Goal: Task Accomplishment & Management: Complete application form

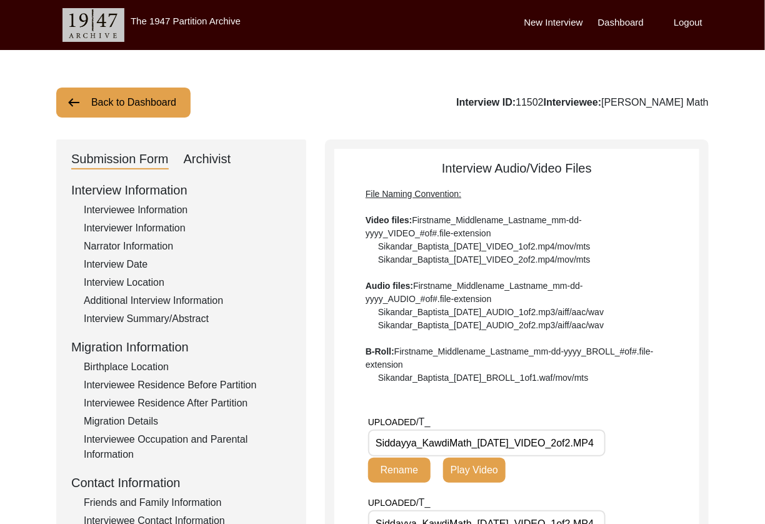
drag, startPoint x: 206, startPoint y: 157, endPoint x: 233, endPoint y: 179, distance: 35.1
click at [206, 157] on div "Archivist" at bounding box center [208, 159] width 48 height 20
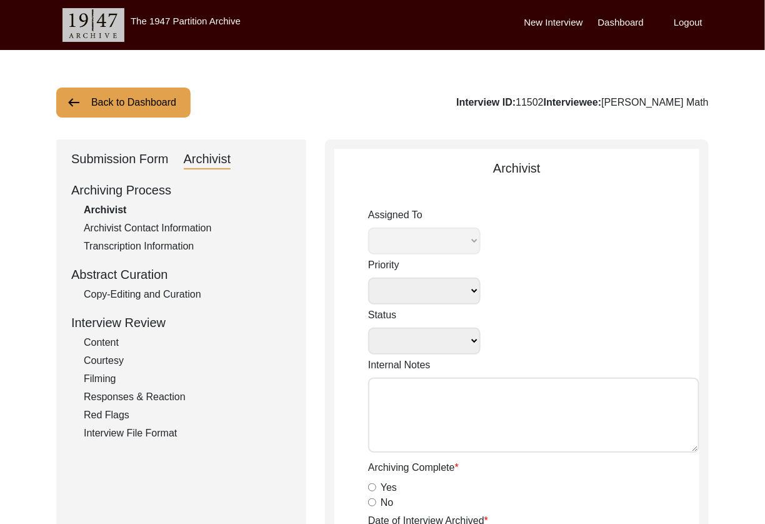
select select
select select "Archiving In Progress"
type textarea "[DATE] Victoria: [PERSON_NAME] finished archiving this, but it needs to be pres…"
radio input "true"
type input "[DATE]"
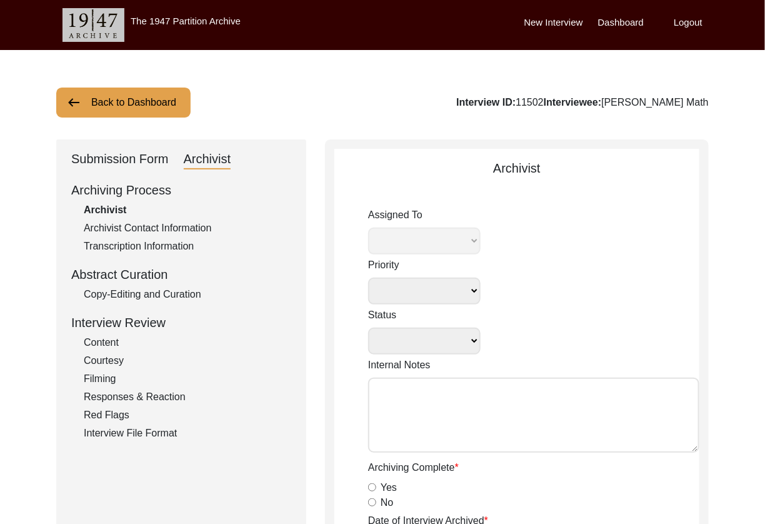
type textarea "[PERSON_NAME] Archiving Notes [DATE] Interview Information Interviewee Informat…"
radio input "true"
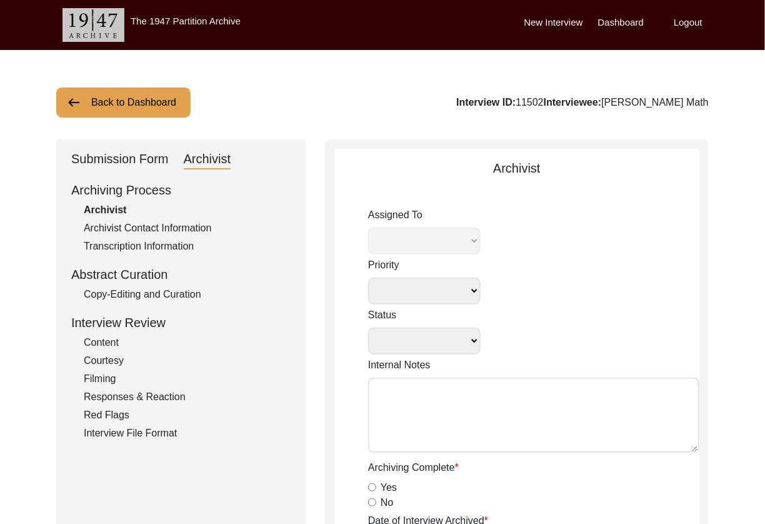
type input "1:10:08"
radio input "true"
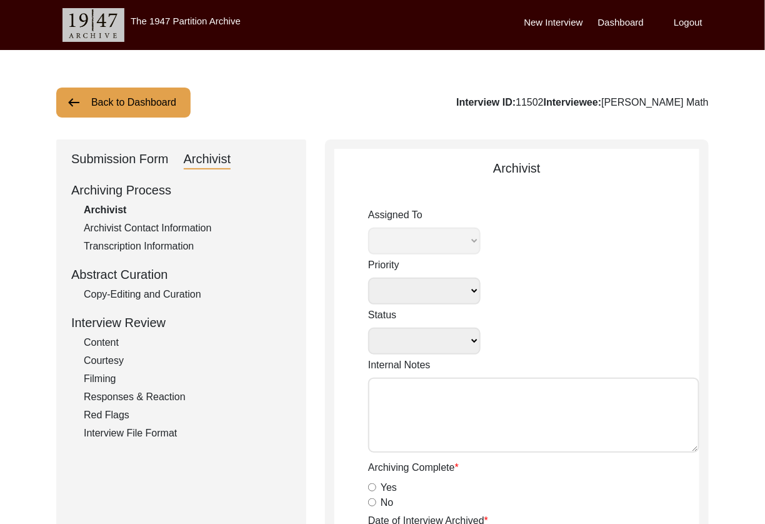
radio input "true"
type textarea "b-roll: 0:02:49"
type input "MP4"
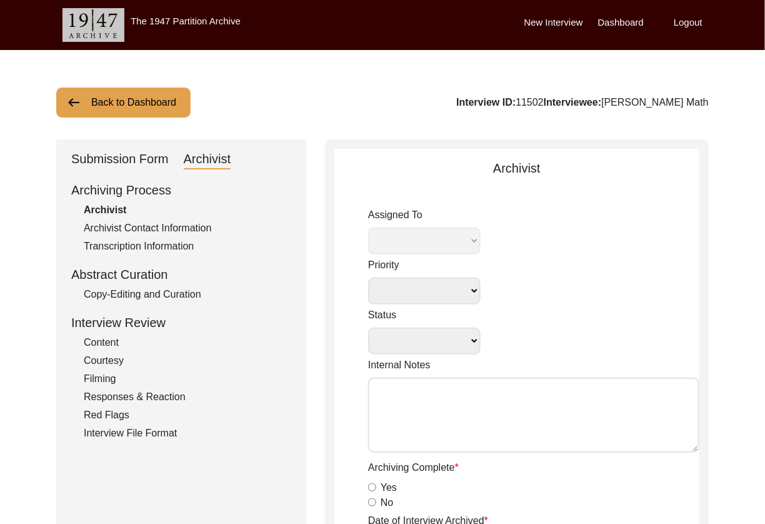
type input "15.22 GB"
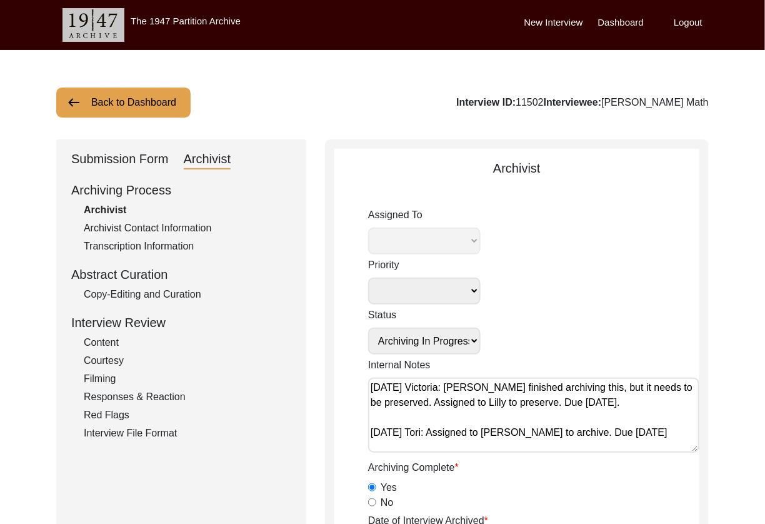
select select "507"
click at [549, 388] on textarea "[DATE] Victoria: [PERSON_NAME] finished archiving this, but it needs to be pres…" at bounding box center [533, 415] width 331 height 75
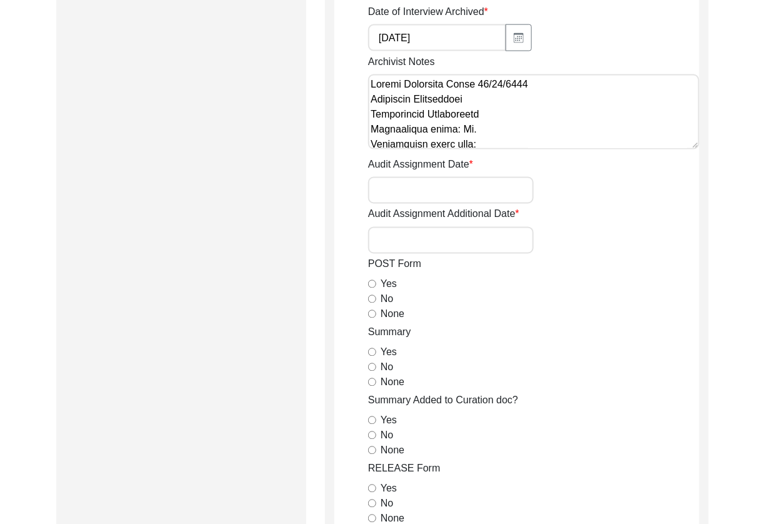
scroll to position [510, 0]
click at [371, 311] on input "None" at bounding box center [372, 313] width 8 height 8
radio input "true"
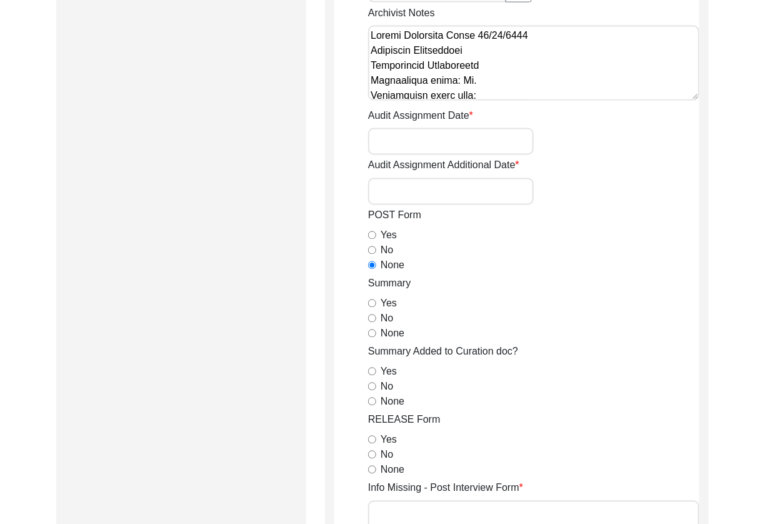
scroll to position [593, 0]
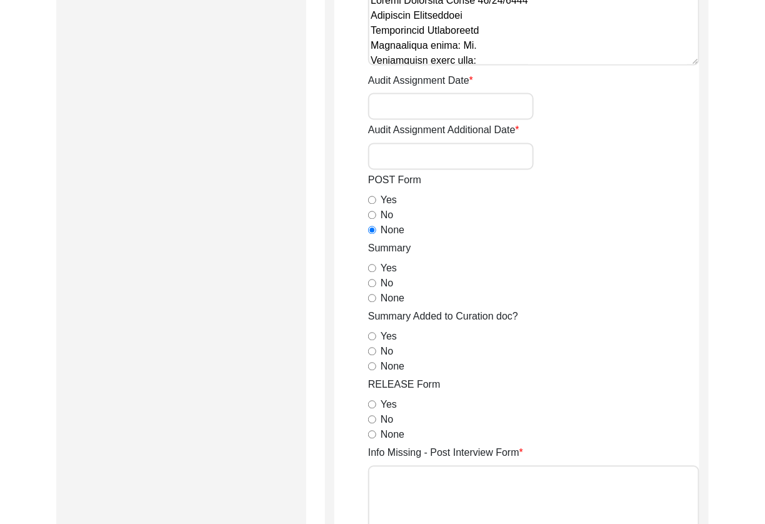
click at [373, 269] on input "Yes" at bounding box center [372, 268] width 8 height 8
radio input "true"
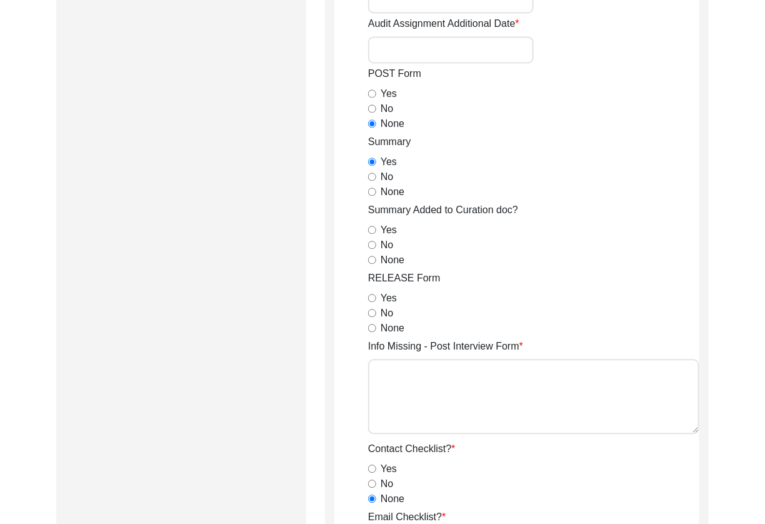
scroll to position [699, 0]
drag, startPoint x: 373, startPoint y: 258, endPoint x: 373, endPoint y: 268, distance: 10.6
click at [373, 258] on input "None" at bounding box center [372, 260] width 8 height 8
radio input "true"
click at [369, 296] on input "Yes" at bounding box center [372, 298] width 8 height 8
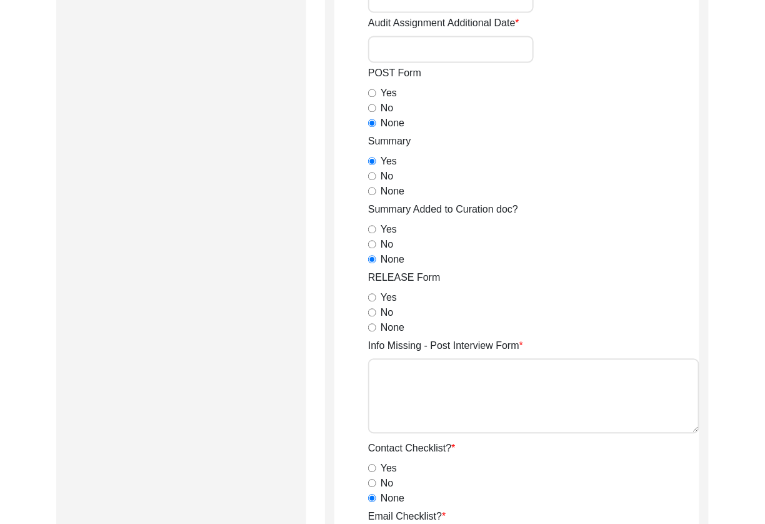
radio input "true"
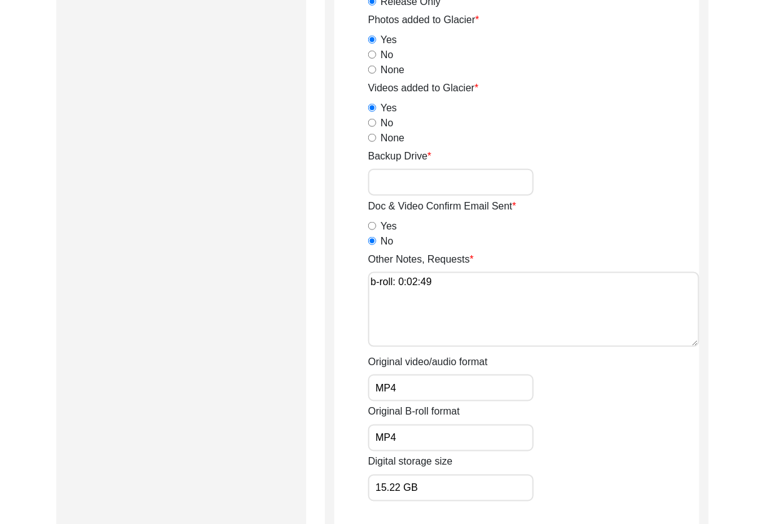
scroll to position [1883, 0]
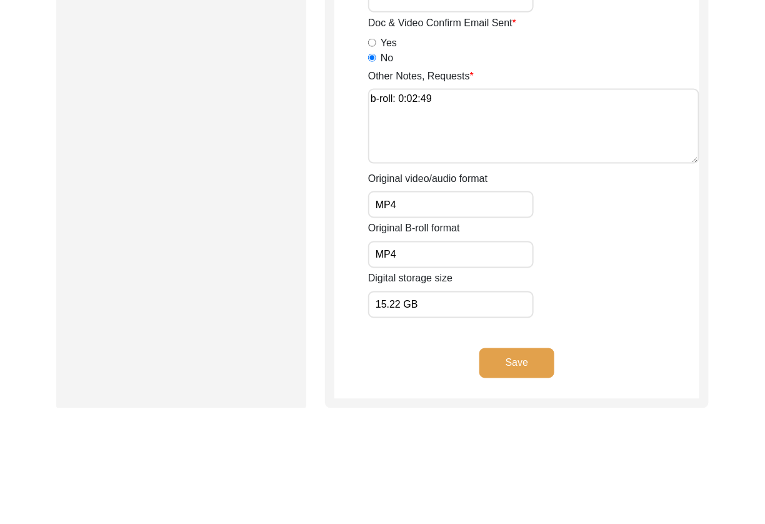
click at [499, 357] on button "Save" at bounding box center [516, 363] width 75 height 30
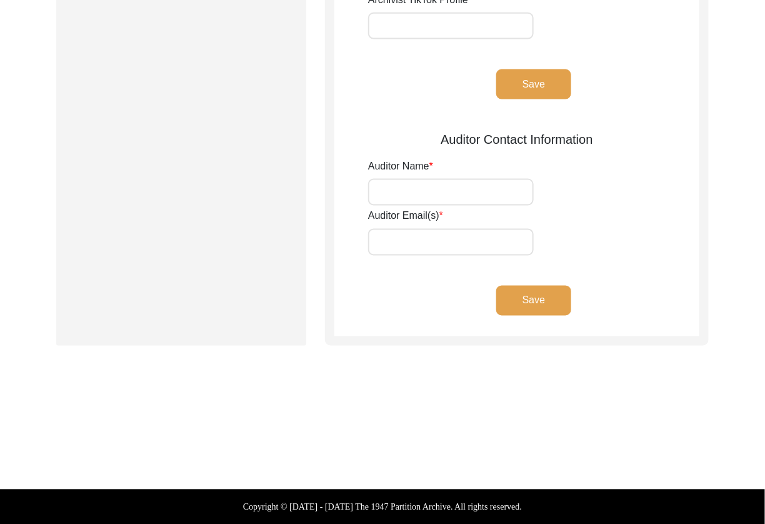
type input "[PERSON_NAME]"
type input "[EMAIL_ADDRESS][DOMAIN_NAME]"
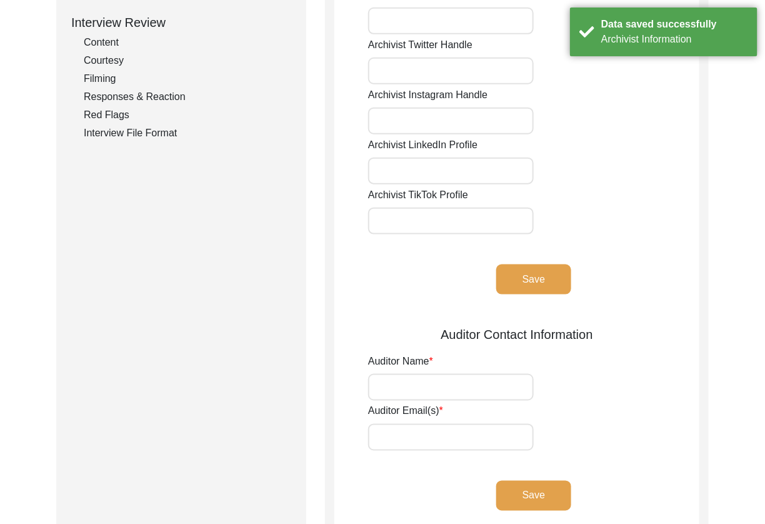
scroll to position [0, 0]
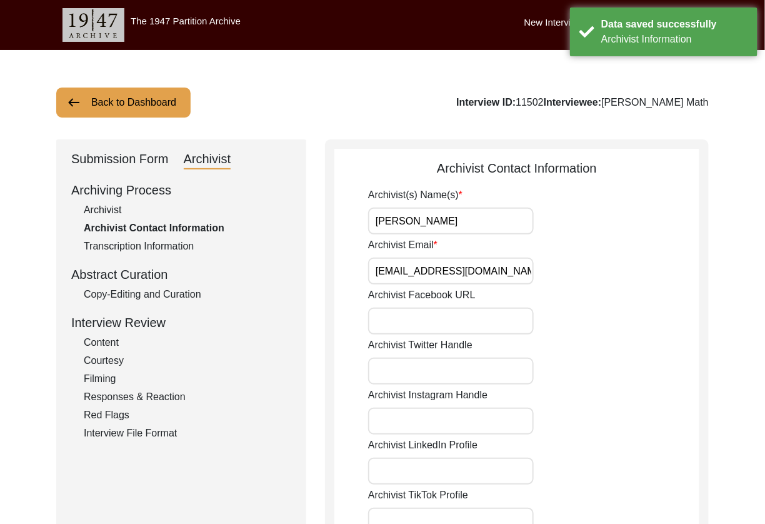
click at [511, 228] on input "[PERSON_NAME]" at bounding box center [451, 221] width 166 height 27
type input "[PERSON_NAME], [PERSON_NAME]"
click at [514, 268] on input "Archivist Email" at bounding box center [451, 271] width 166 height 27
type input "[EMAIL_ADDRESS][DOMAIN_NAME], [EMAIL_ADDRESS][DOMAIN_NAME]"
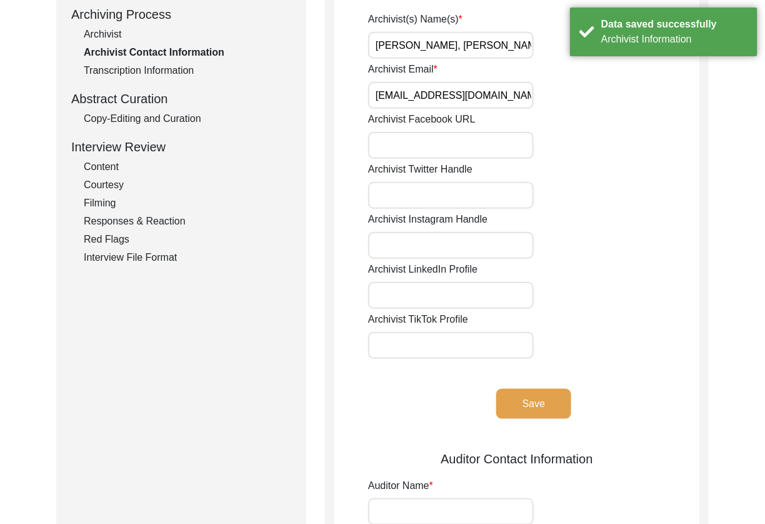
scroll to position [199, 0]
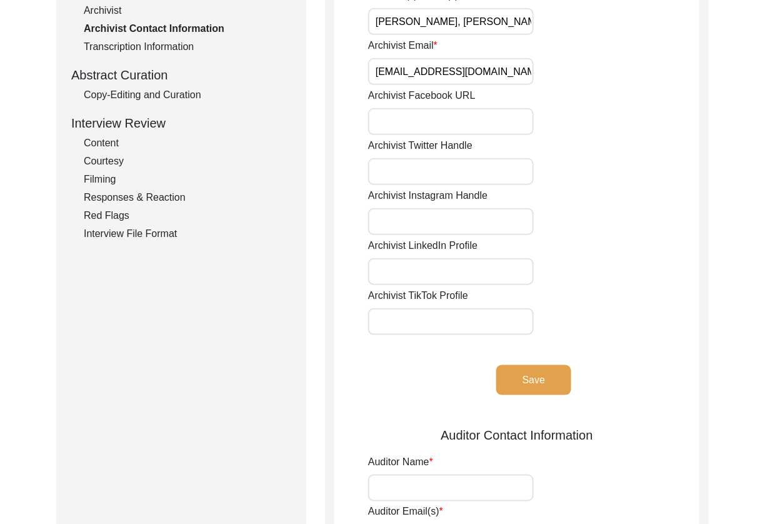
click at [538, 373] on button "Save" at bounding box center [533, 380] width 75 height 30
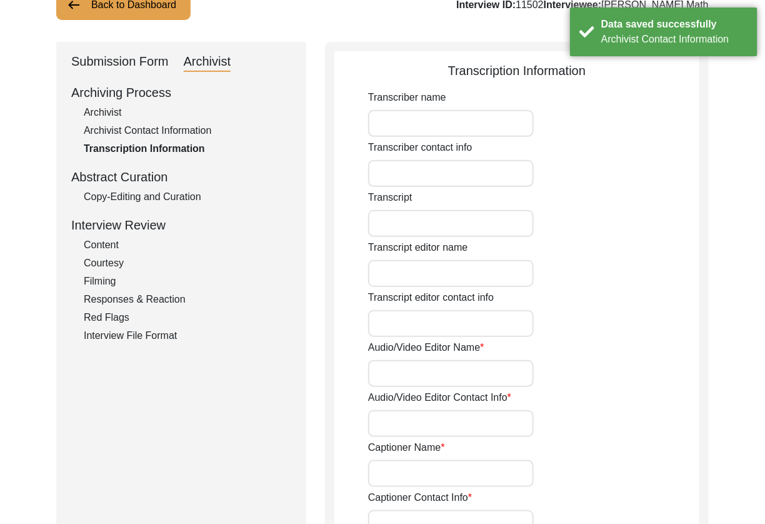
scroll to position [0, 0]
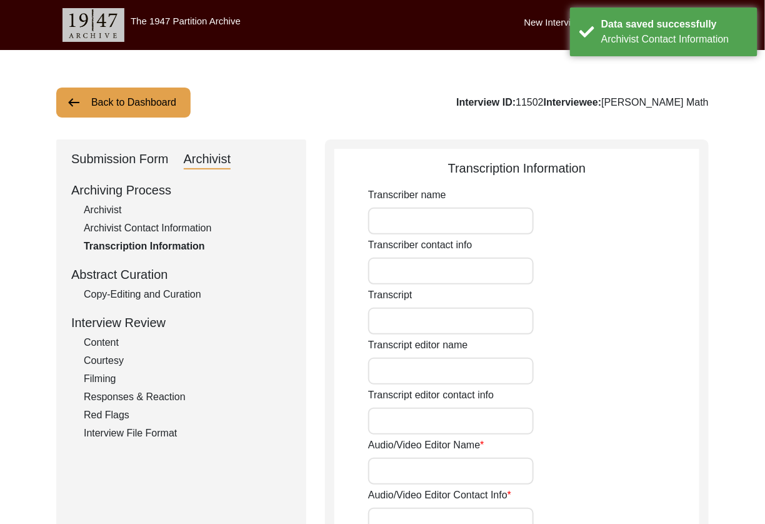
click at [117, 210] on div "Archivist" at bounding box center [188, 210] width 208 height 15
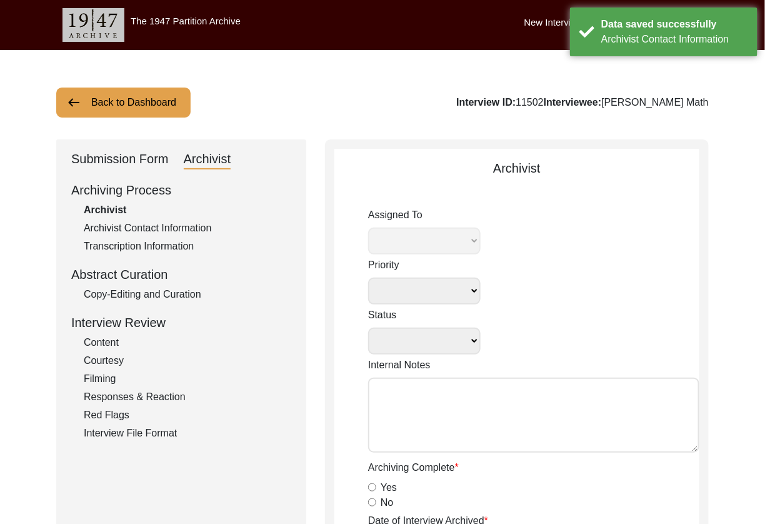
select select
select select "Archiving In Progress"
type textarea "[DATE] Victoria: [PERSON_NAME] finished archiving this, but it needs to be pres…"
radio input "true"
type input "[DATE]"
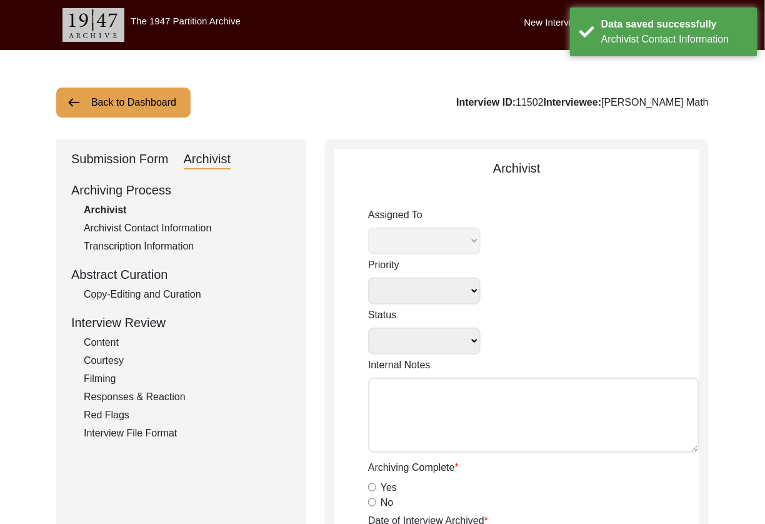
type textarea "[PERSON_NAME] Archiving Notes [DATE] Interview Information Interviewee Informat…"
radio input "true"
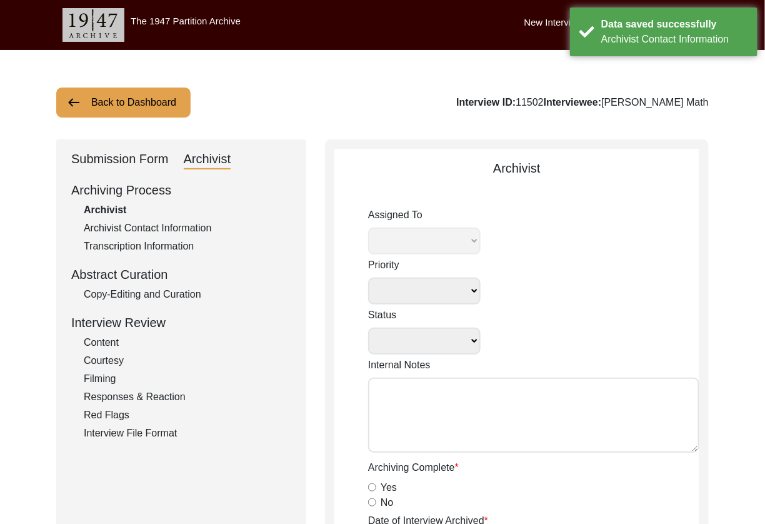
radio input "true"
type input "1:10:08"
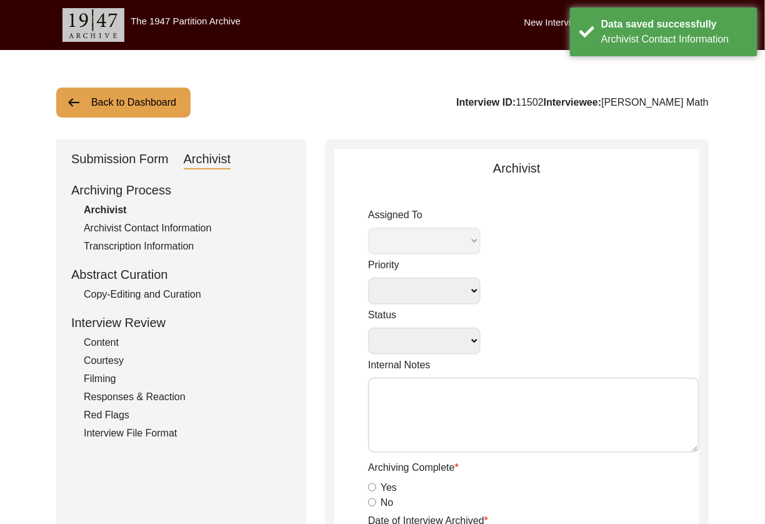
radio input "true"
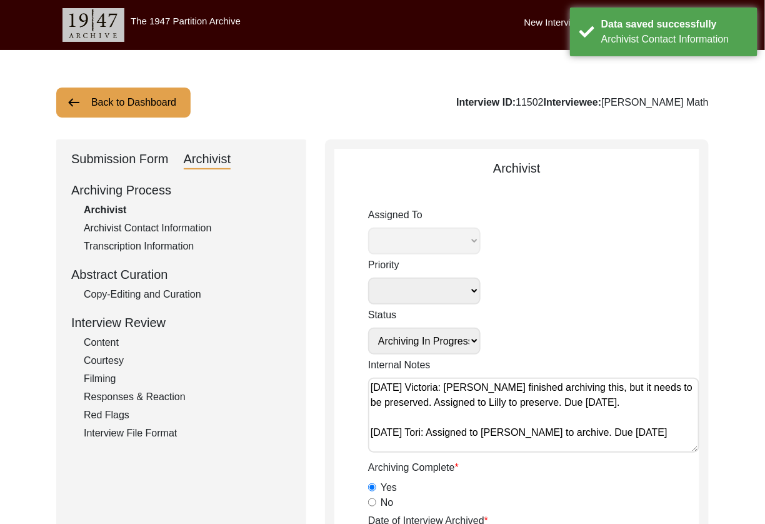
radio input "true"
type textarea "b-roll: 0:02:49"
type input "MP4"
type input "15.22 GB"
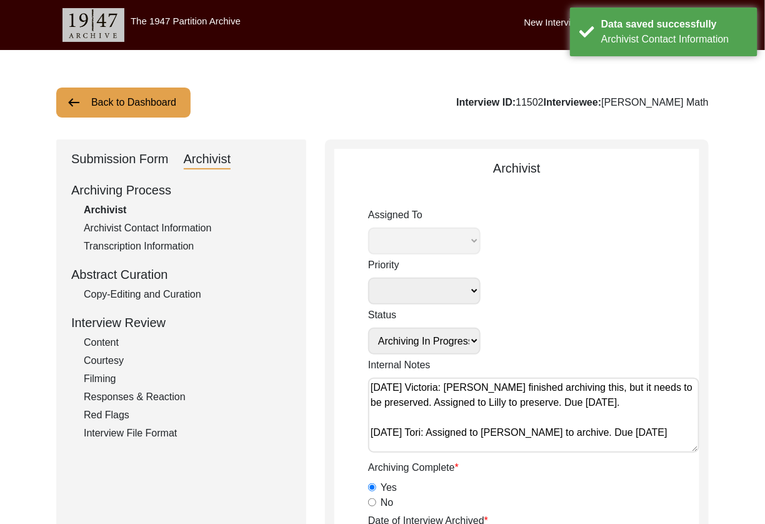
select select "507"
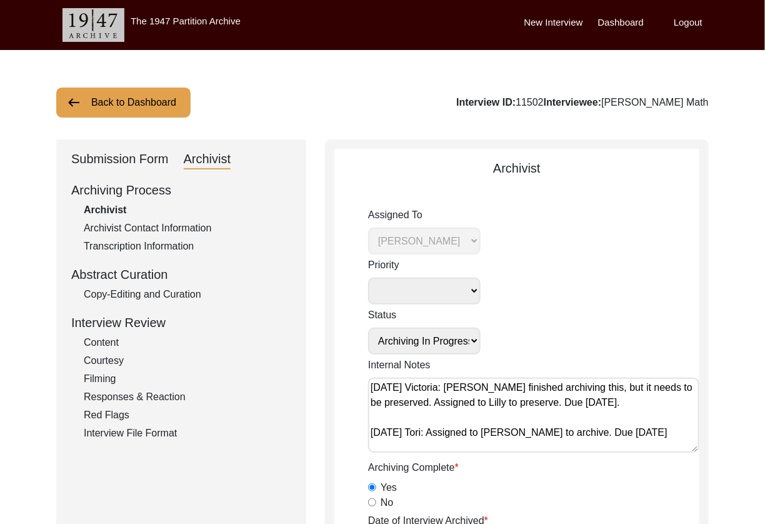
drag, startPoint x: 171, startPoint y: 168, endPoint x: 164, endPoint y: 166, distance: 7.0
click at [171, 168] on div "Submission Form Archivist" at bounding box center [181, 159] width 220 height 20
click at [142, 109] on button "Back to Dashboard" at bounding box center [123, 103] width 134 height 30
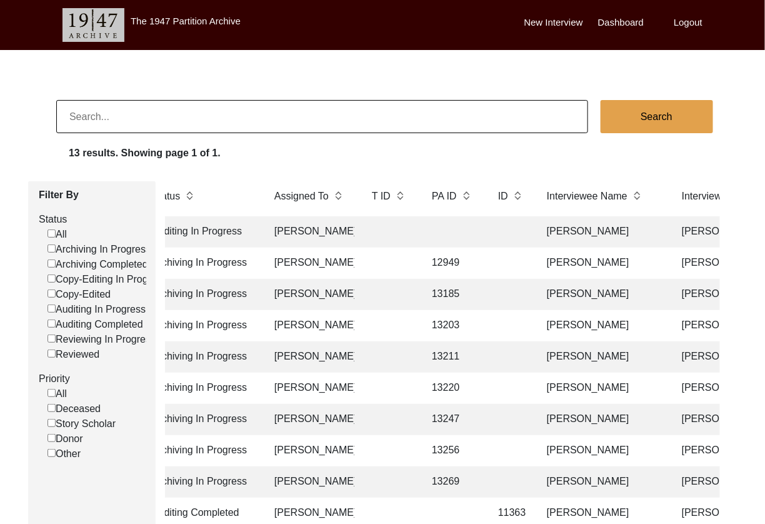
scroll to position [0, 94]
click at [584, 459] on td "[PERSON_NAME]" at bounding box center [601, 450] width 125 height 31
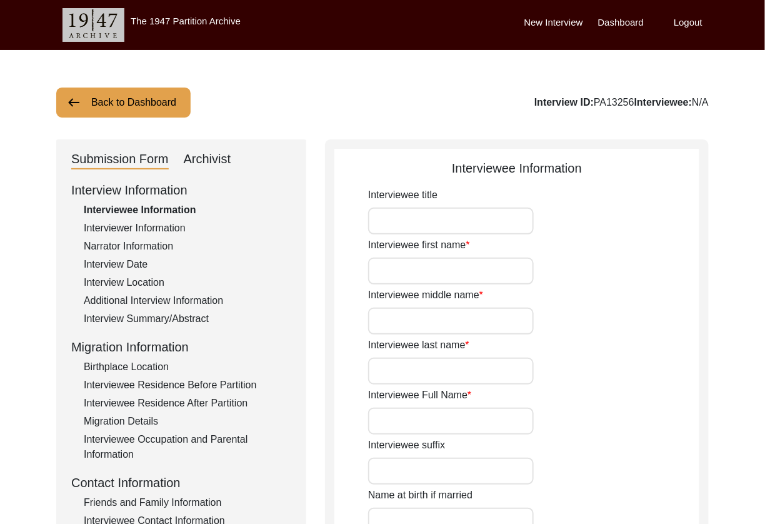
type input "Ms."
type input "[DEMOGRAPHIC_DATA]"
type input "-"
type input "Gulati"
type input "[PERSON_NAME]"
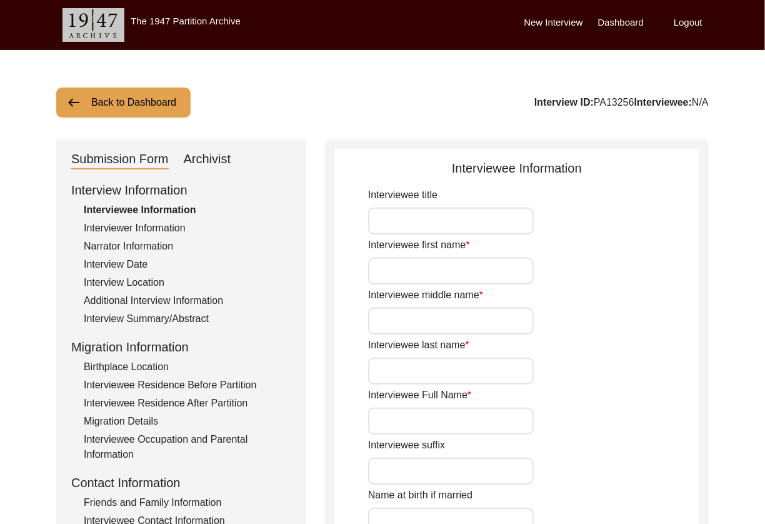
type input "[PERSON_NAME]"
type input "1937"
type input "1937 is approximate"
type input "88"
type input "[DEMOGRAPHIC_DATA]"
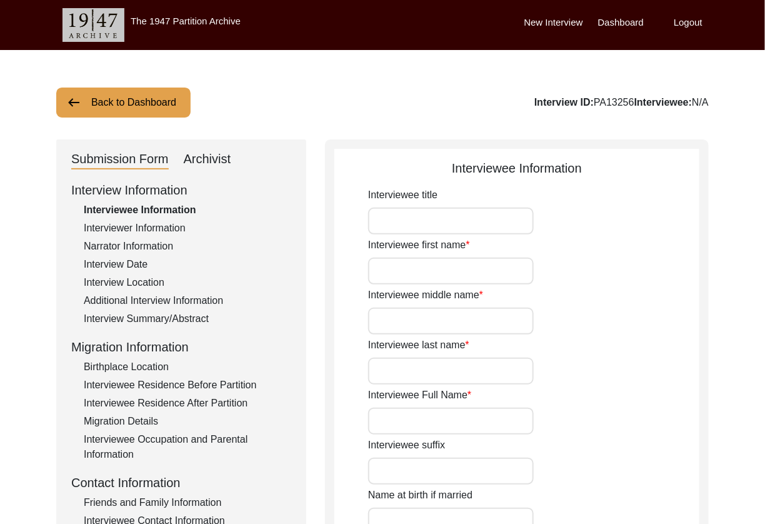
type input "N/A"
type input "Punjabi"
type input "Multani"
type input "[DEMOGRAPHIC_DATA]"
type input "Gulati/Khhatri"
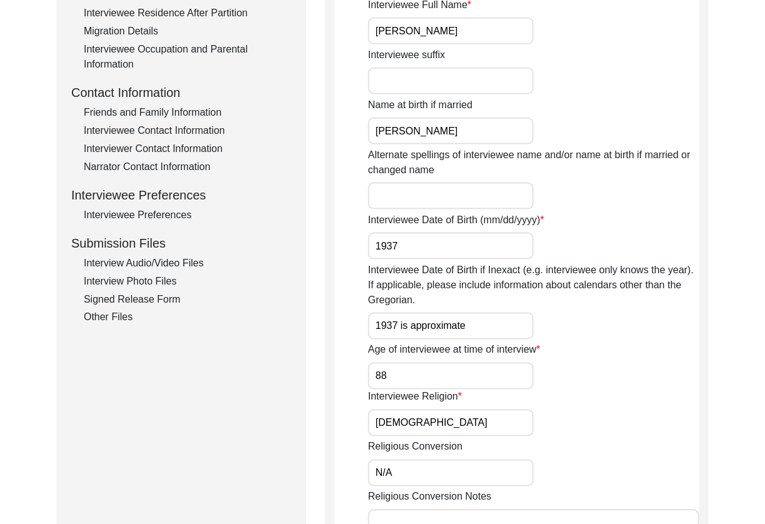
scroll to position [489, 0]
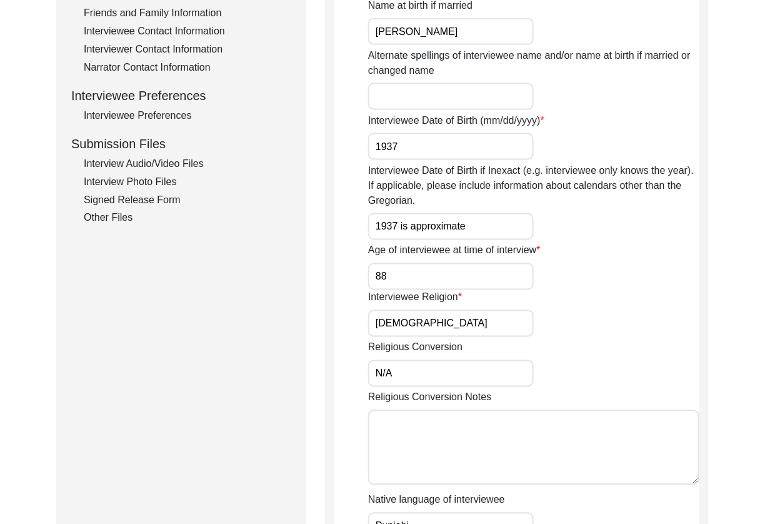
click at [113, 160] on div "Interview Audio/Video Files" at bounding box center [188, 163] width 208 height 15
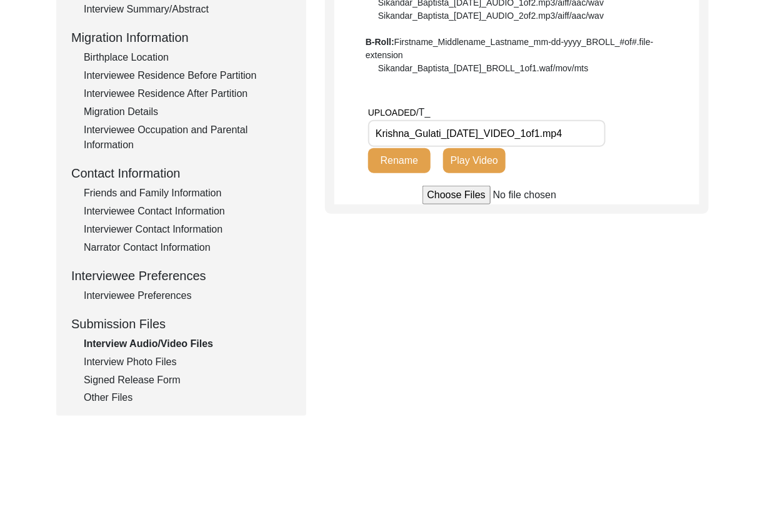
scroll to position [311, 0]
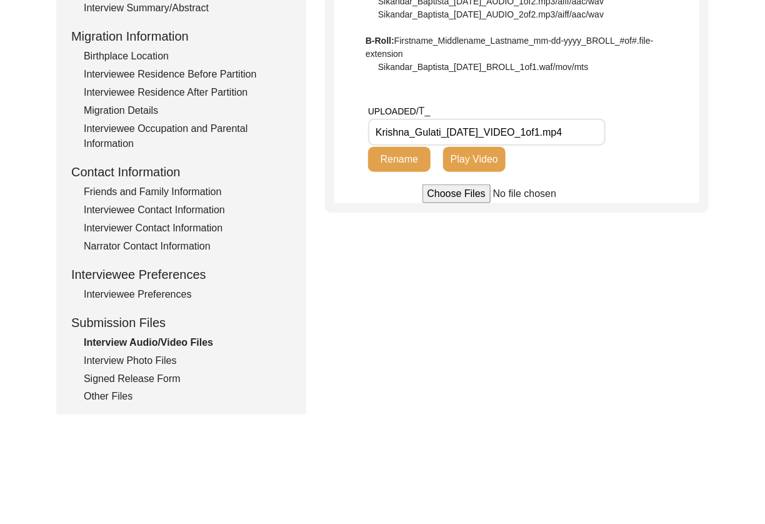
click at [145, 369] on div "Interview Information Interviewee Information Interviewer Information Narrator …" at bounding box center [181, 137] width 220 height 534
click at [144, 363] on div "Interview Photo Files" at bounding box center [188, 360] width 208 height 15
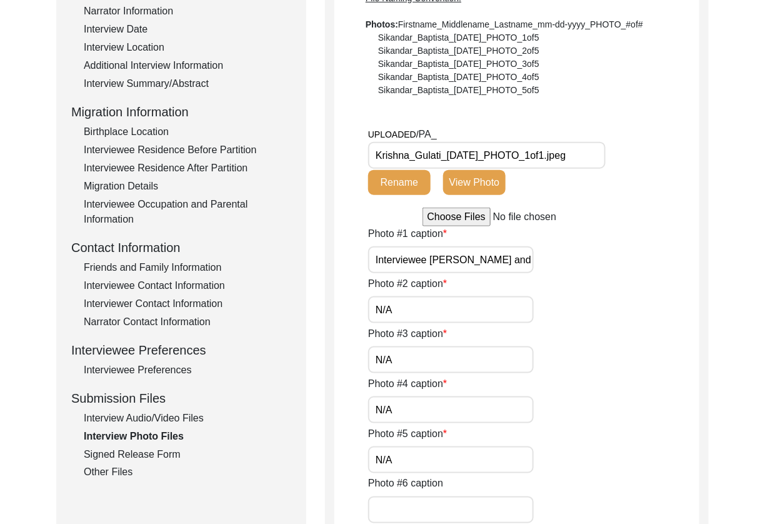
scroll to position [237, 0]
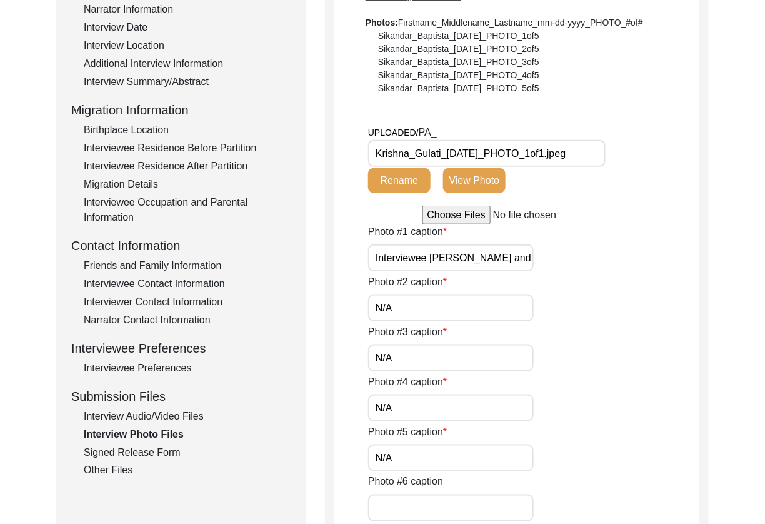
click at [479, 187] on button "View Photo" at bounding box center [474, 180] width 63 height 25
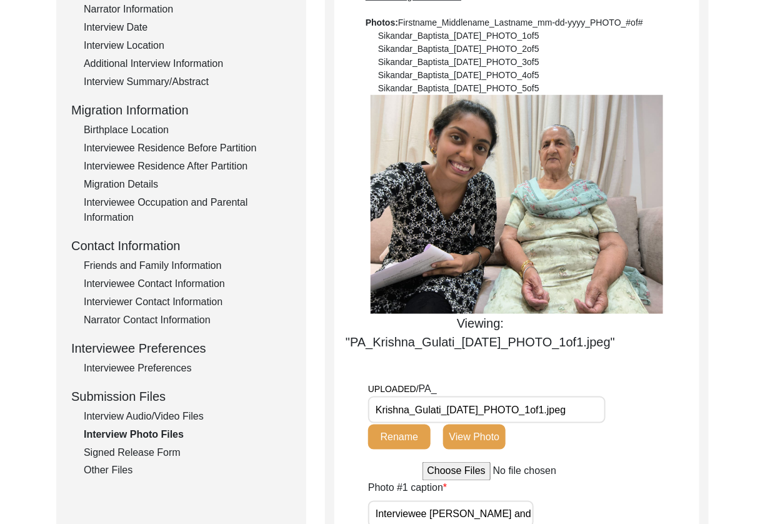
scroll to position [241, 0]
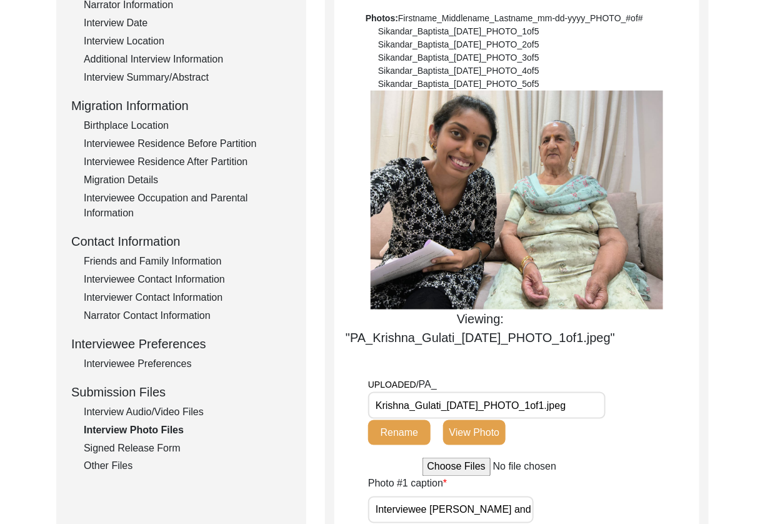
click at [134, 446] on div "Signed Release Form" at bounding box center [188, 448] width 208 height 15
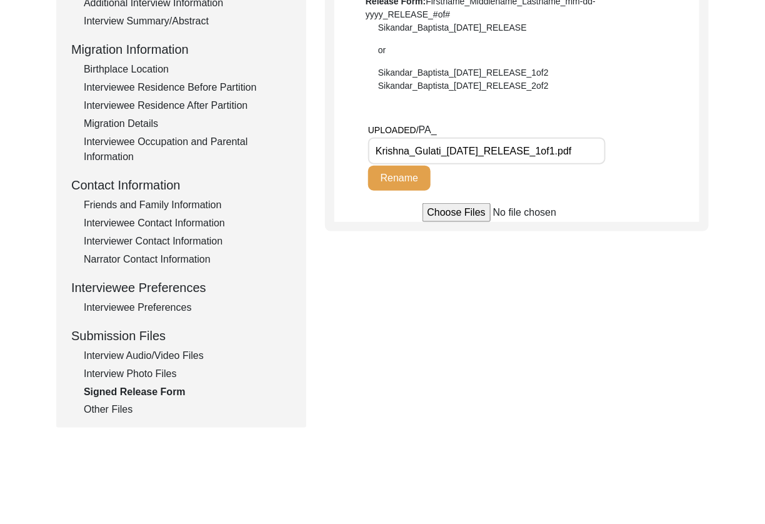
scroll to position [300, 0]
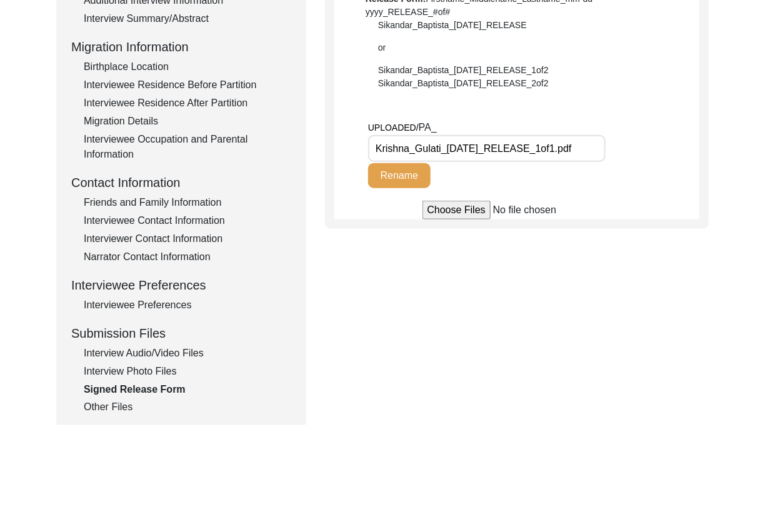
click at [553, 151] on input "Krishna_Gulati_[DATE]_RELEASE_1of1.pdf" at bounding box center [487, 148] width 238 height 27
click at [572, 152] on input "Krishna_Gulati_[DATE]_RELEASE_1of1.pdf" at bounding box center [487, 148] width 238 height 27
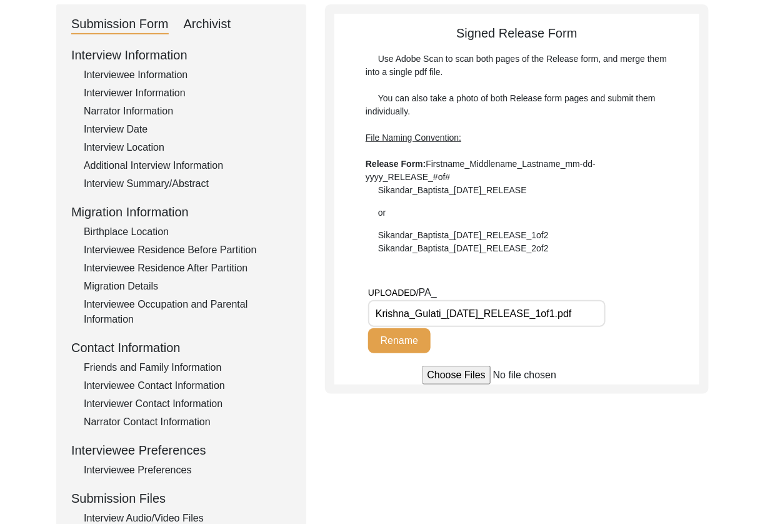
scroll to position [0, 0]
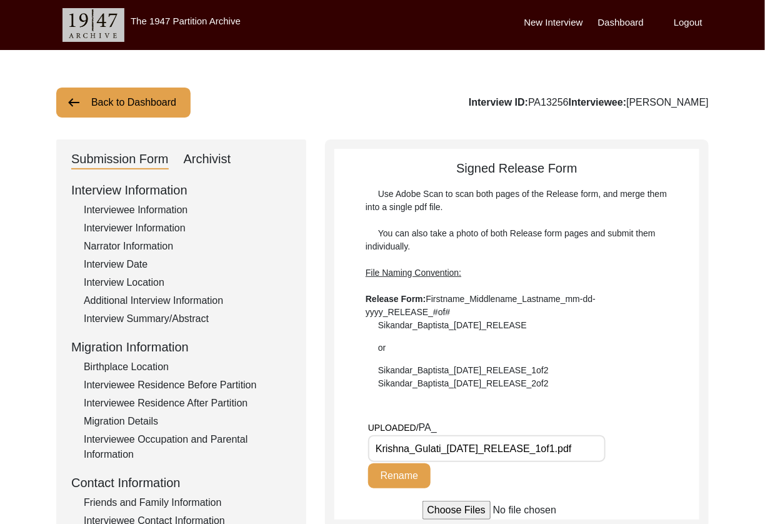
click at [207, 168] on div "Archivist" at bounding box center [208, 159] width 48 height 20
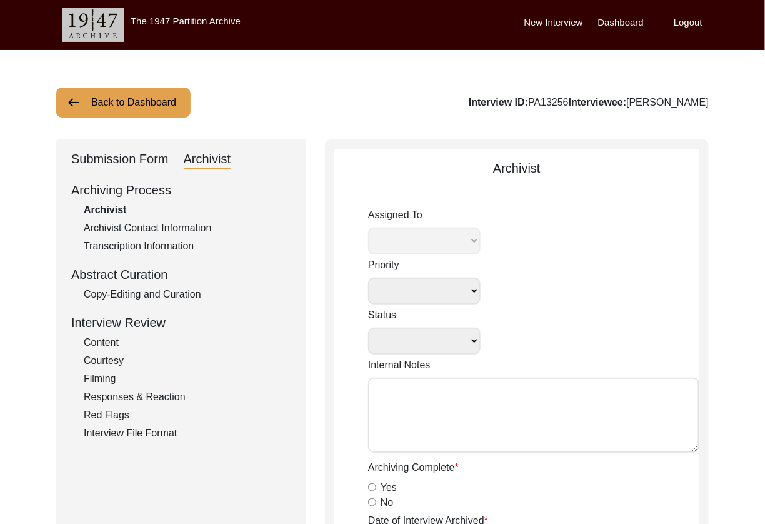
select select
select select "Archiving In Progress"
type textarea "[DATE] Victoria: [PERSON_NAME] finished archiving this, but it needs to be pres…"
radio input "true"
type input "[DATE]"
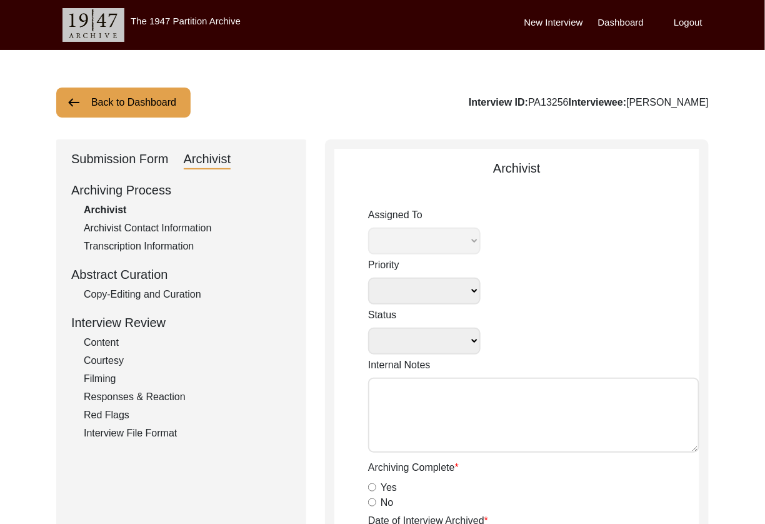
type textarea "Interviewee Information Interviewee title: NIL->Ms. Interviewee first name: Int…"
radio input "true"
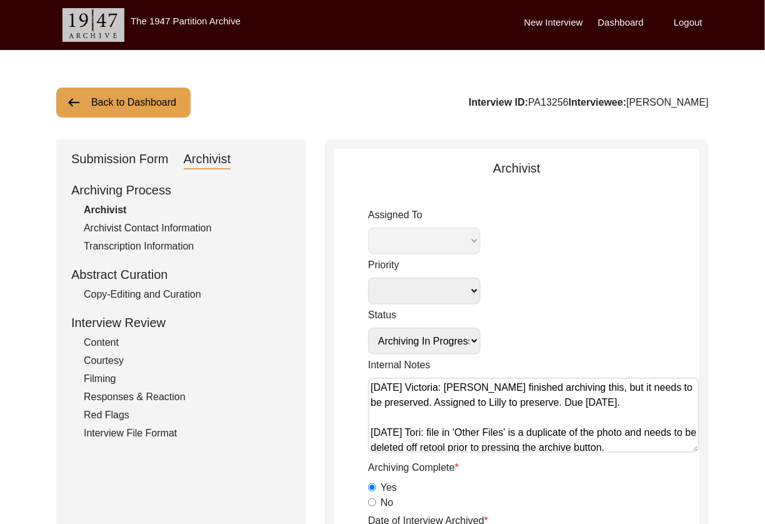
select select "507"
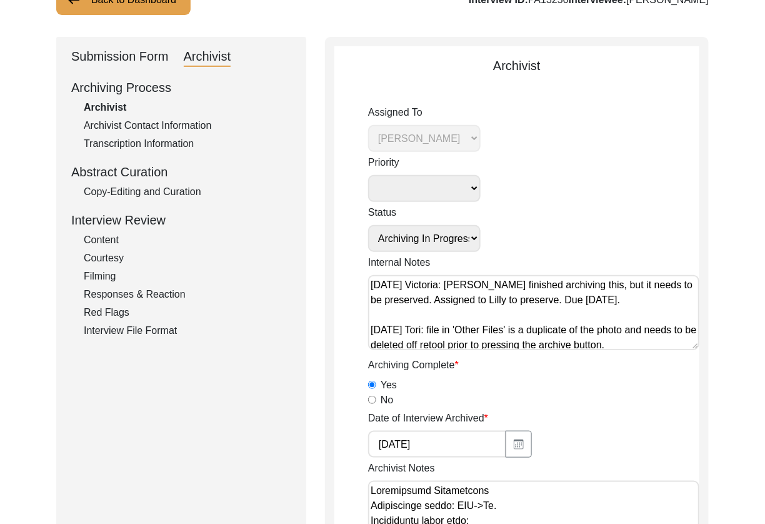
scroll to position [85, 0]
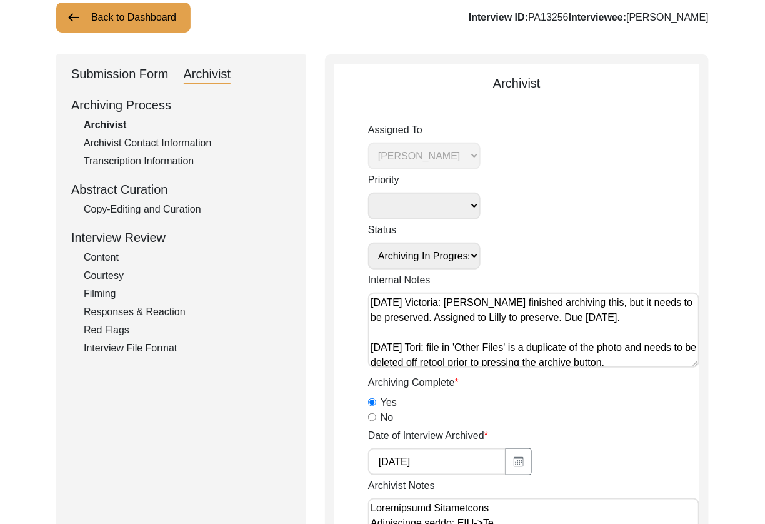
click at [115, 79] on div "Submission Form" at bounding box center [120, 74] width 98 height 20
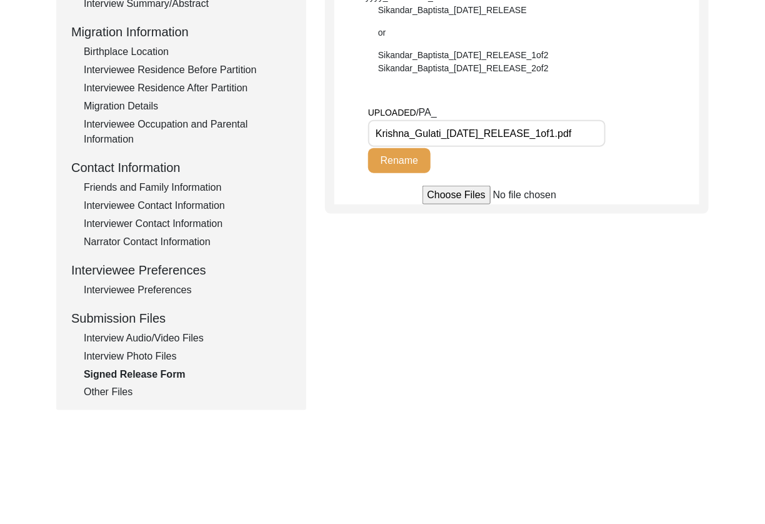
scroll to position [379, 0]
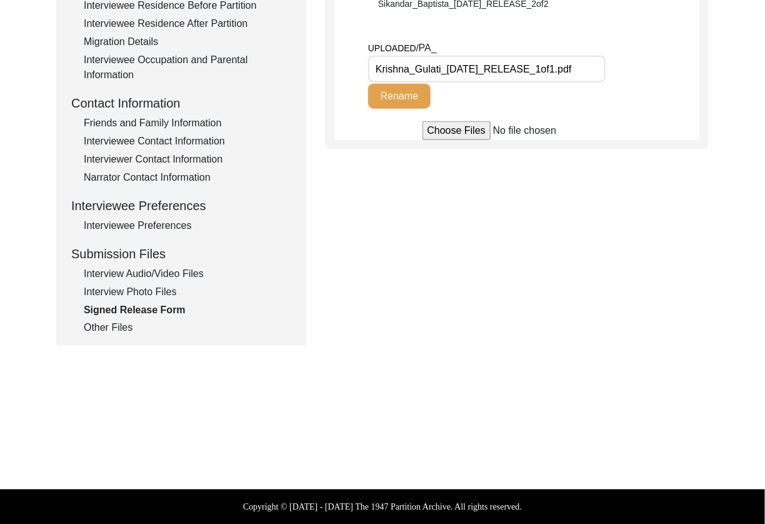
click at [139, 265] on div "Interview Information Interviewee Information Interviewer Information Narrator …" at bounding box center [181, 68] width 220 height 534
click at [138, 272] on div "Interview Audio/Video Files" at bounding box center [188, 273] width 208 height 15
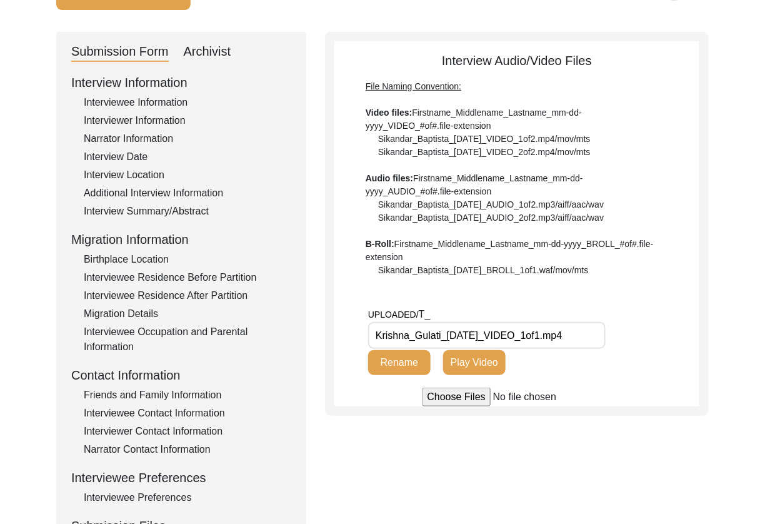
scroll to position [59, 0]
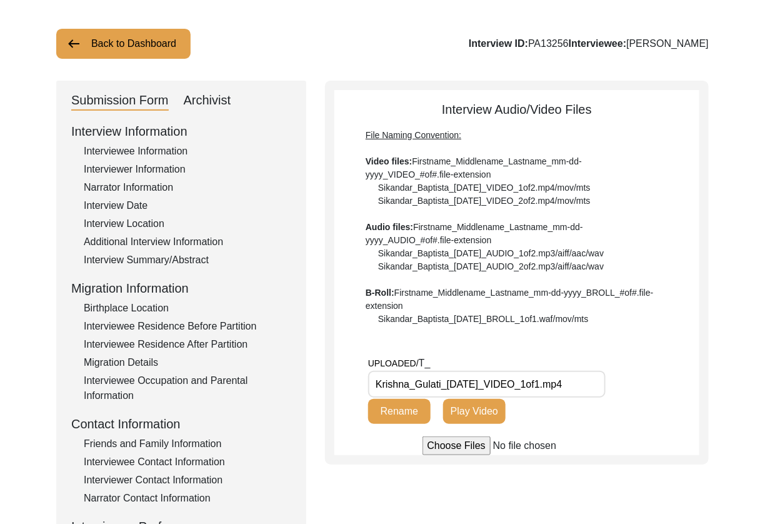
click at [598, 386] on input "Krishna_Gulati_[DATE]_VIDEO_1of1.mp4" at bounding box center [487, 384] width 238 height 27
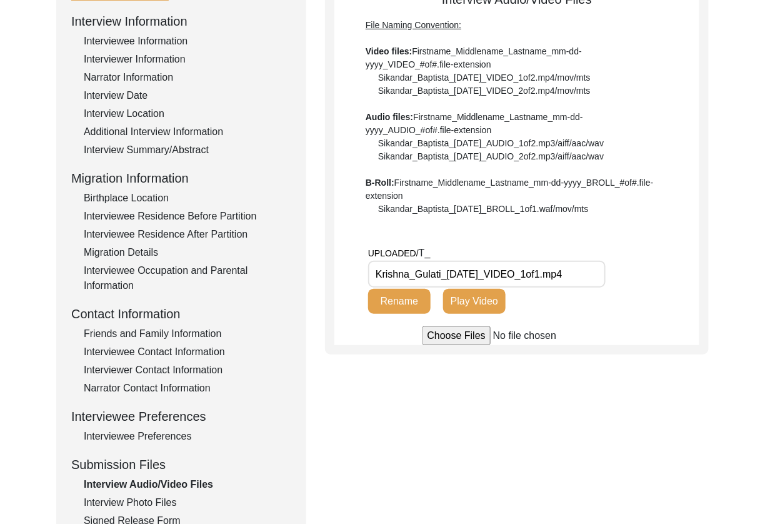
scroll to position [170, 0]
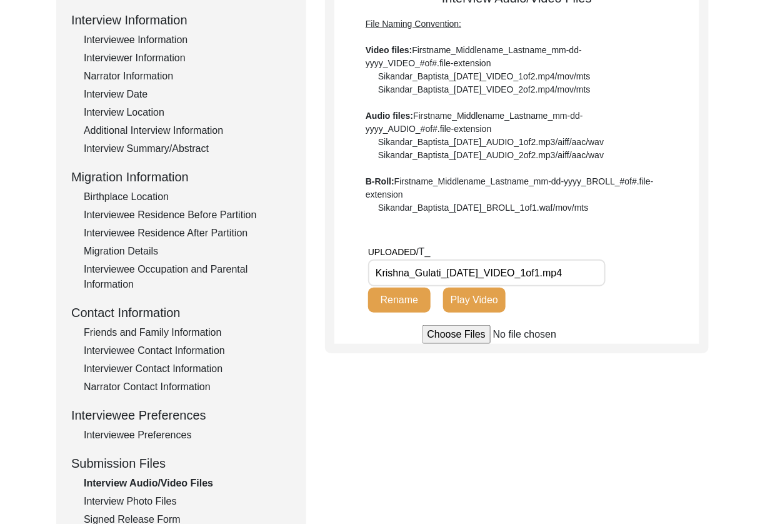
click at [148, 500] on div "Interview Photo Files" at bounding box center [188, 501] width 208 height 15
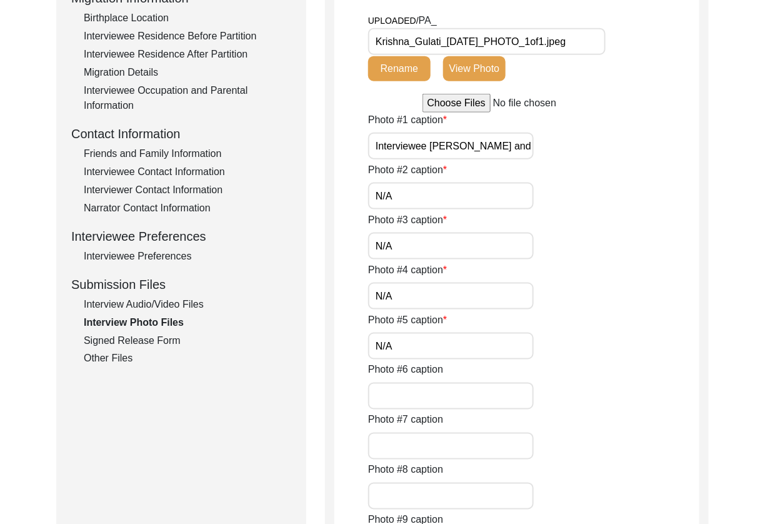
scroll to position [302, 0]
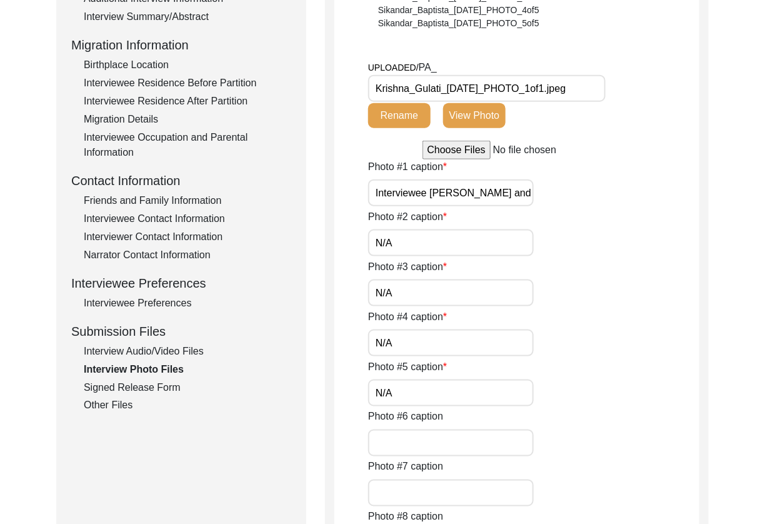
click at [93, 398] on div "Interview Information Interviewee Information Interviewer Information Narrator …" at bounding box center [181, 146] width 220 height 534
click at [101, 393] on div "Signed Release Form" at bounding box center [188, 387] width 208 height 15
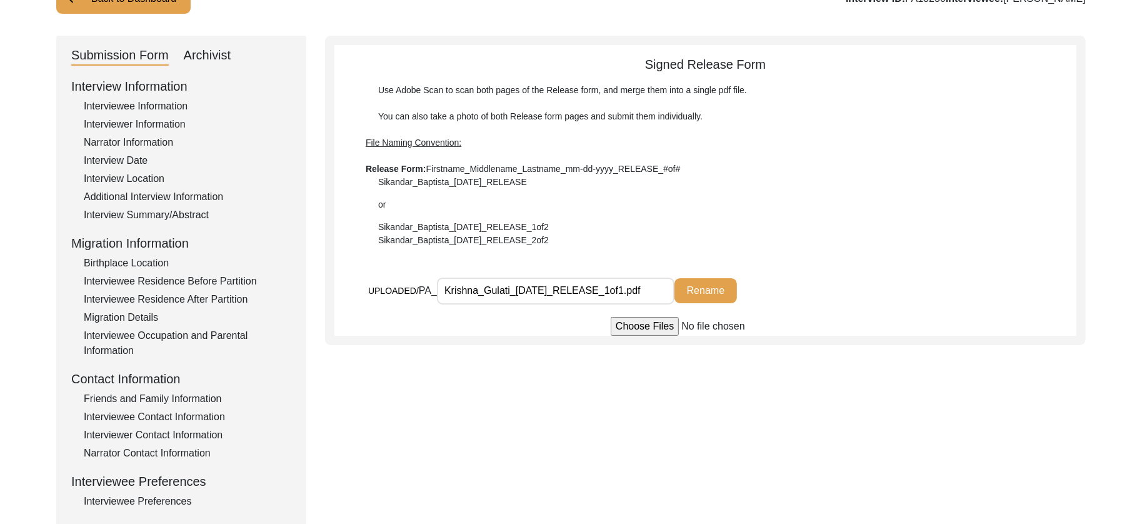
scroll to position [106, 0]
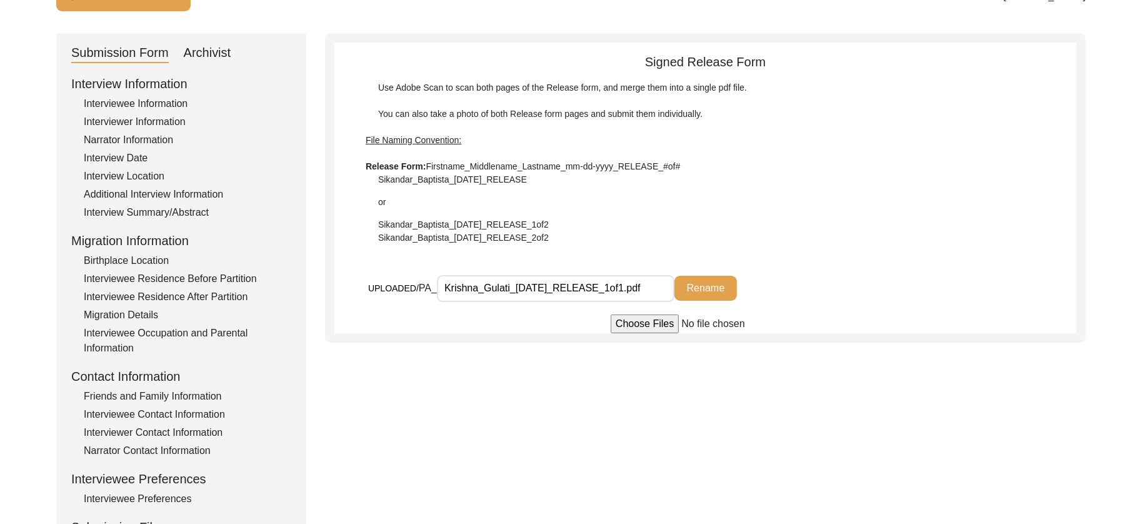
click at [188, 400] on div "Friends and Family Information" at bounding box center [188, 396] width 208 height 15
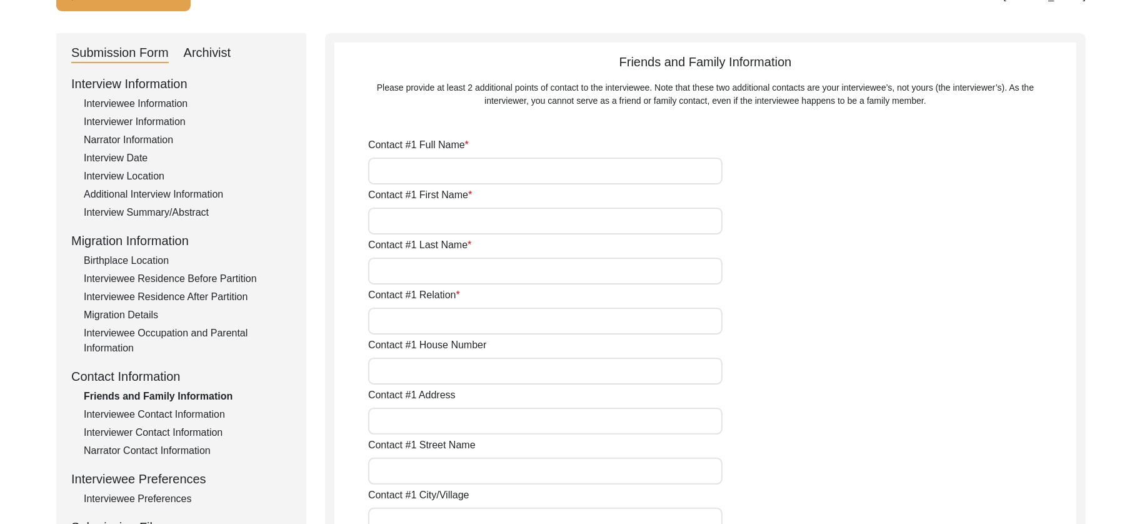
type input "[PERSON_NAME]"
type input "Meena"
type input "[PERSON_NAME]"
type input "Daughter-in-law"
type input "J-6"
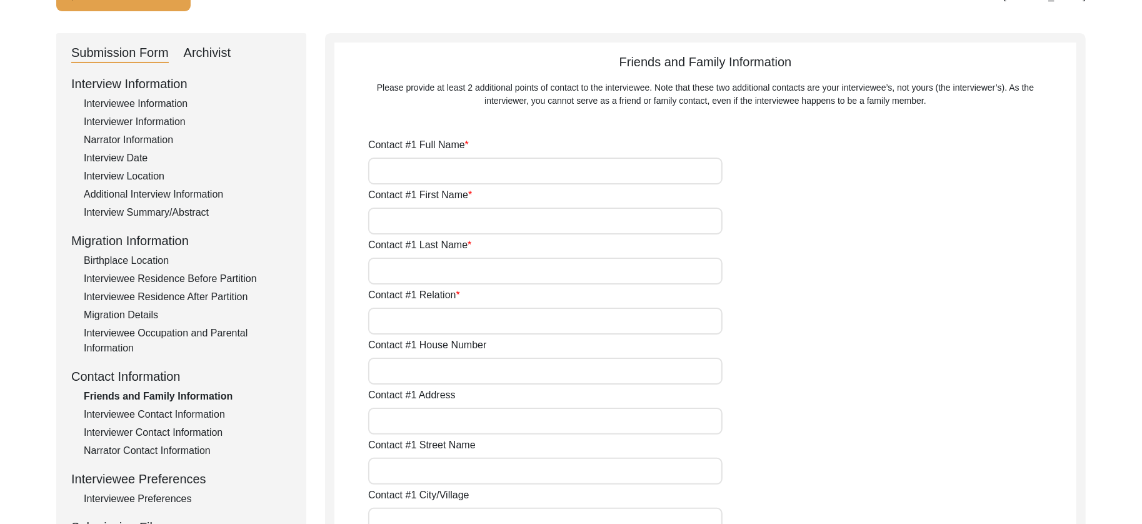
type input "New Rani Bagh"
type input "Indore"
type input "[GEOGRAPHIC_DATA]"
type input "452001"
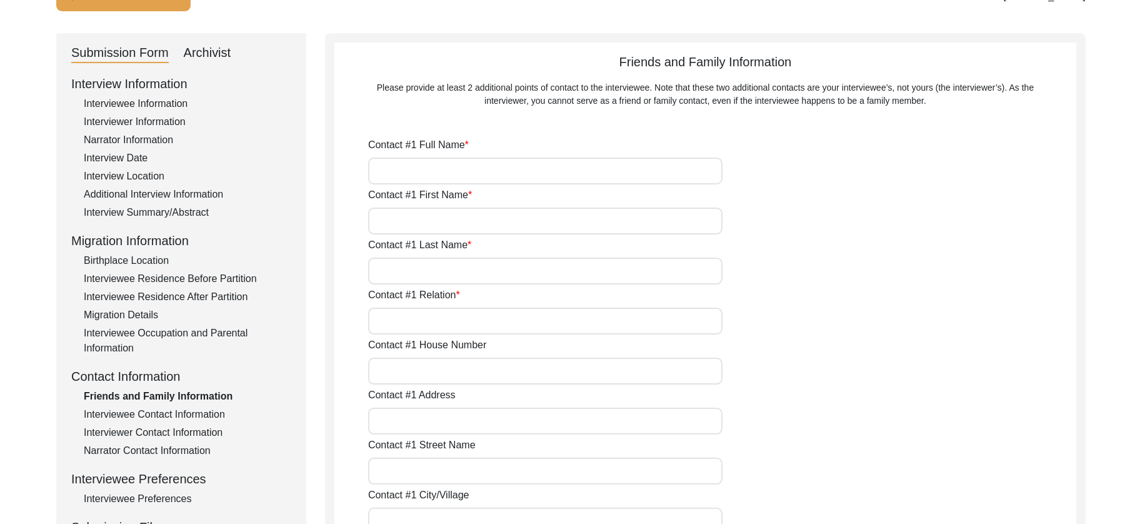
type input "[GEOGRAPHIC_DATA]"
type input "[PHONE_NUMBER]"
type input "n/a"
type input "[PERSON_NAME] [PERSON_NAME]"
type input "[PERSON_NAME]"
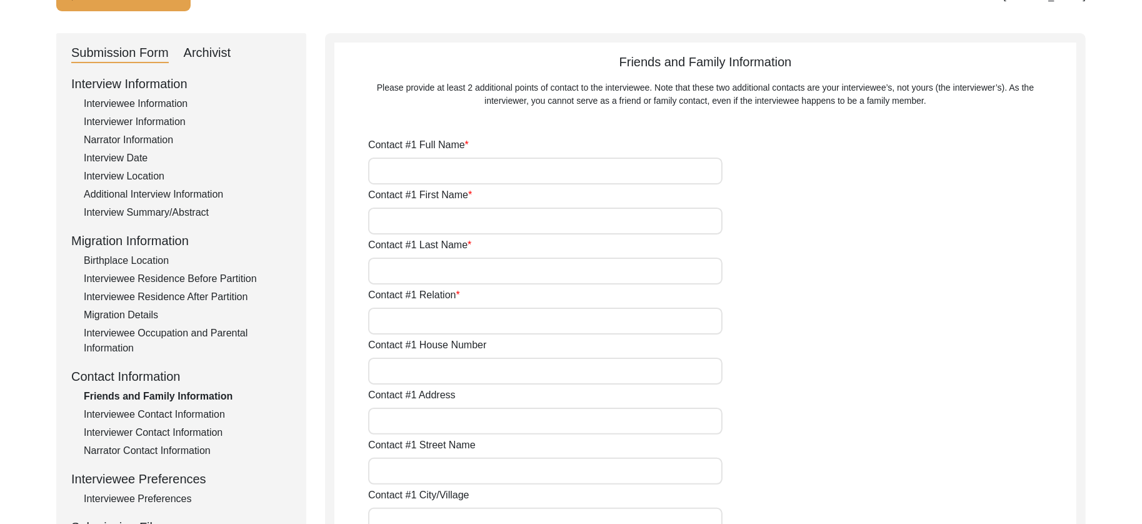
type input "Gulati"
type input "Son"
type input "[GEOGRAPHIC_DATA]"
type input "[PHONE_NUMBER]"
type input "N/A"
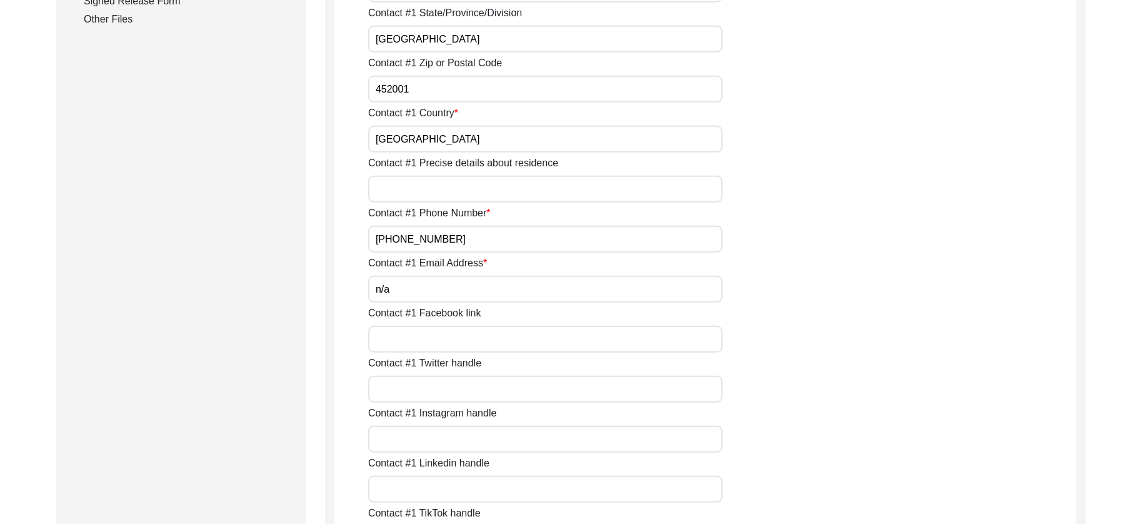
scroll to position [689, 0]
drag, startPoint x: 425, startPoint y: 287, endPoint x: 305, endPoint y: 284, distance: 120.1
type input "N/A"
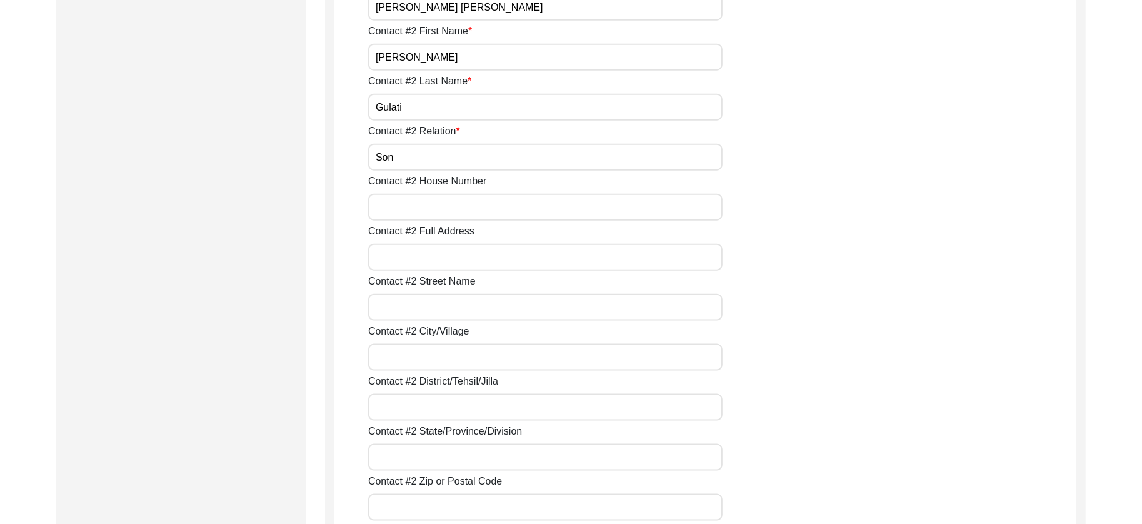
scroll to position [1492, 0]
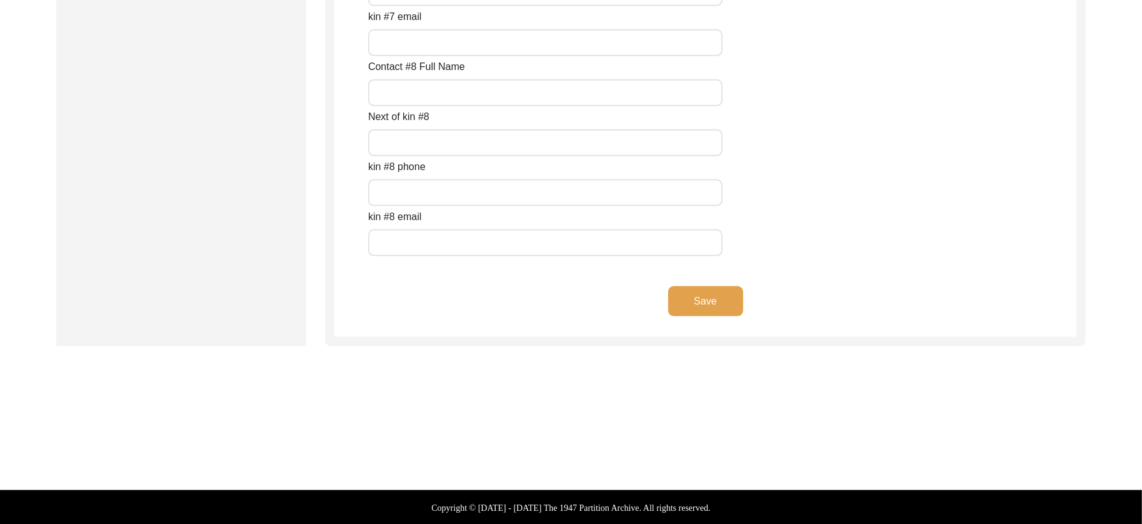
click at [721, 298] on button "Save" at bounding box center [705, 301] width 75 height 30
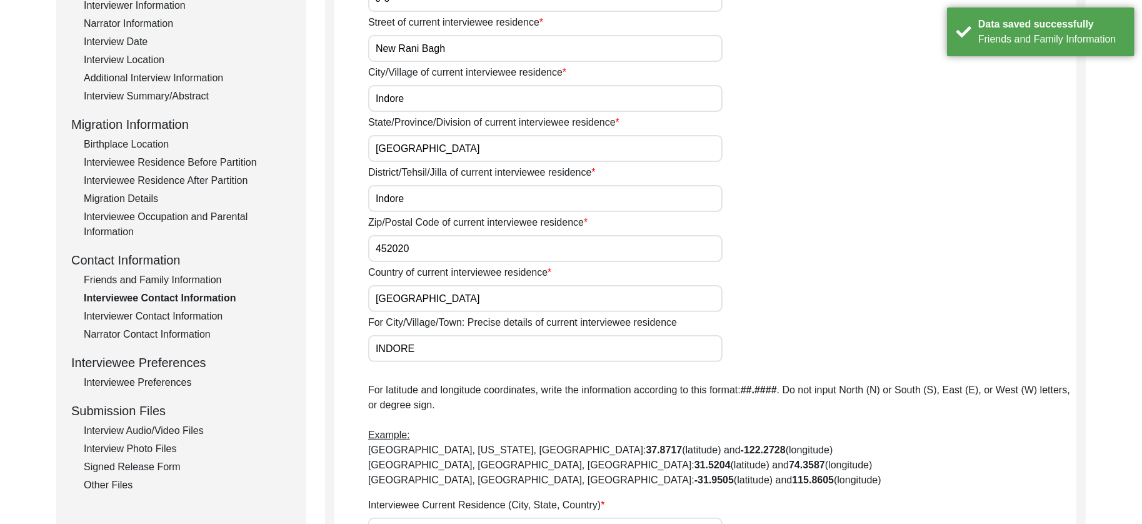
scroll to position [0, 0]
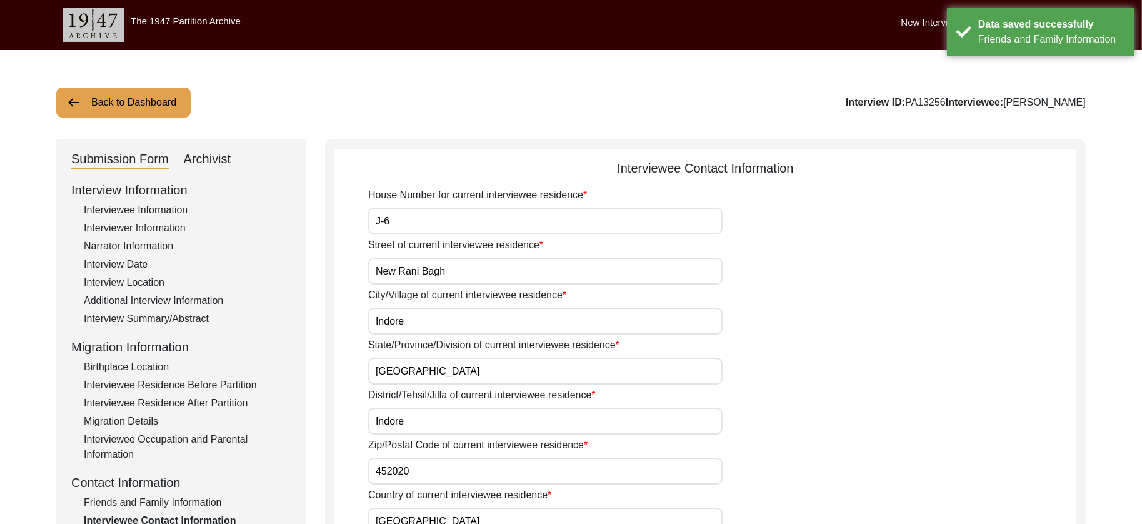
click at [143, 210] on div "Interviewee Information" at bounding box center [188, 210] width 208 height 15
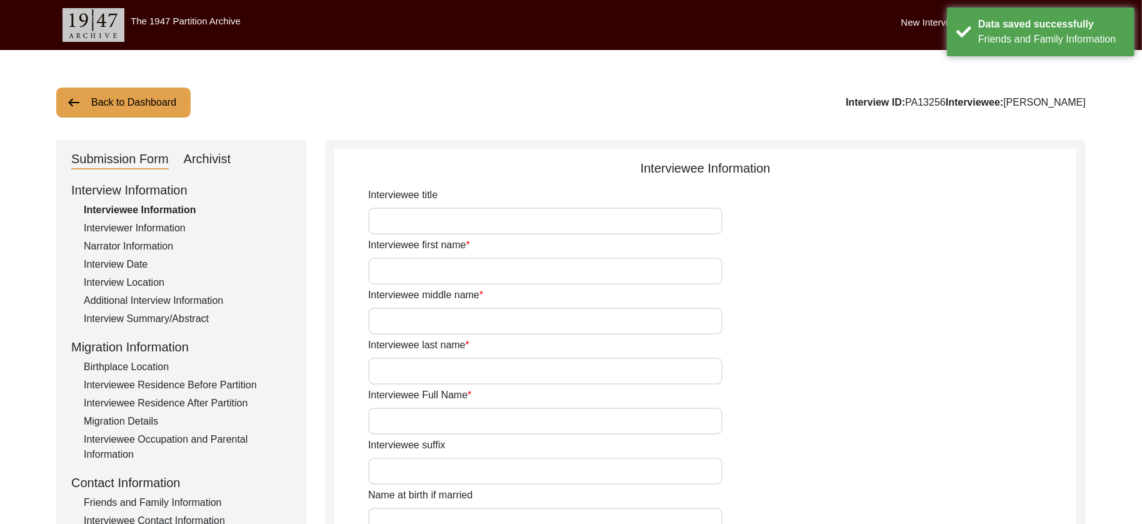
type input "Ms."
type input "[DEMOGRAPHIC_DATA]"
type input "-"
type input "Gulati"
type input "[PERSON_NAME]"
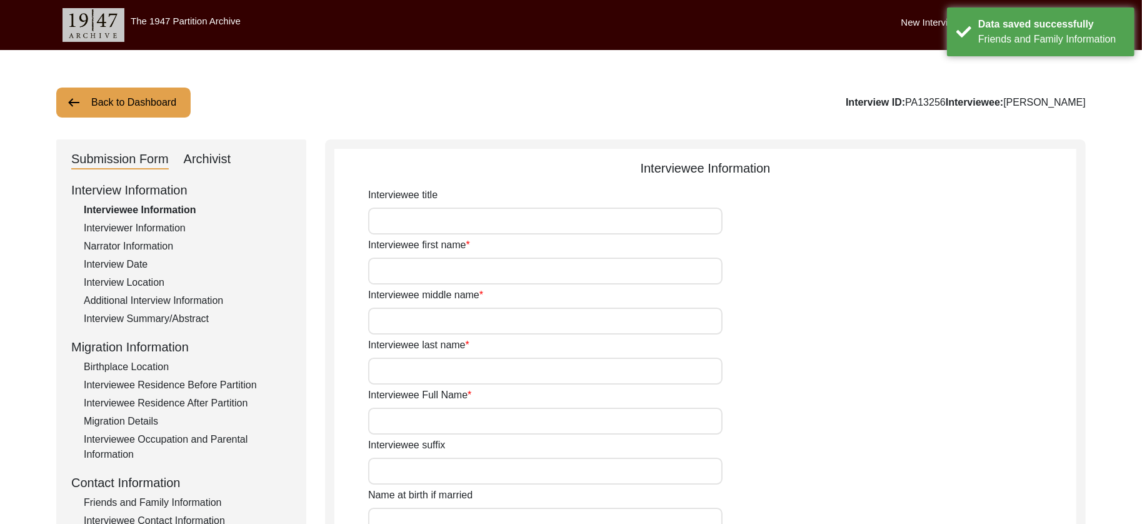
type input "[PERSON_NAME]"
type input "1937"
type input "1937 is approximate"
type input "88"
type input "[DEMOGRAPHIC_DATA]"
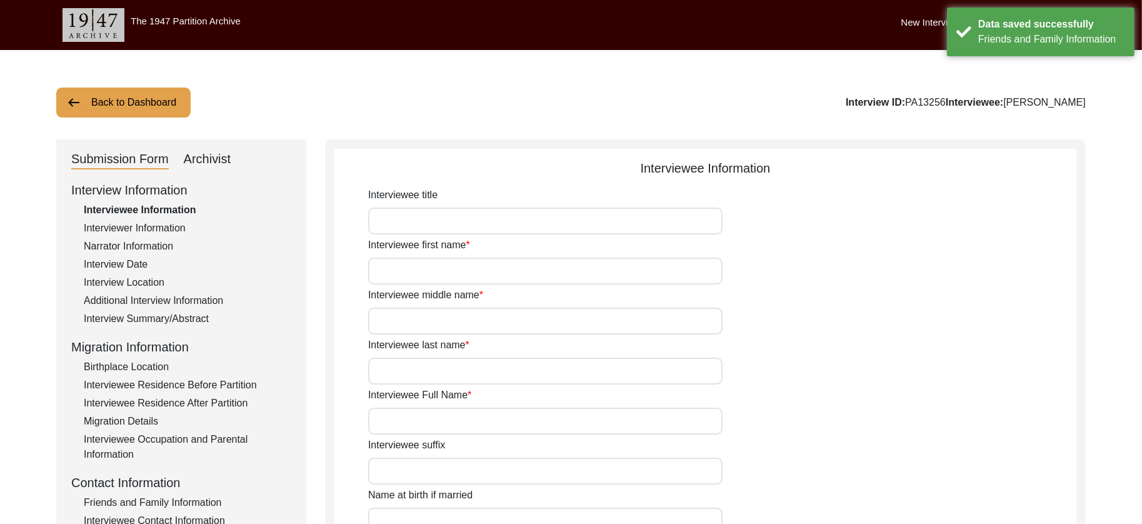
type input "N/A"
type input "Punjabi"
type input "Multani"
type input "[DEMOGRAPHIC_DATA]"
type input "Gulati/Khhatri"
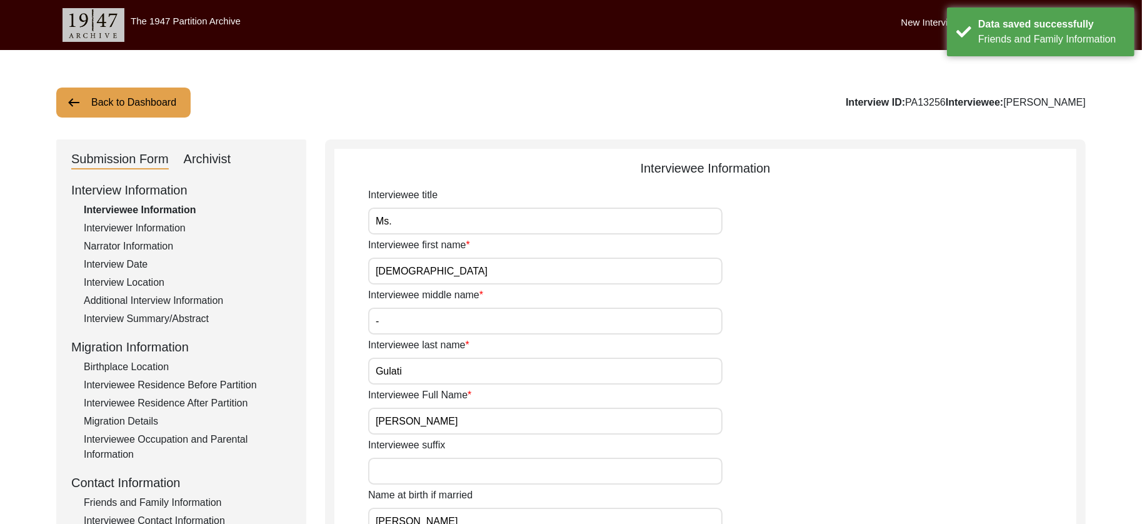
click at [470, 223] on input "Ms." at bounding box center [545, 221] width 354 height 27
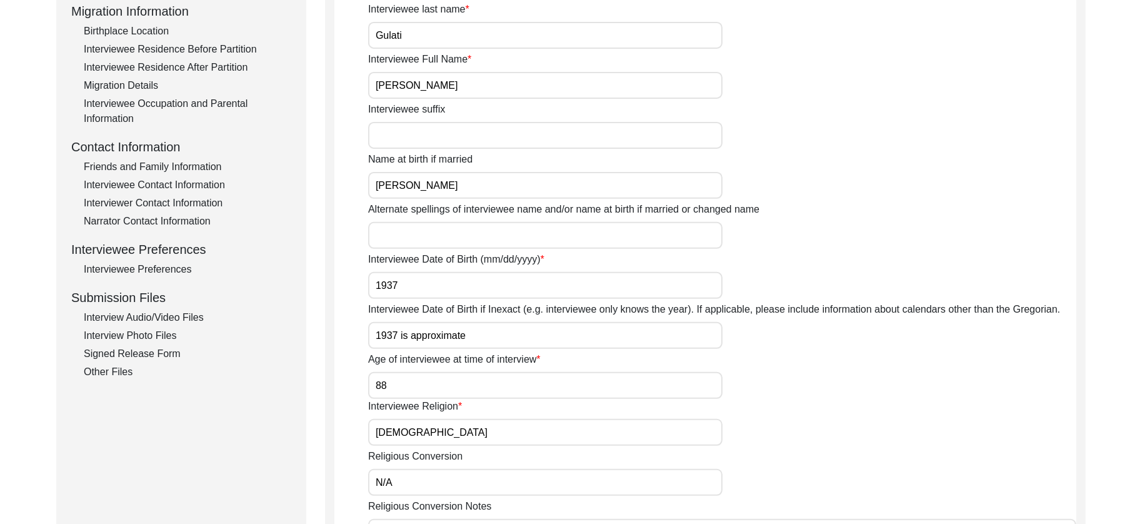
scroll to position [341, 0]
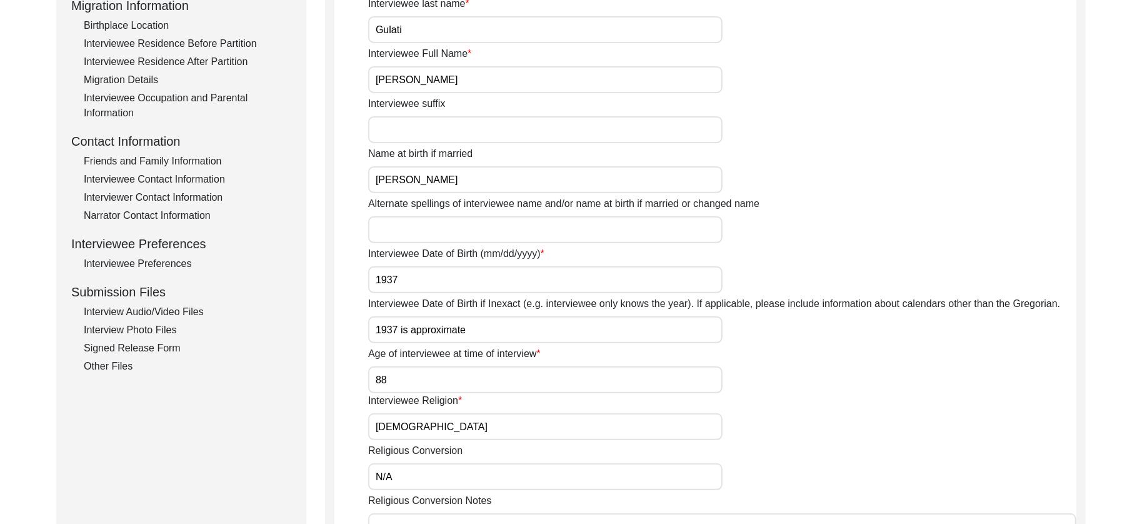
drag, startPoint x: 490, startPoint y: 328, endPoint x: 397, endPoint y: 333, distance: 93.3
click at [397, 333] on input "1937 is approximate" at bounding box center [545, 329] width 354 height 27
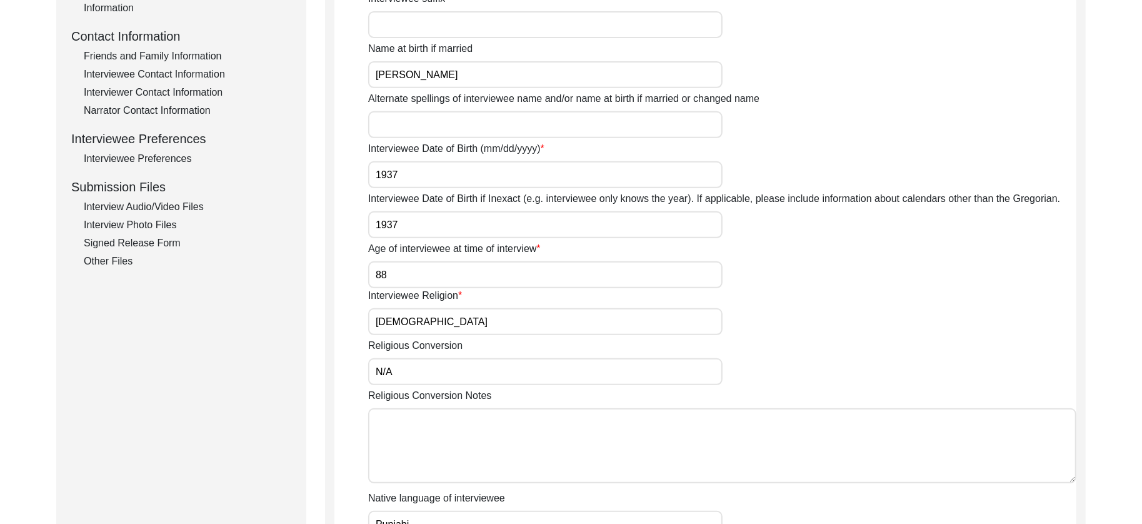
scroll to position [458, 0]
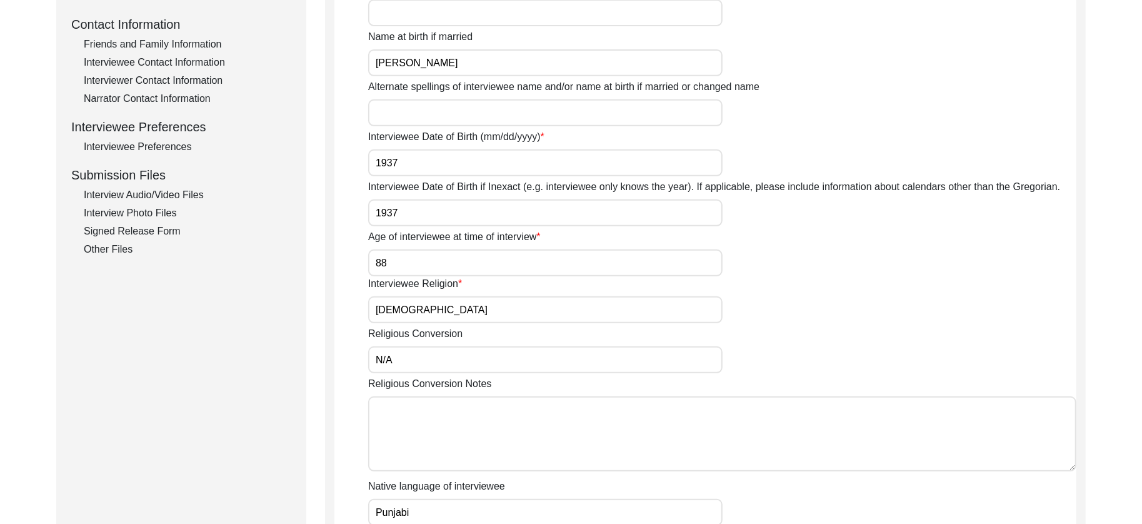
type input "1937"
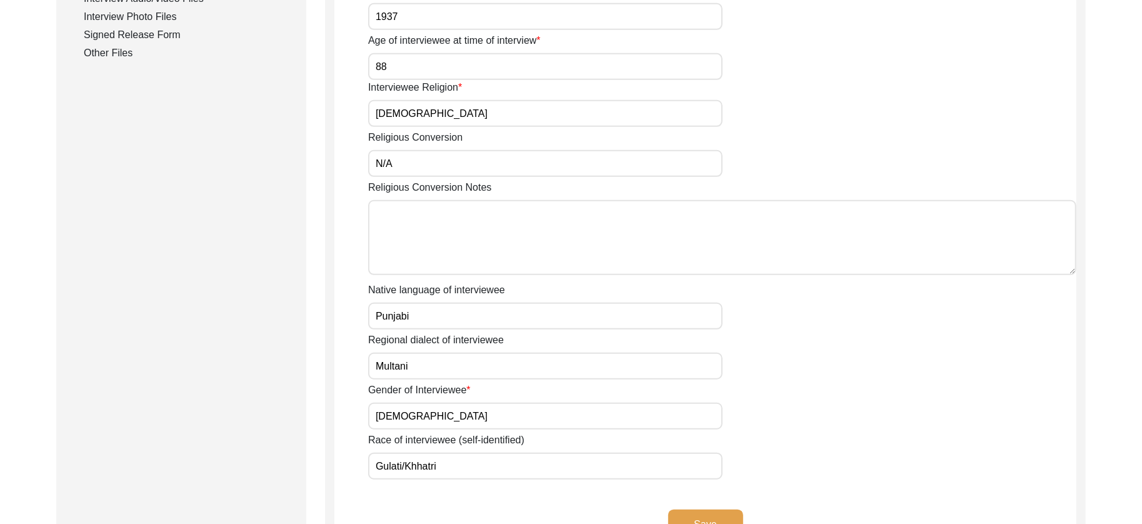
scroll to position [656, 0]
drag, startPoint x: 464, startPoint y: 168, endPoint x: 333, endPoint y: 162, distance: 132.0
click at [333, 162] on div "Interviewee Information Interviewee title Ms. Interviewee first name [PERSON_NA…" at bounding box center [705, 25] width 761 height 1085
click at [708, 514] on button "Save" at bounding box center [705, 523] width 75 height 30
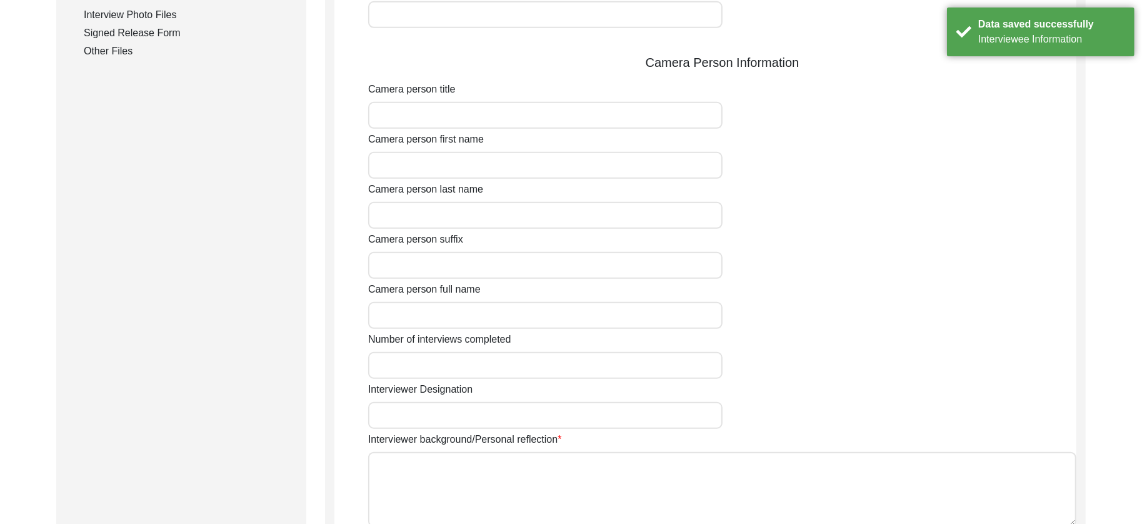
type input "Ms."
type input "[PERSON_NAME]"
type input "[DEMOGRAPHIC_DATA]"
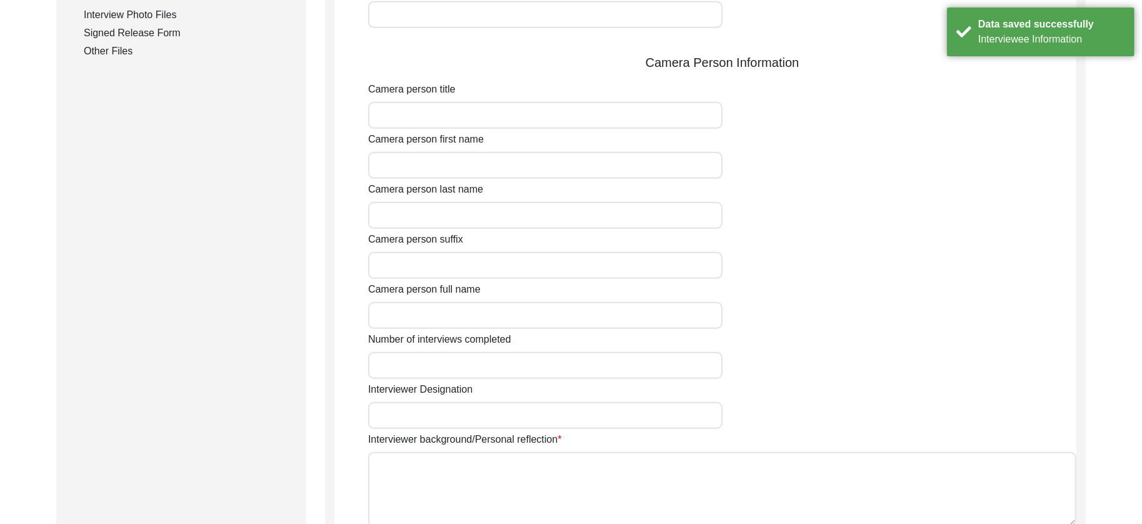
type input "[DATE]"
type input "[GEOGRAPHIC_DATA], [GEOGRAPHIC_DATA], [GEOGRAPHIC_DATA]"
type input "Student"
type input "Ms."
type input "[PERSON_NAME]"
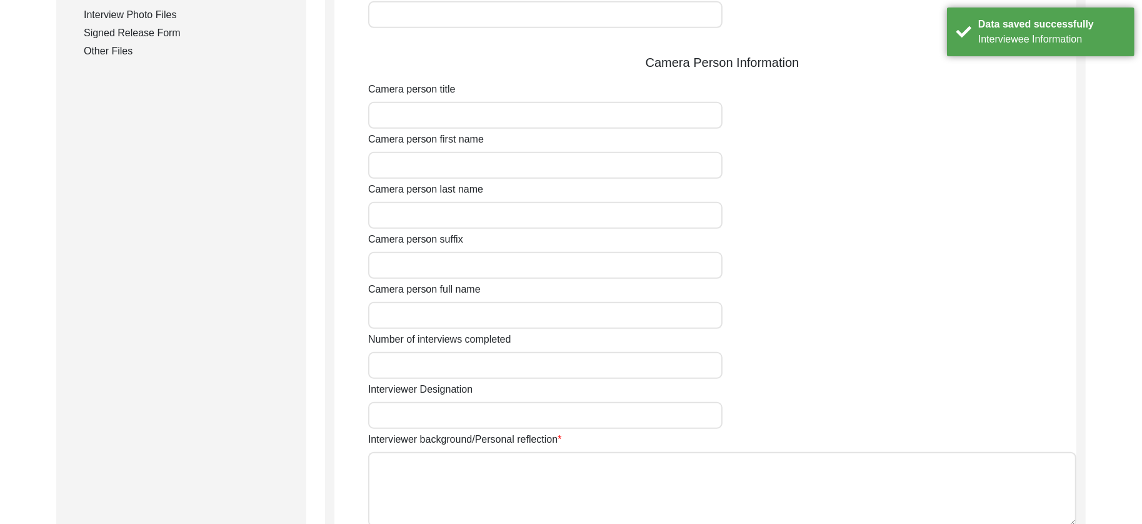
type input "[PERSON_NAME]"
type input "Citizen Historian"
type textarea "I am a final-year student of a Master of Arts in history at the Institute for E…"
type input "Hindi"
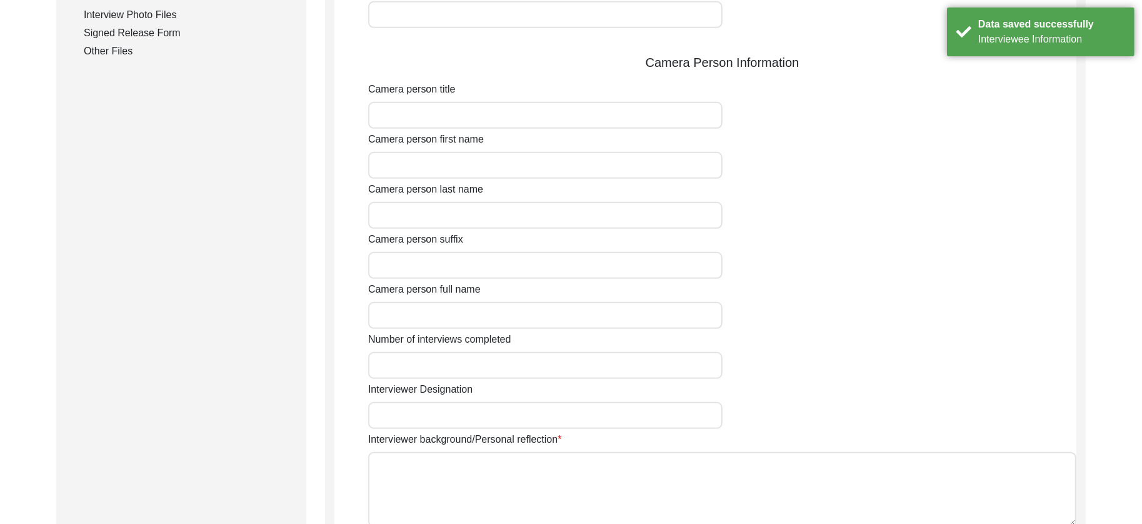
type textarea "Interviewer and interviewee live in the same neighborhood."
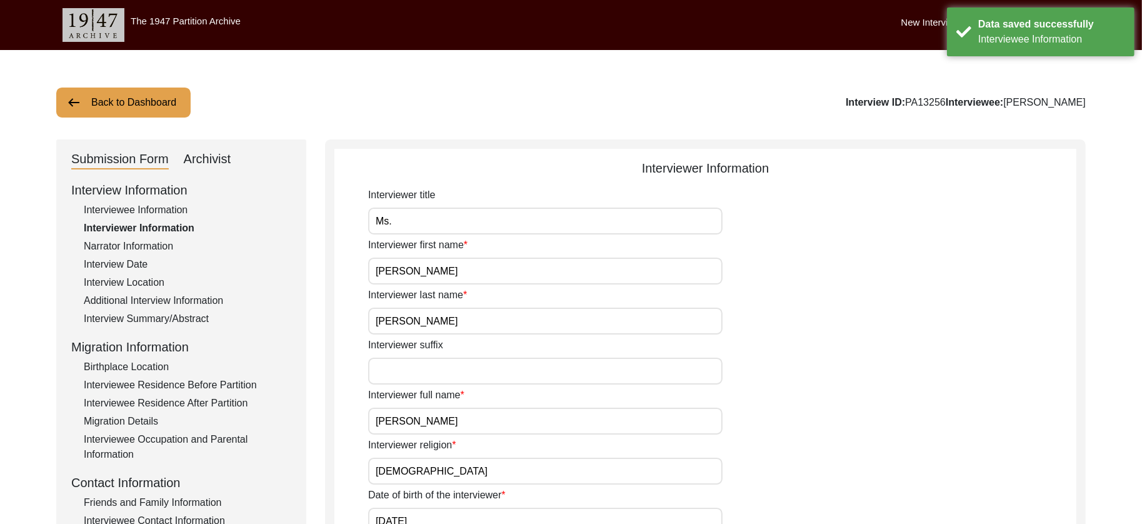
scroll to position [1, 0]
click at [509, 229] on input "Ms." at bounding box center [545, 220] width 354 height 27
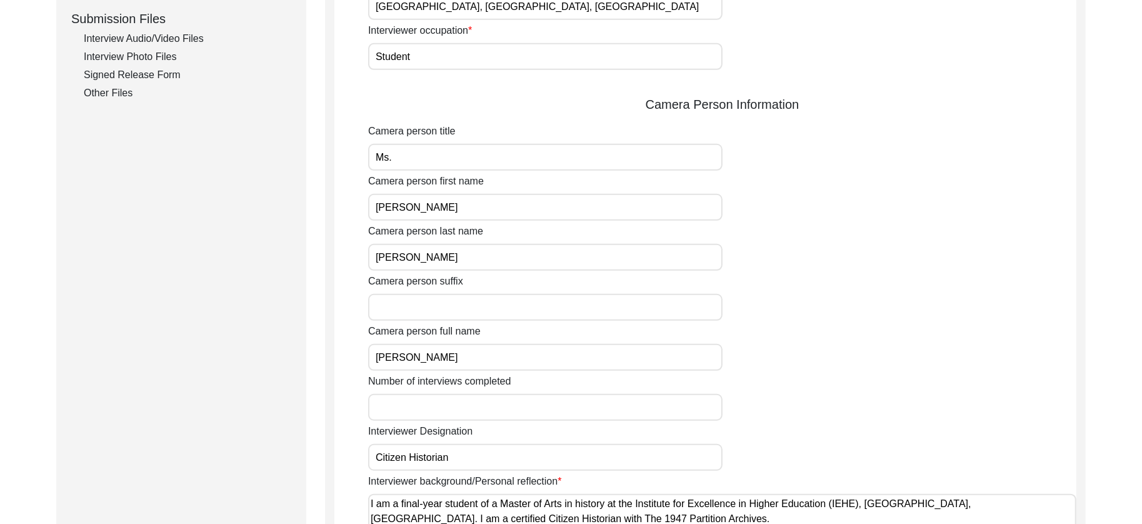
scroll to position [962, 0]
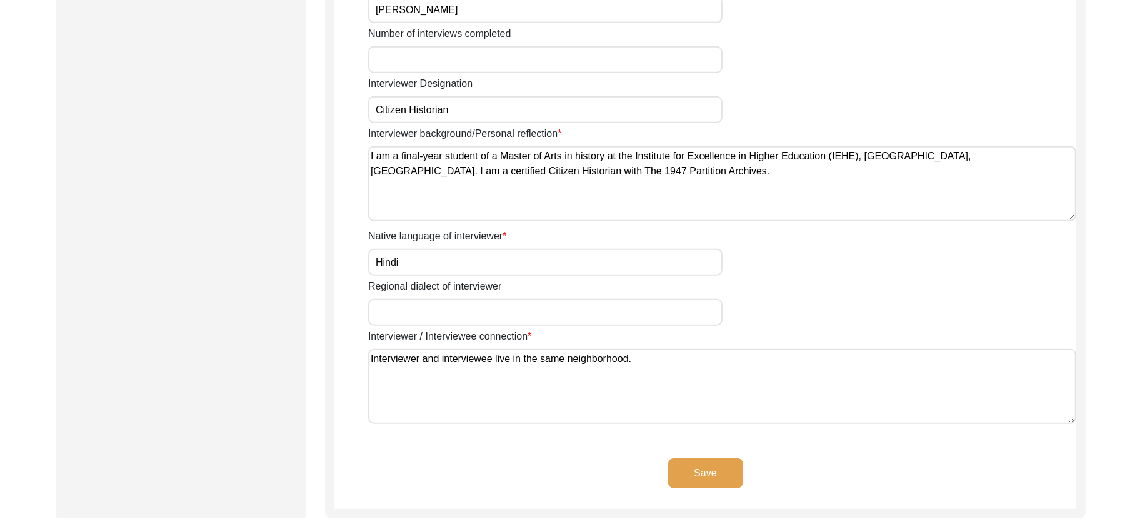
drag, startPoint x: 703, startPoint y: 468, endPoint x: 652, endPoint y: 404, distance: 81.4
click at [702, 468] on button "Save" at bounding box center [705, 473] width 75 height 30
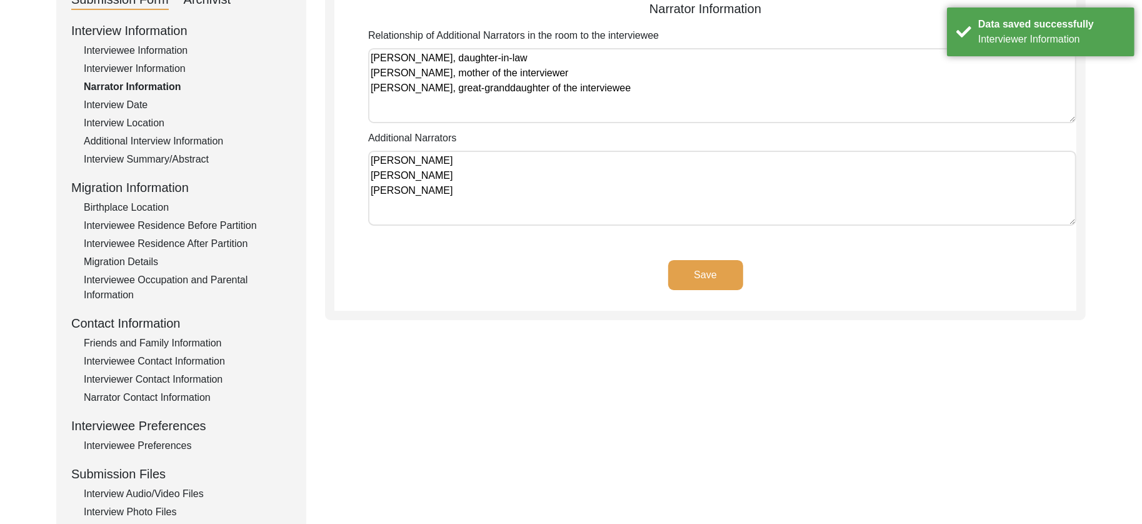
scroll to position [0, 0]
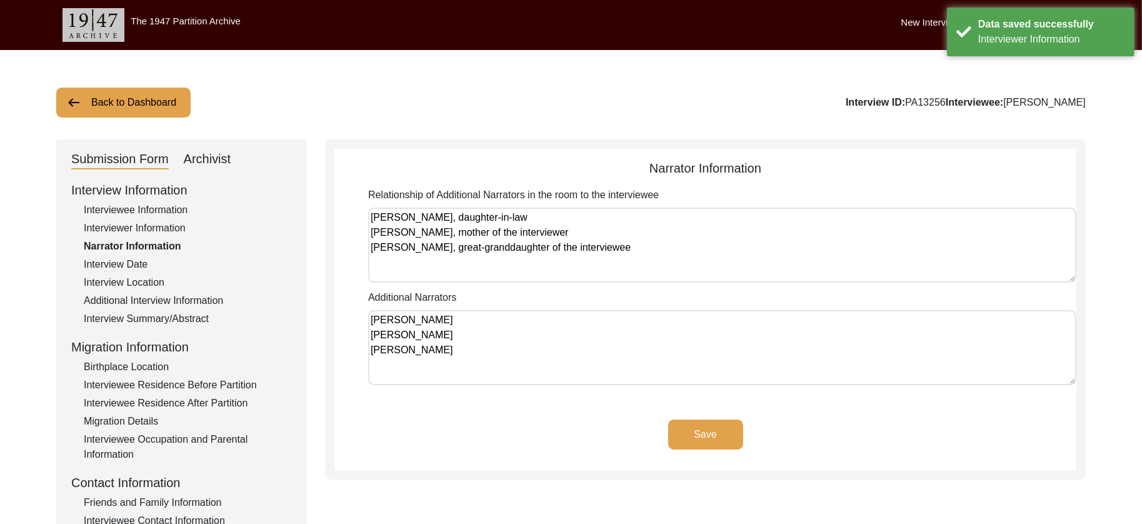
click at [647, 250] on textarea "[PERSON_NAME], daughter-in-law [PERSON_NAME], mother of the interviewer [PERSON…" at bounding box center [722, 245] width 708 height 75
click at [697, 444] on button "Save" at bounding box center [705, 434] width 75 height 30
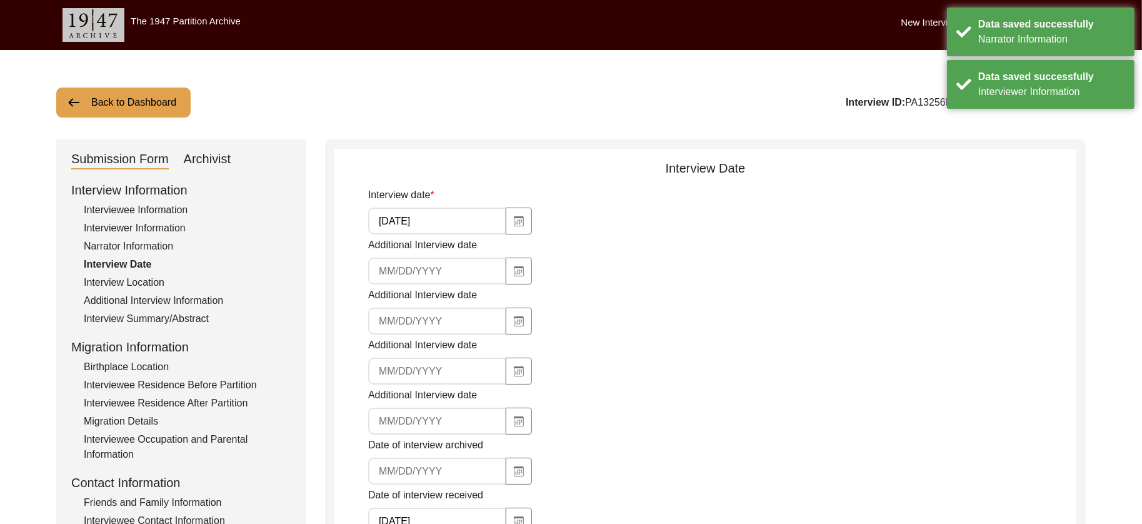
click at [159, 286] on div "Interview Location" at bounding box center [188, 282] width 208 height 15
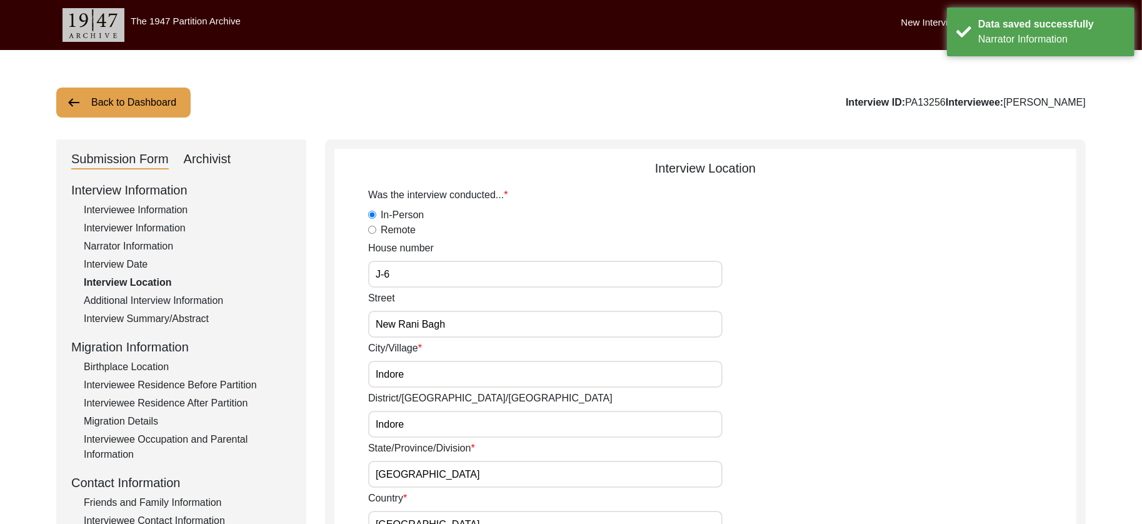
click at [505, 277] on input "J-6" at bounding box center [545, 274] width 354 height 27
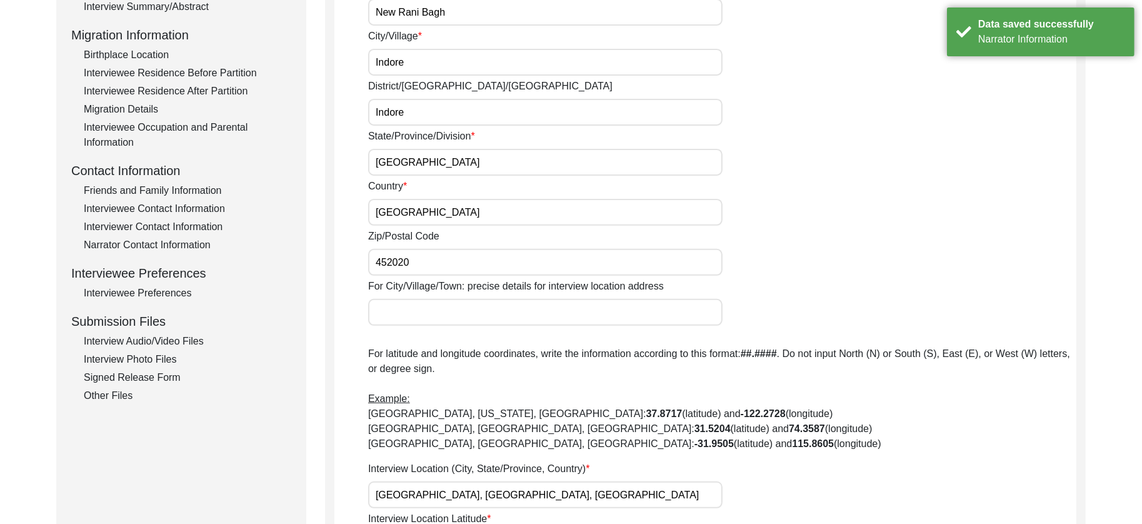
scroll to position [594, 0]
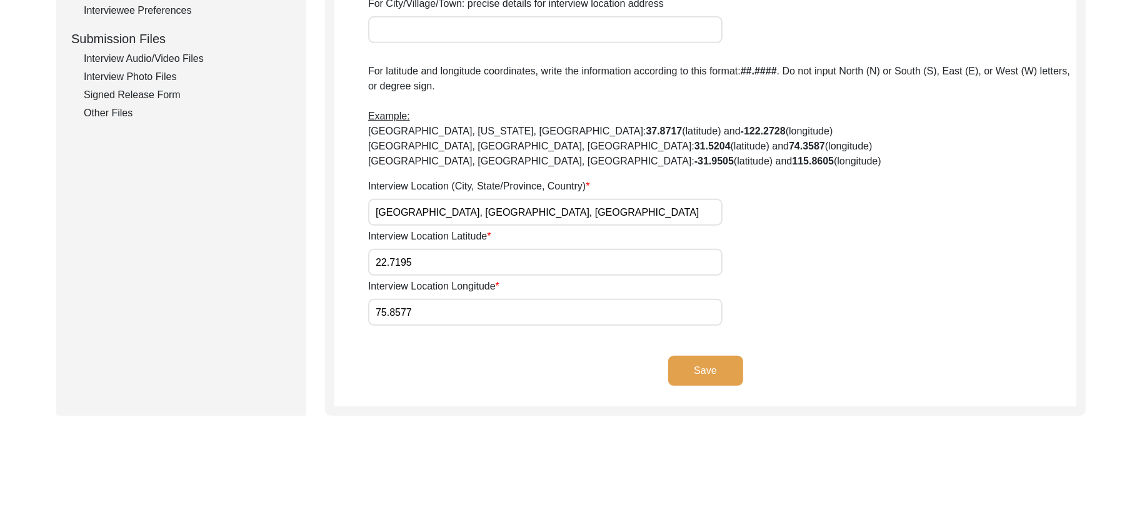
drag, startPoint x: 684, startPoint y: 374, endPoint x: 678, endPoint y: 372, distance: 6.7
click at [684, 374] on button "Save" at bounding box center [705, 371] width 75 height 30
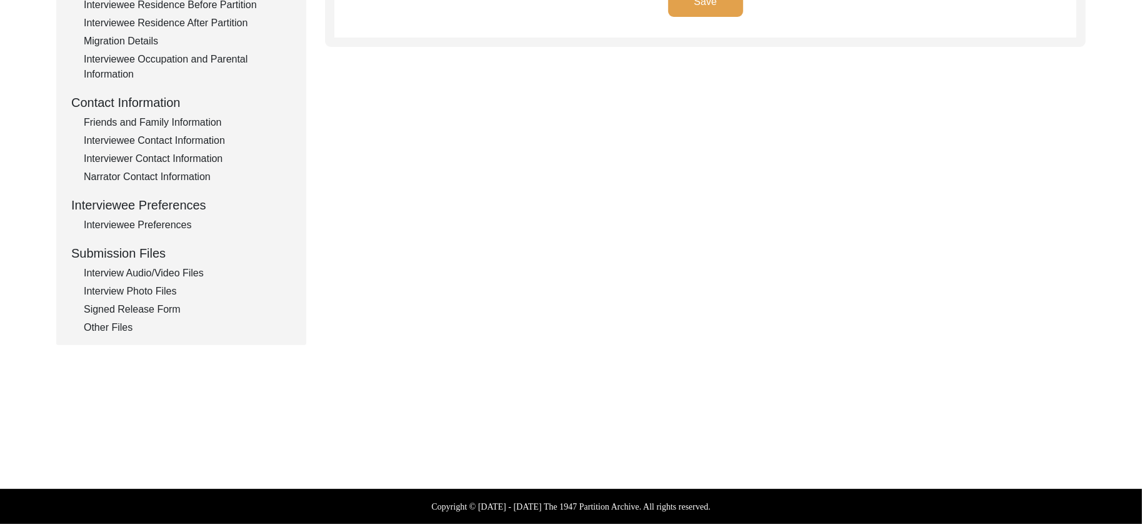
type input "Hindi"
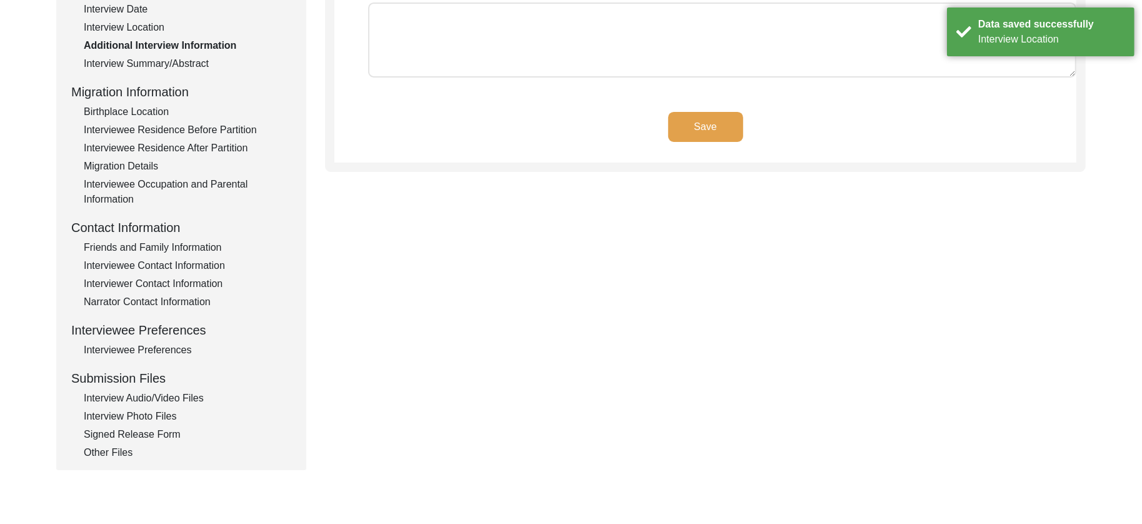
scroll to position [0, 0]
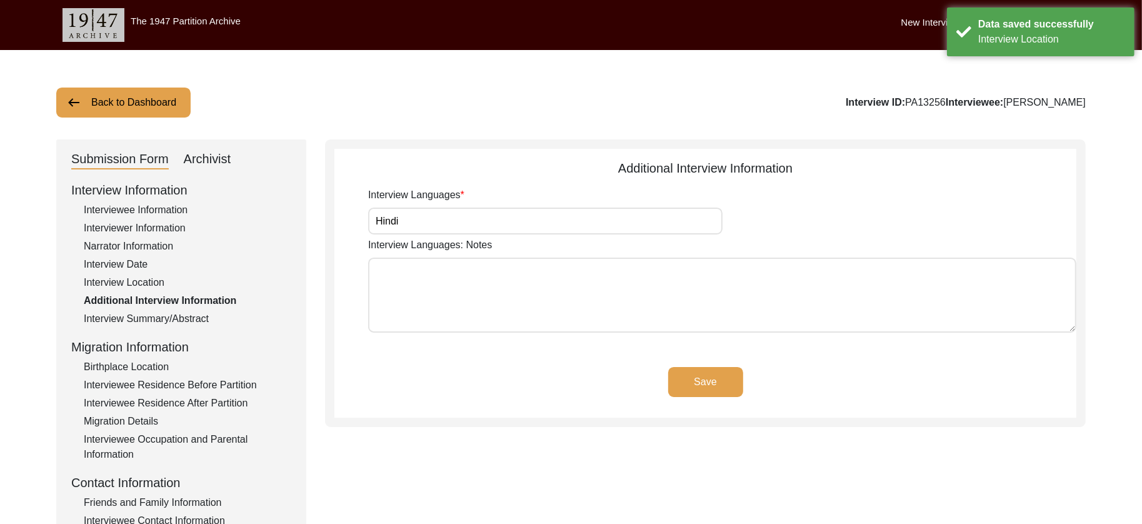
click at [163, 317] on div "Interview Summary/Abstract" at bounding box center [188, 318] width 208 height 15
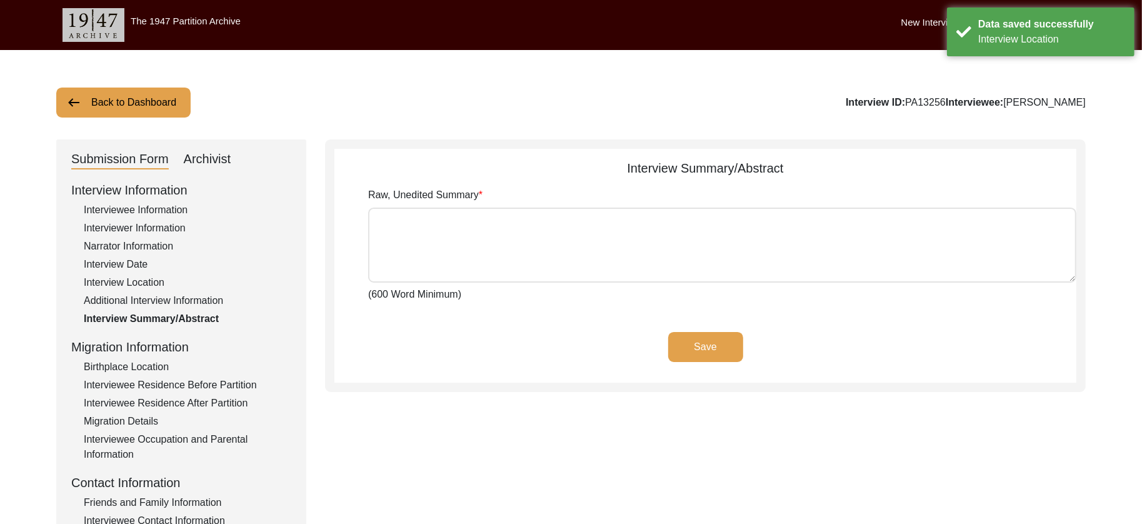
type textarea "[PERSON_NAME] narrated an incident when a [DEMOGRAPHIC_DATA] carpet-maker told …"
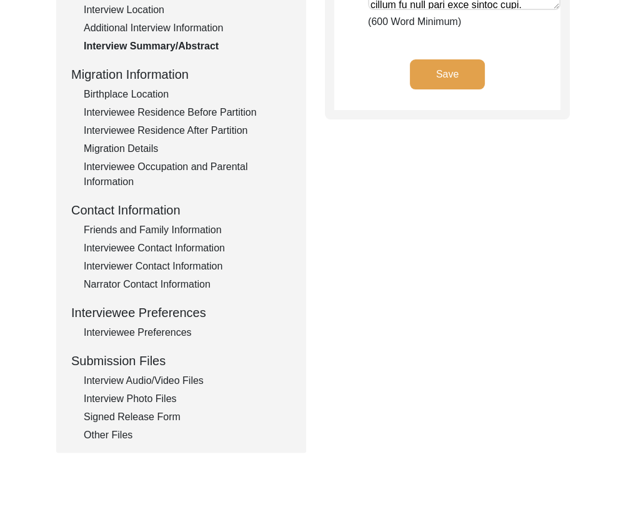
scroll to position [276, 0]
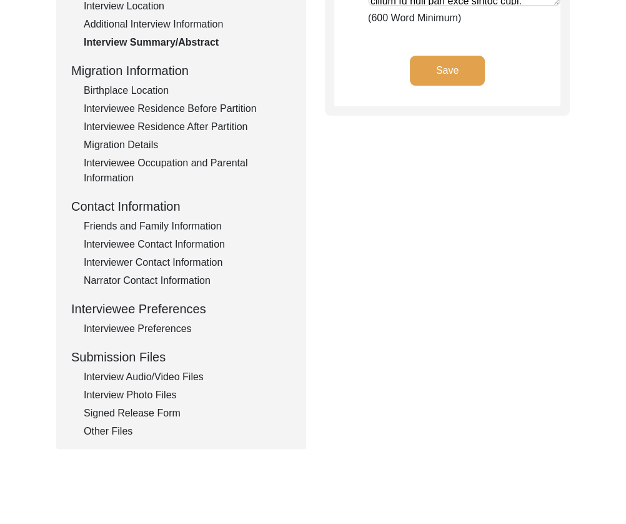
click at [157, 376] on div "Interview Audio/Video Files" at bounding box center [188, 376] width 208 height 15
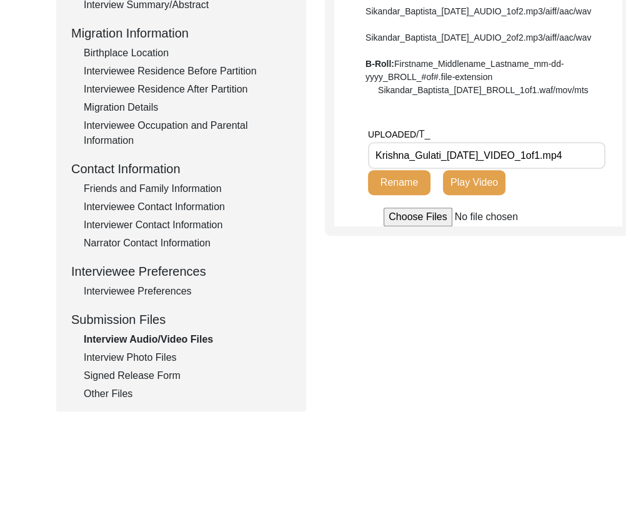
scroll to position [334, 0]
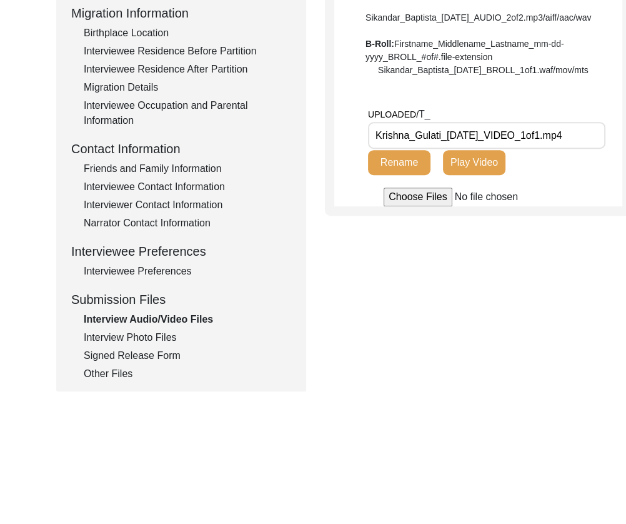
click at [150, 336] on div "Interview Photo Files" at bounding box center [188, 337] width 208 height 15
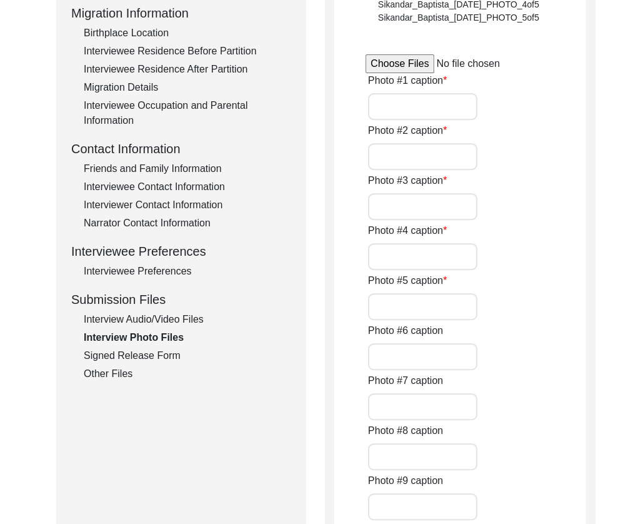
type input "Interviewee [PERSON_NAME] and interviewer [PERSON_NAME]."
type input "N/A"
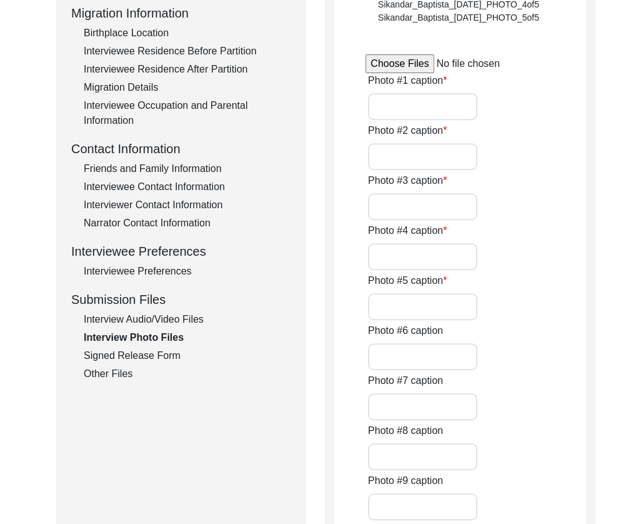
type input "0of1"
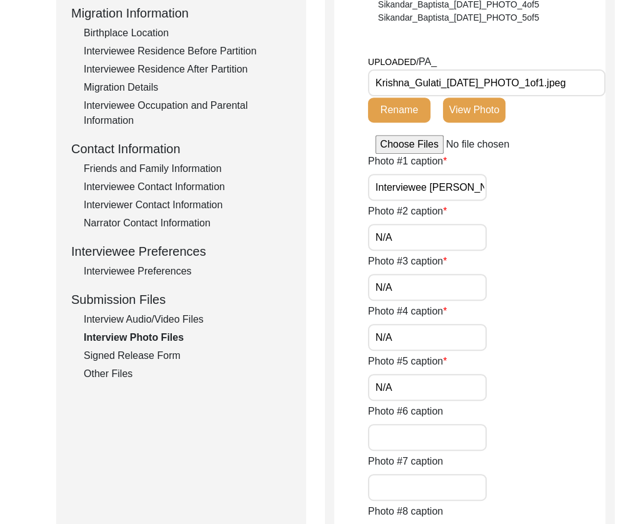
click at [548, 82] on input "Krishna_Gulati_[DATE]_PHOTO_1of1.jpeg" at bounding box center [487, 82] width 238 height 27
click at [121, 354] on div "Signed Release Form" at bounding box center [188, 355] width 208 height 15
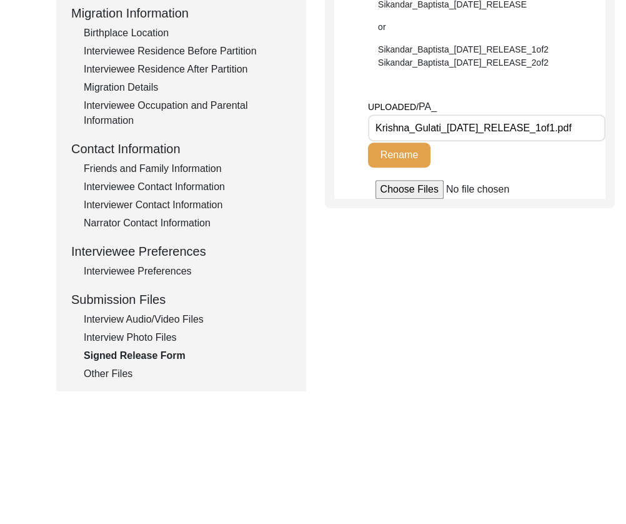
click at [501, 131] on input "Krishna_Gulati_[DATE]_RELEASE_1of1.pdf" at bounding box center [487, 127] width 238 height 27
click at [106, 375] on div "Other Files" at bounding box center [188, 373] width 208 height 15
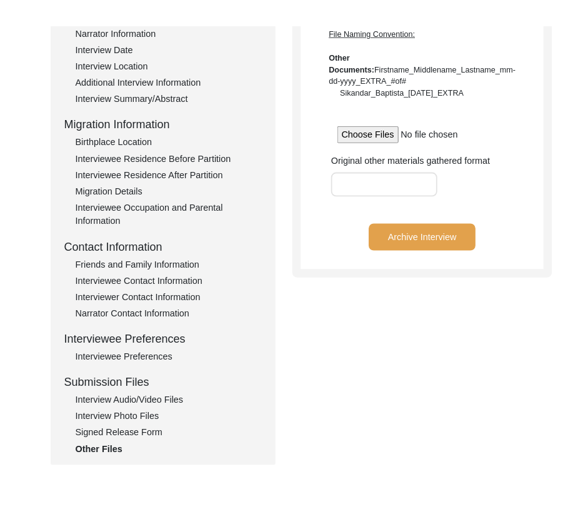
scroll to position [238, 0]
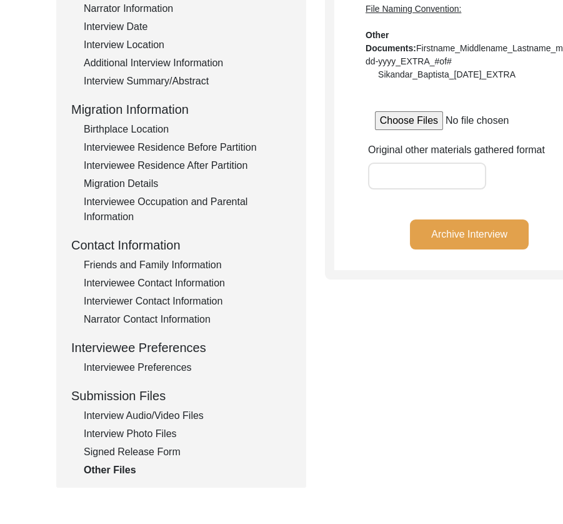
click at [482, 189] on div "Original other materials gathered format" at bounding box center [486, 166] width 236 height 47
click at [151, 435] on div "Interview Photo Files" at bounding box center [188, 433] width 208 height 15
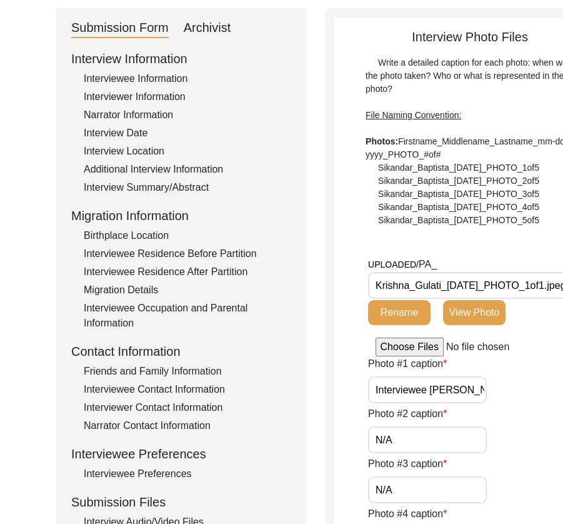
scroll to position [0, 0]
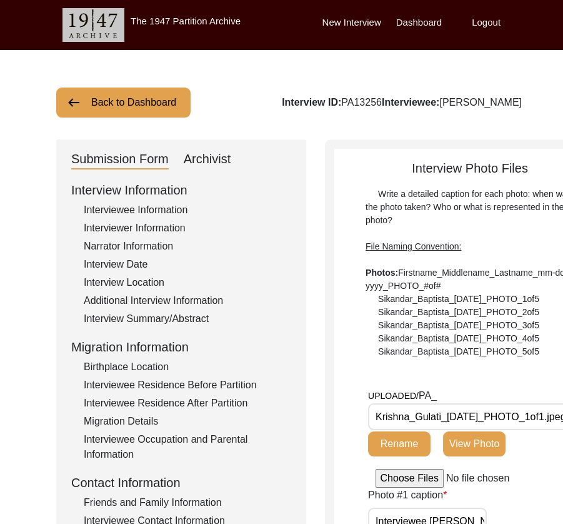
click at [199, 159] on div "Archivist" at bounding box center [208, 159] width 48 height 20
select select "507"
select select "Archiving In Progress"
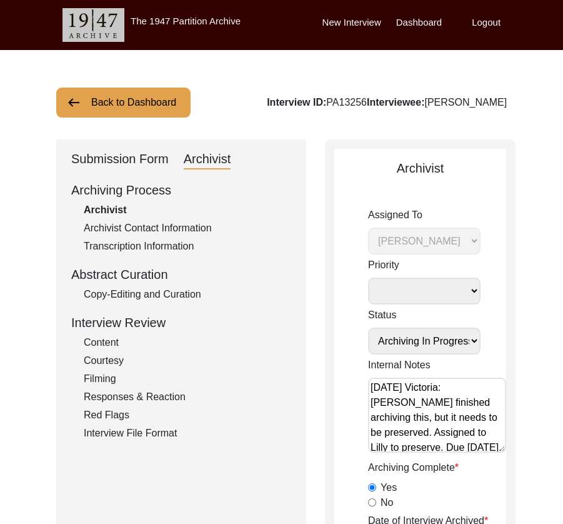
click at [459, 419] on textarea "[DATE] Victoria: [PERSON_NAME] finished archiving this, but it needs to be pres…" at bounding box center [437, 415] width 138 height 75
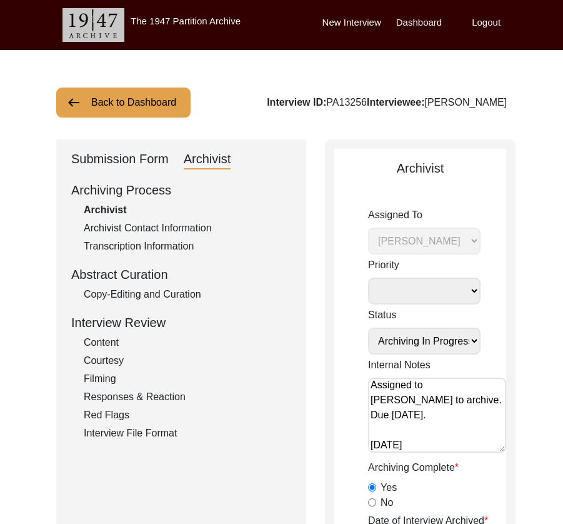
scroll to position [214, 0]
click at [115, 153] on div "Submission Form" at bounding box center [120, 159] width 98 height 20
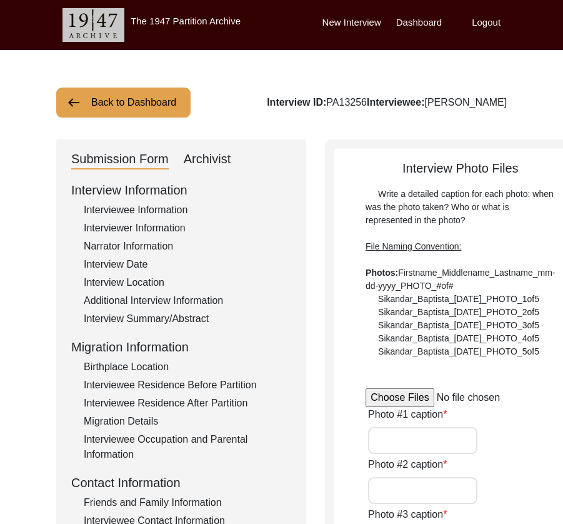
type input "Interviewee [PERSON_NAME] and interviewer [PERSON_NAME]."
type input "N/A"
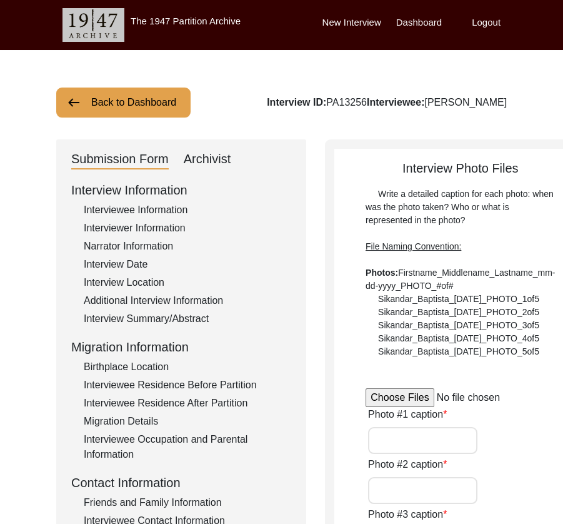
type input "0of1"
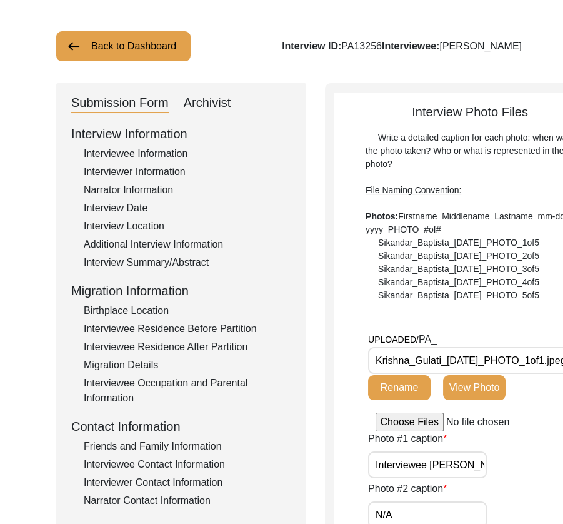
scroll to position [214, 0]
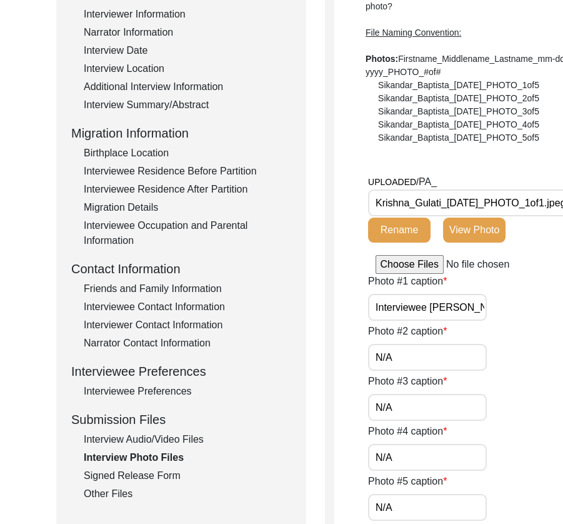
click at [114, 491] on div "Other Files" at bounding box center [188, 493] width 208 height 15
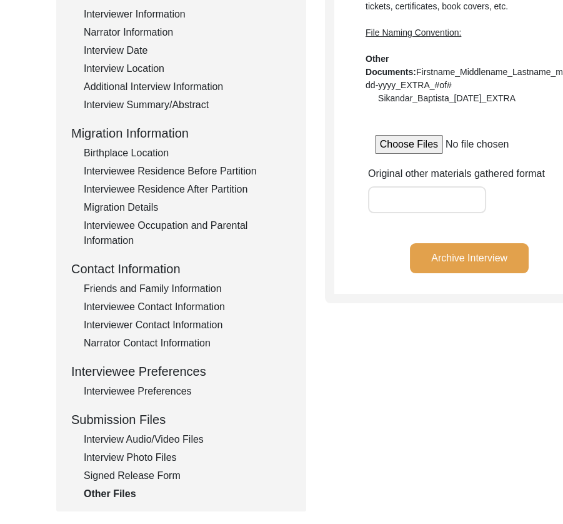
click at [426, 273] on button "Archive Interview" at bounding box center [469, 258] width 119 height 30
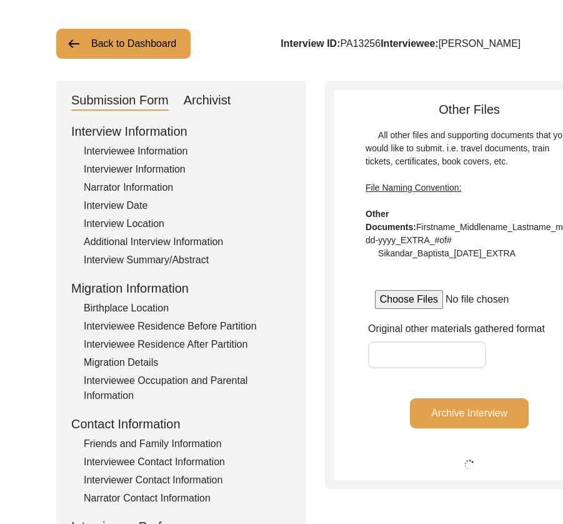
scroll to position [0, 0]
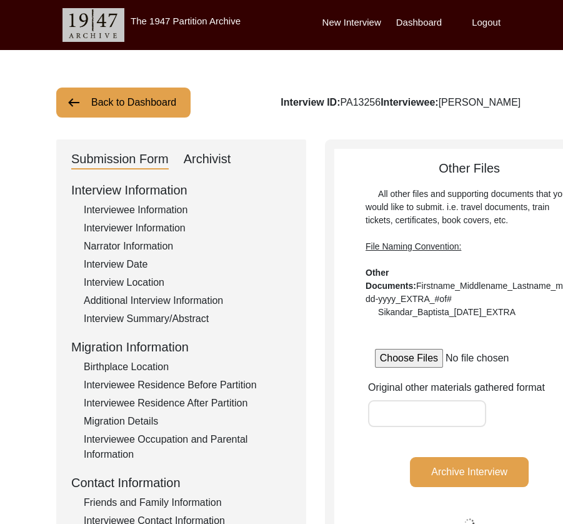
click at [153, 104] on button "Back to Dashboard" at bounding box center [123, 103] width 134 height 30
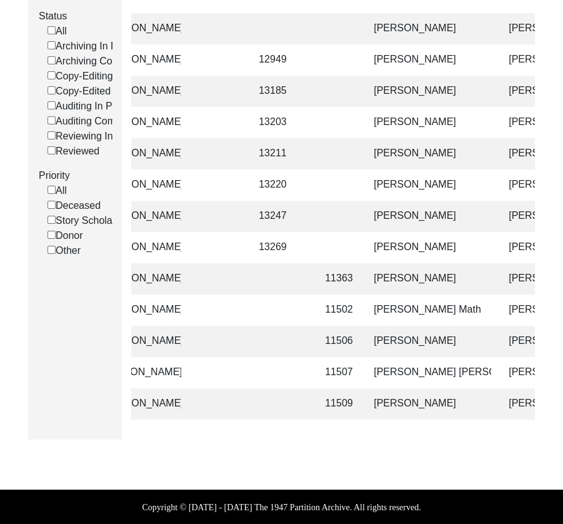
scroll to position [0, 238]
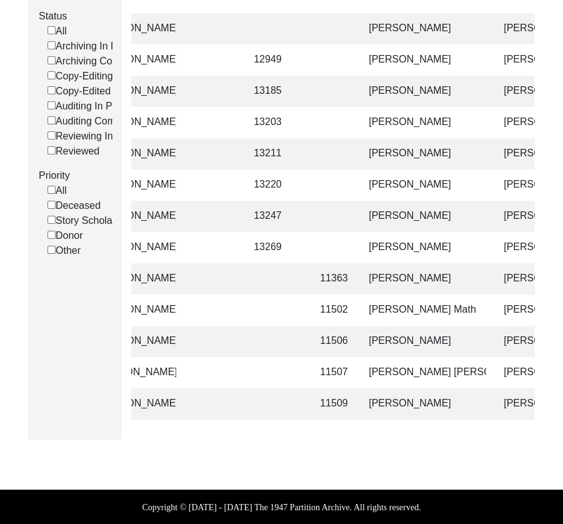
click at [412, 406] on td "[PERSON_NAME]" at bounding box center [423, 403] width 125 height 31
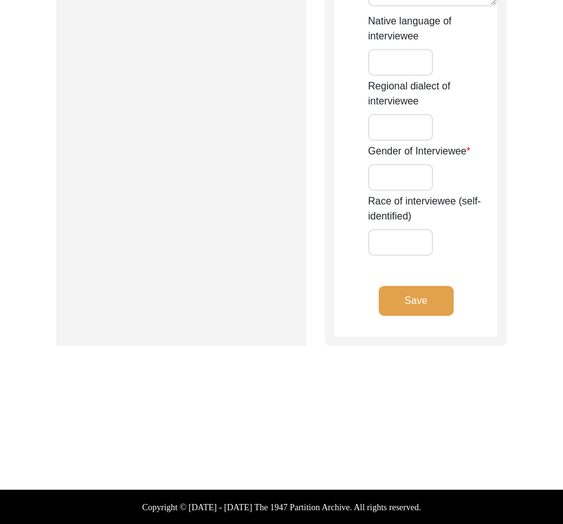
type input "Ms."
type input "[DEMOGRAPHIC_DATA]"
type input "-"
type input "Gulati"
type input "[PERSON_NAME]"
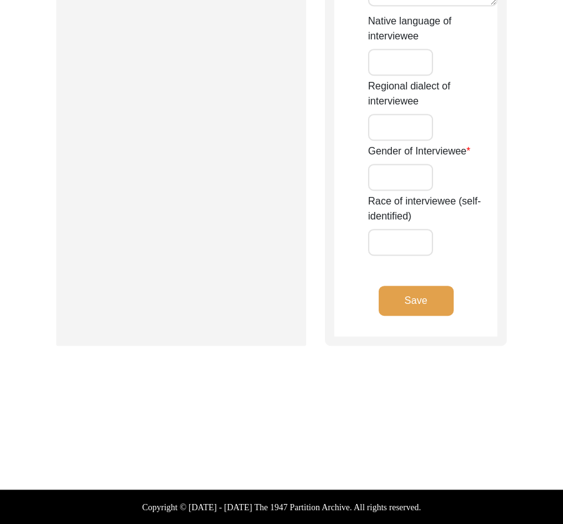
type input "[PERSON_NAME]"
type input "1937"
type input "88"
type input "[DEMOGRAPHIC_DATA]"
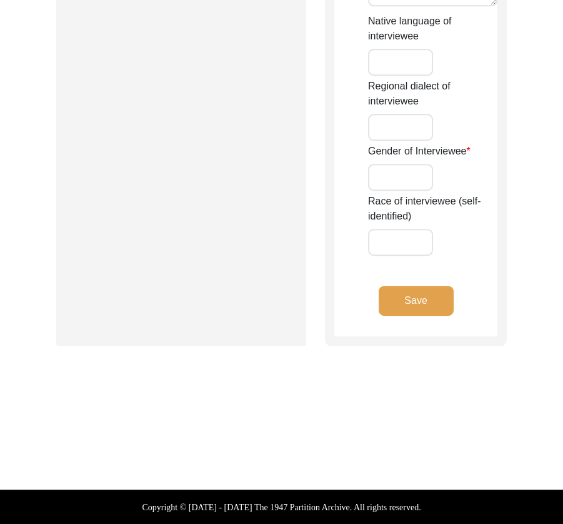
type input "Punjabi"
type input "Multani"
type input "[DEMOGRAPHIC_DATA]"
type input "Gulati/Khhatri"
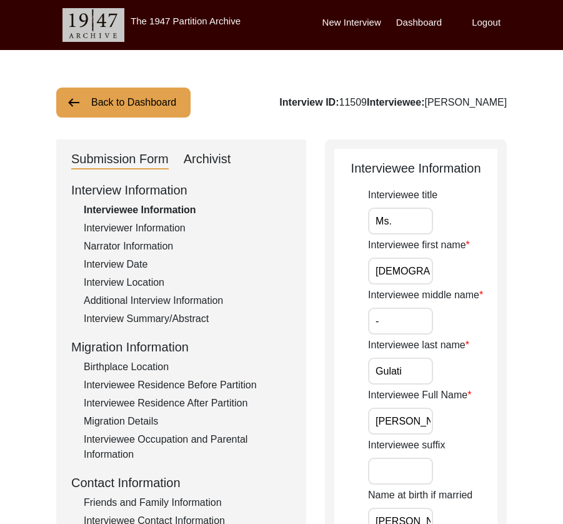
click at [212, 158] on div "Archivist" at bounding box center [208, 159] width 48 height 20
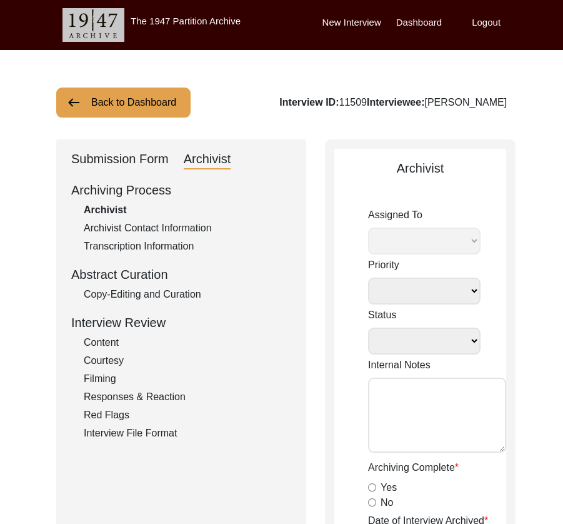
select select
select select "Archiving Completed"
type textarea "[DATE] Victoria: [PERSON_NAME] finished archiving this, but it needs to be pres…"
radio input "true"
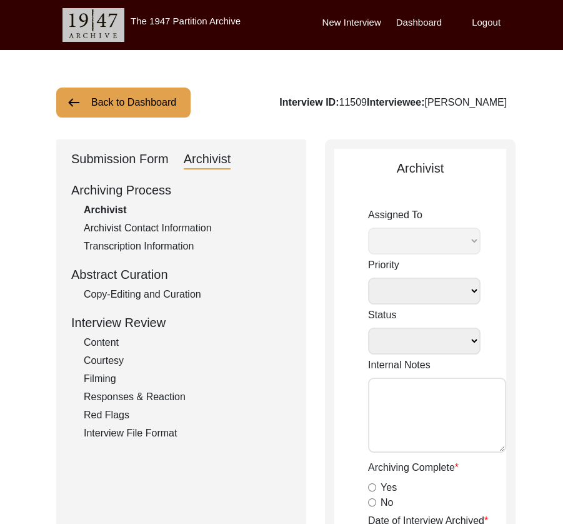
type input "[DATE]"
type textarea "Interviewee Information Interviewee title: NIL->Ms. Interviewee first name: Int…"
radio input "true"
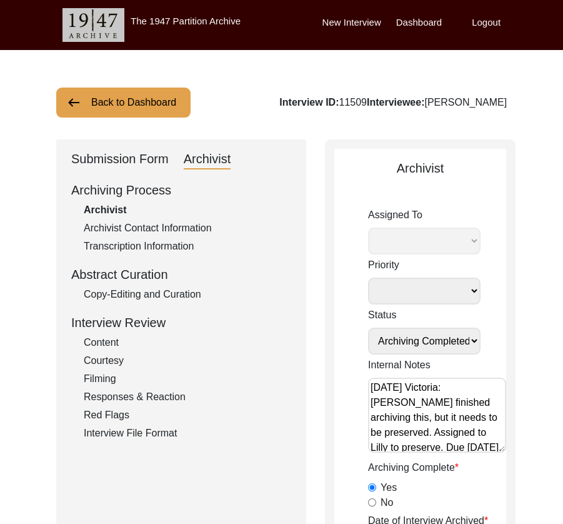
select select "507"
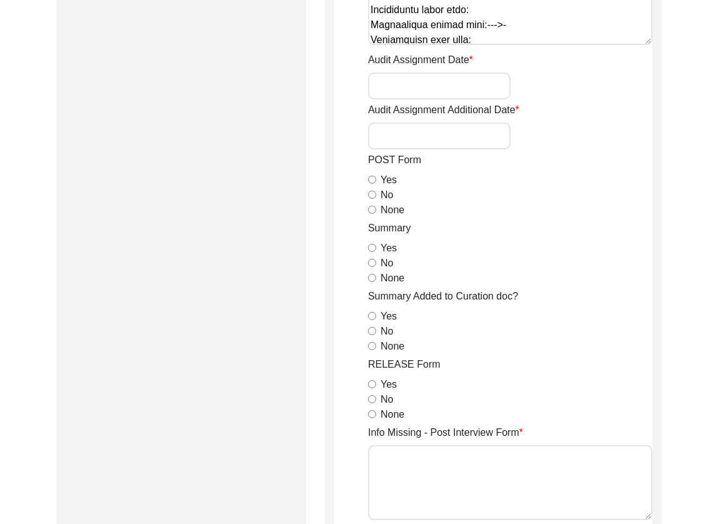
scroll to position [642, 0]
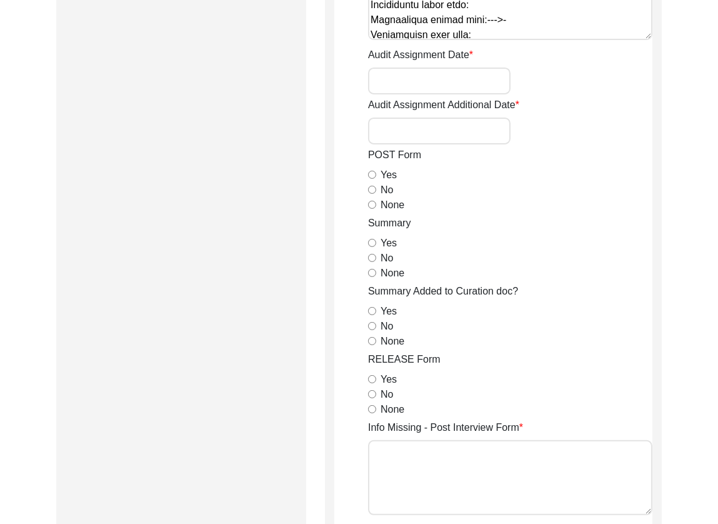
drag, startPoint x: 373, startPoint y: 206, endPoint x: 372, endPoint y: 223, distance: 17.5
click at [373, 206] on input "None" at bounding box center [372, 205] width 8 height 8
radio input "true"
click at [373, 244] on input "Yes" at bounding box center [372, 243] width 8 height 8
radio input "true"
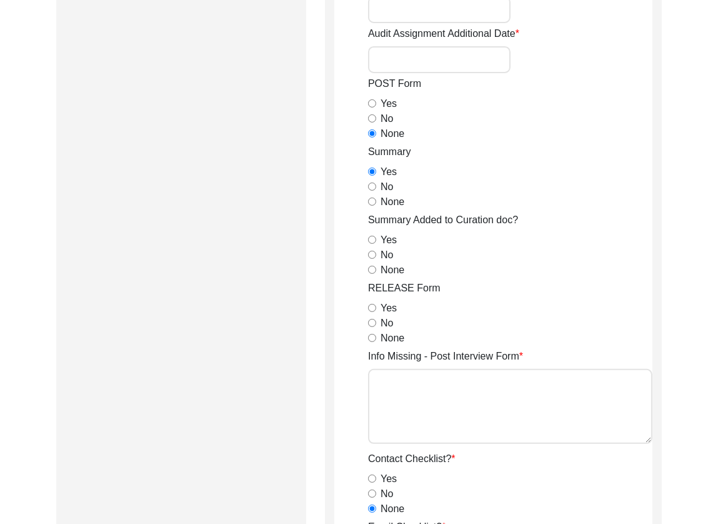
scroll to position [0, 0]
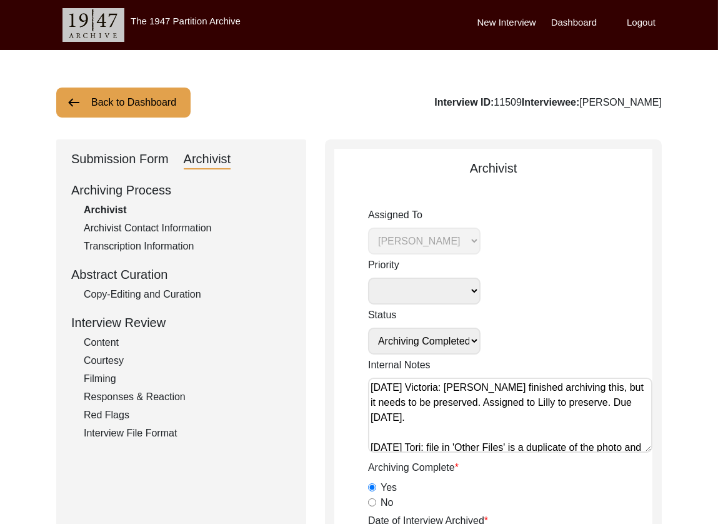
click at [132, 296] on div "Copy-Editing and Curation" at bounding box center [188, 294] width 208 height 15
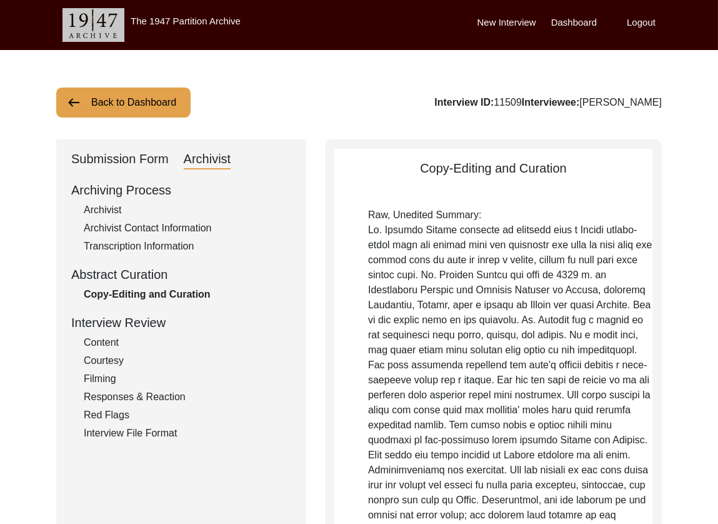
click at [107, 210] on div "Archivist" at bounding box center [188, 210] width 208 height 15
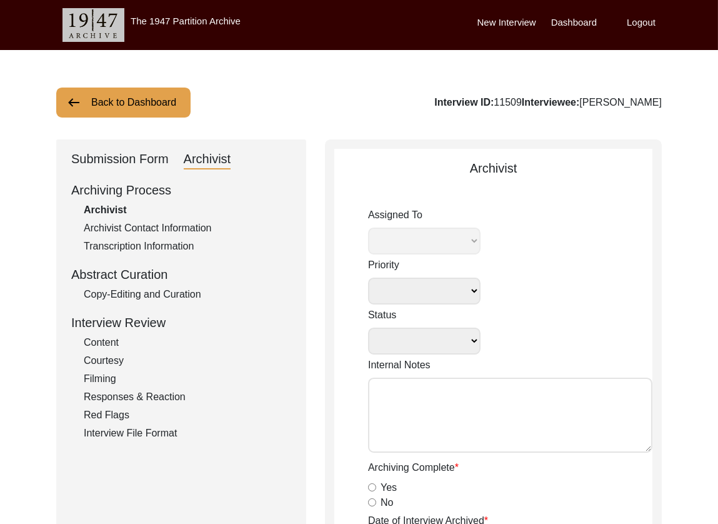
select select
select select "Archiving Completed"
type textarea "[DATE] Victoria: [PERSON_NAME] finished archiving this, but it needs to be pres…"
radio input "true"
type input "[DATE]"
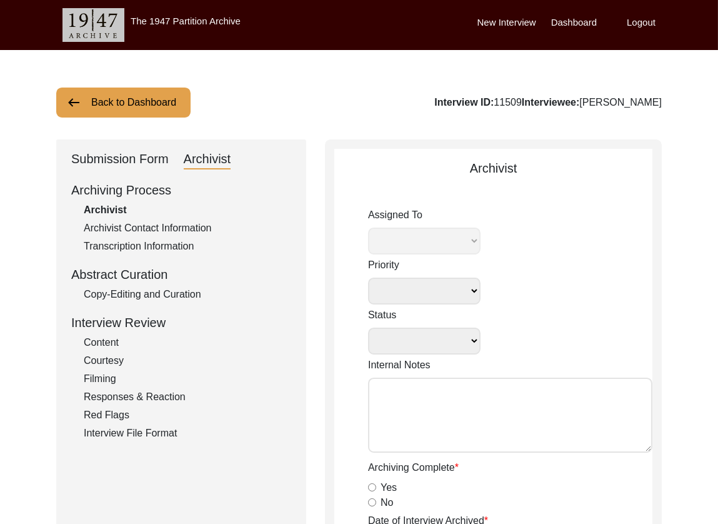
type textarea "Interviewee Information Interviewee title: NIL->Ms. Interviewee first name: Int…"
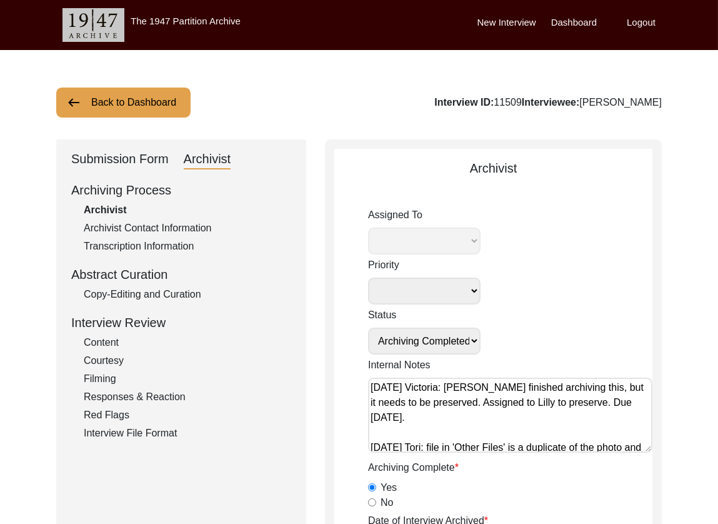
radio input "true"
select select "507"
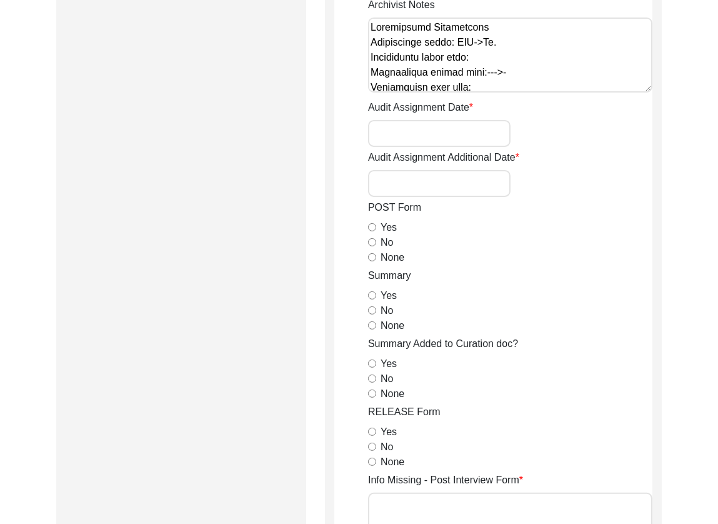
scroll to position [592, 0]
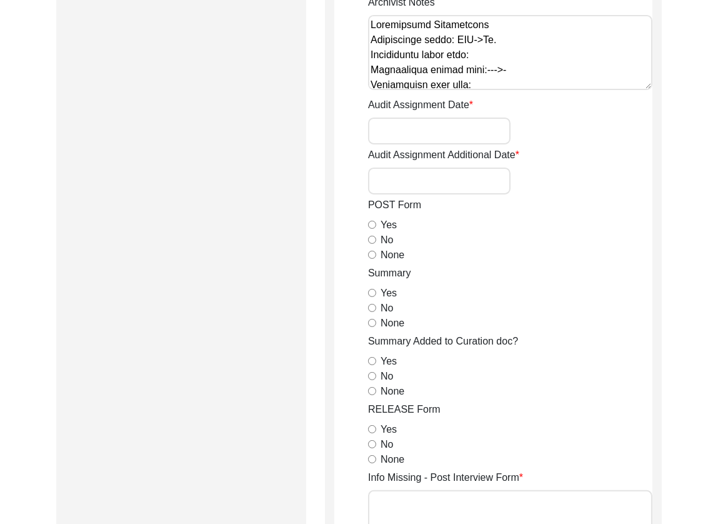
drag, startPoint x: 373, startPoint y: 253, endPoint x: 374, endPoint y: 261, distance: 8.8
click at [373, 253] on input "None" at bounding box center [372, 255] width 8 height 8
radio input "true"
click at [373, 289] on input "Yes" at bounding box center [372, 293] width 8 height 8
radio input "true"
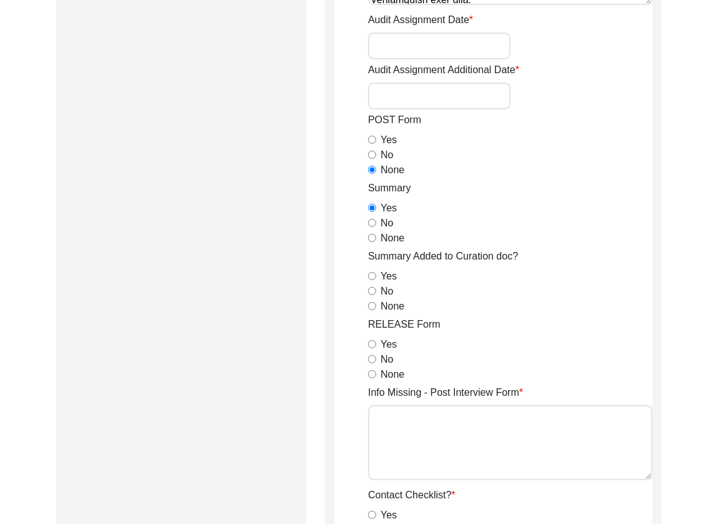
scroll to position [678, 0]
click at [368, 304] on input "None" at bounding box center [372, 305] width 8 height 8
radio input "true"
click at [374, 341] on input "Yes" at bounding box center [372, 343] width 8 height 8
radio input "true"
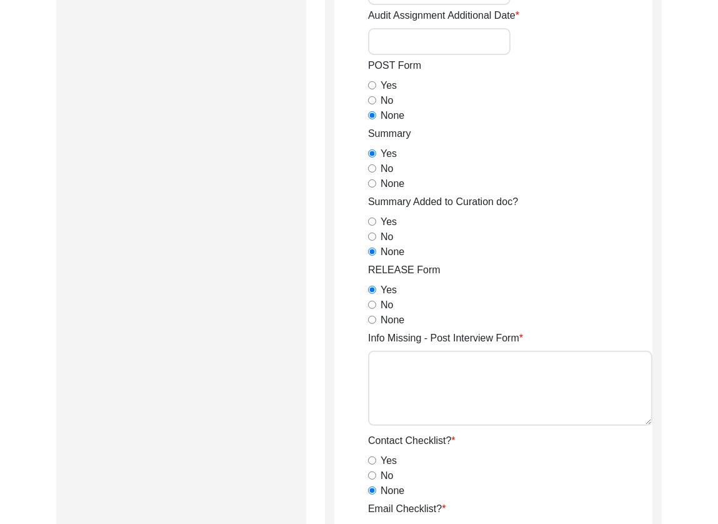
scroll to position [942, 0]
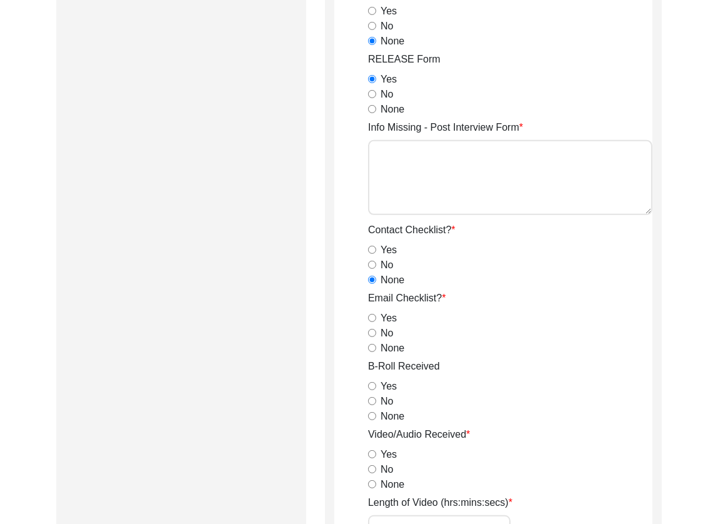
click at [373, 345] on input "None" at bounding box center [372, 348] width 8 height 8
radio input "true"
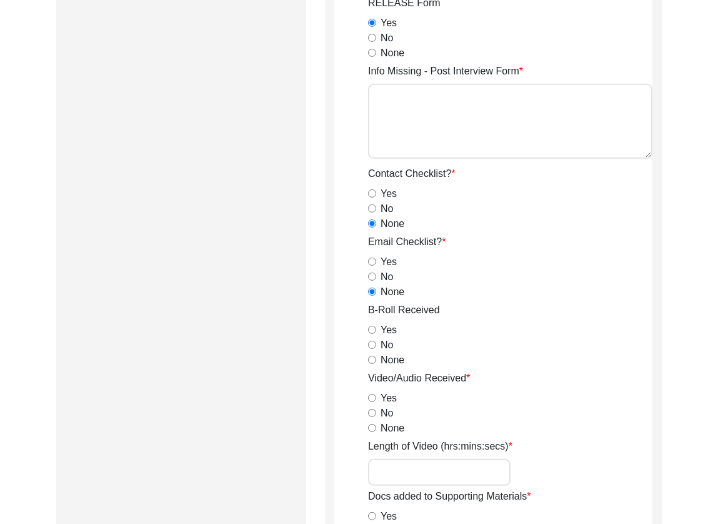
scroll to position [1023, 0]
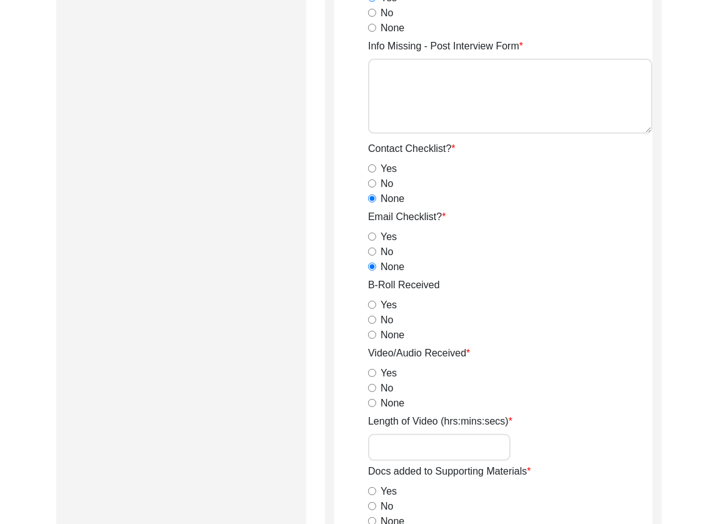
click at [372, 332] on input "None" at bounding box center [372, 335] width 8 height 8
radio input "true"
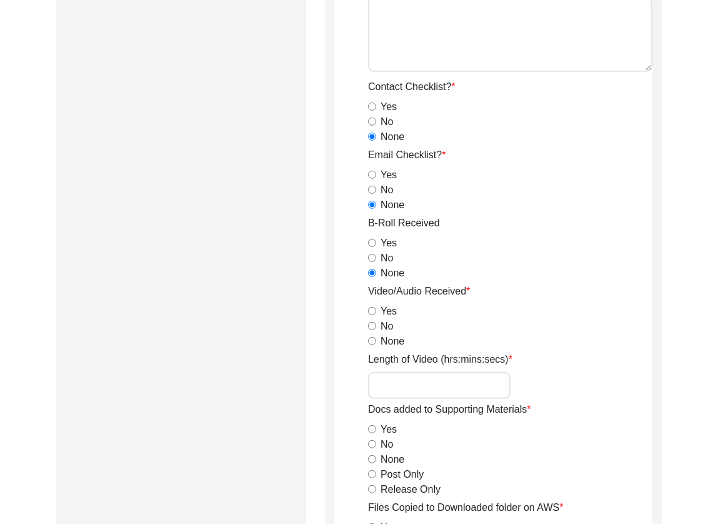
click at [371, 309] on input "Yes" at bounding box center [372, 311] width 8 height 8
radio input "true"
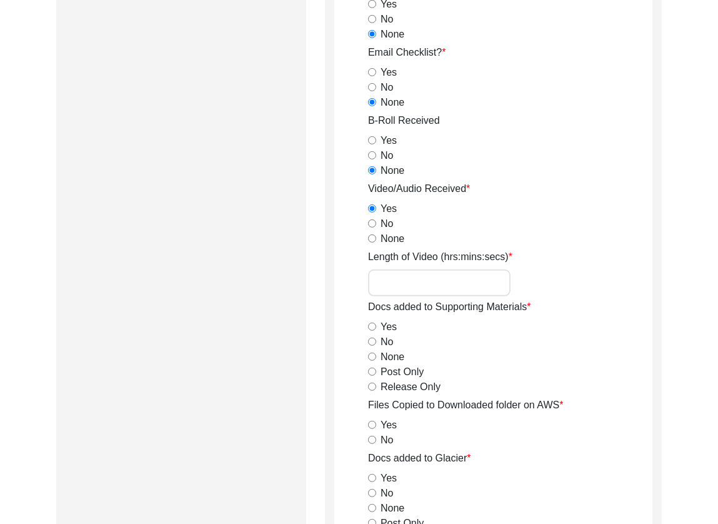
scroll to position [1189, 0]
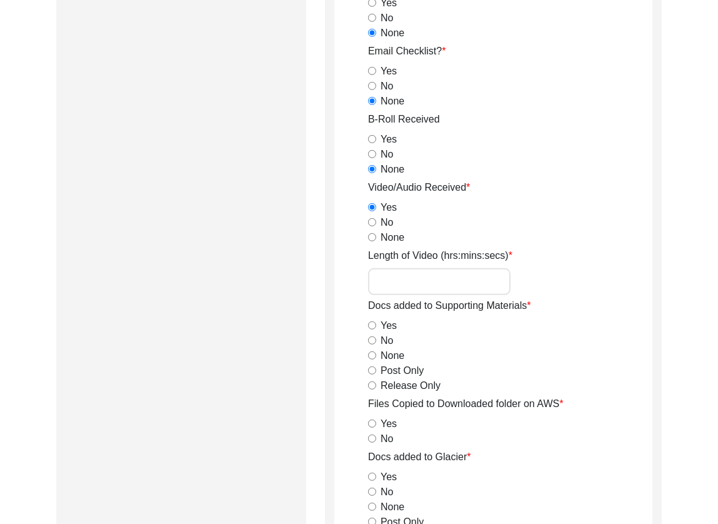
click at [409, 278] on input "Length of Video (hrs:mins:secs)" at bounding box center [439, 281] width 143 height 27
type input "1:00:46"
click at [370, 384] on input "Release Only" at bounding box center [372, 385] width 8 height 8
radio input "true"
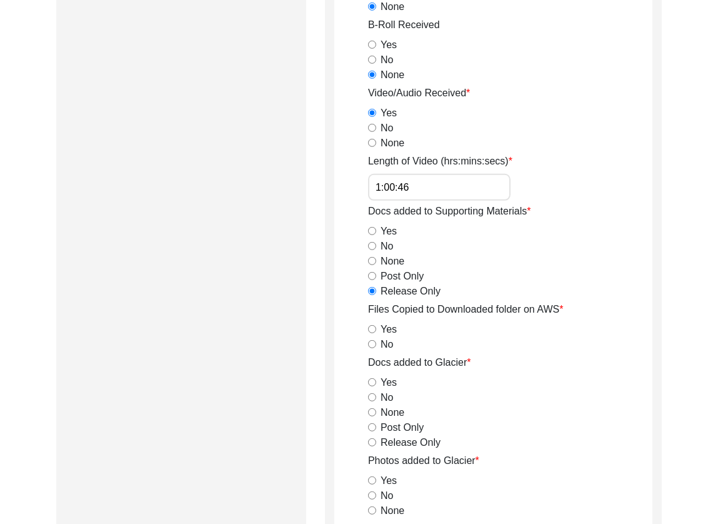
scroll to position [1293, 0]
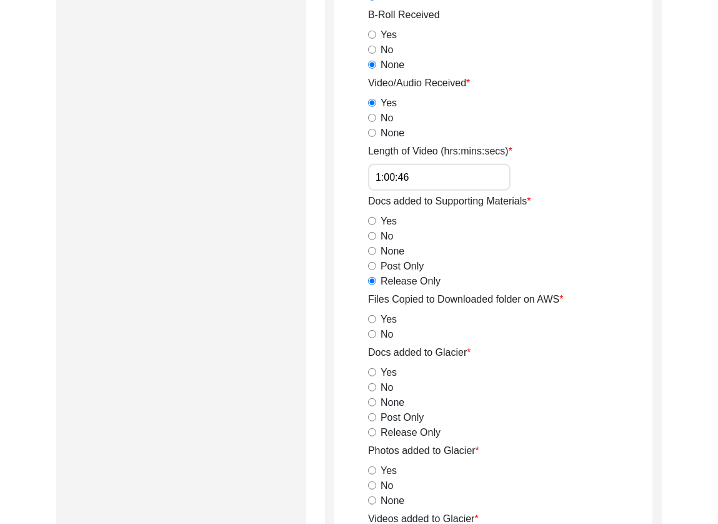
drag, startPoint x: 373, startPoint y: 318, endPoint x: 376, endPoint y: 343, distance: 24.7
click at [373, 318] on input "Yes" at bounding box center [372, 319] width 8 height 8
radio input "true"
click at [374, 428] on input "Release Only" at bounding box center [372, 432] width 8 height 8
radio input "true"
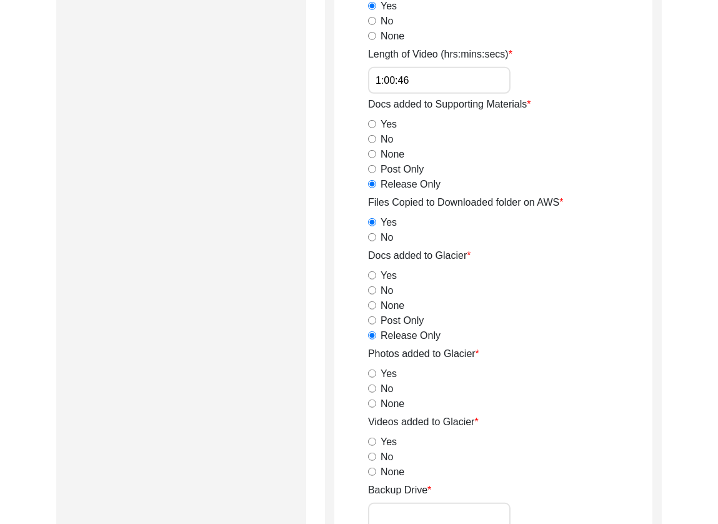
scroll to position [1393, 0]
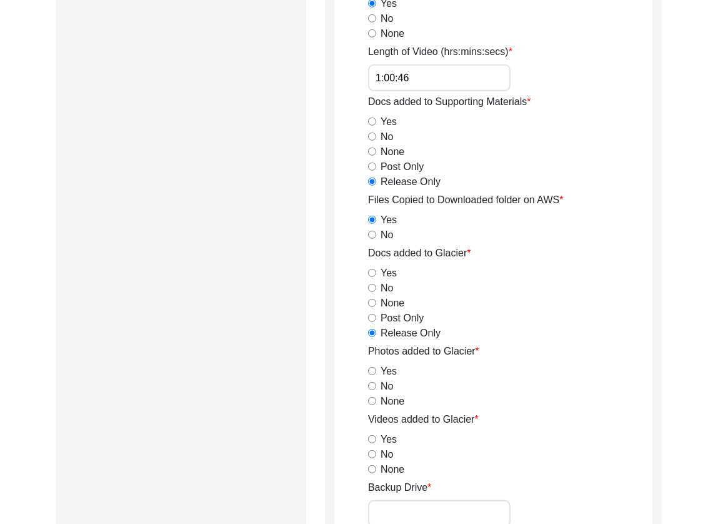
click at [369, 371] on input "Yes" at bounding box center [372, 371] width 8 height 8
radio input "true"
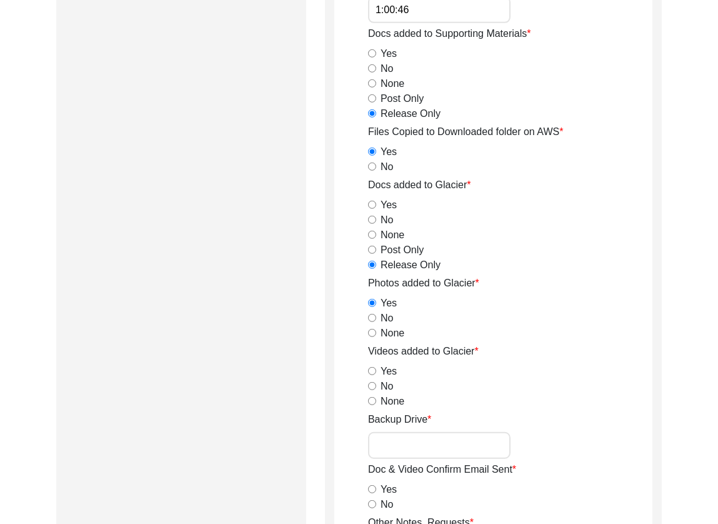
scroll to position [1494, 0]
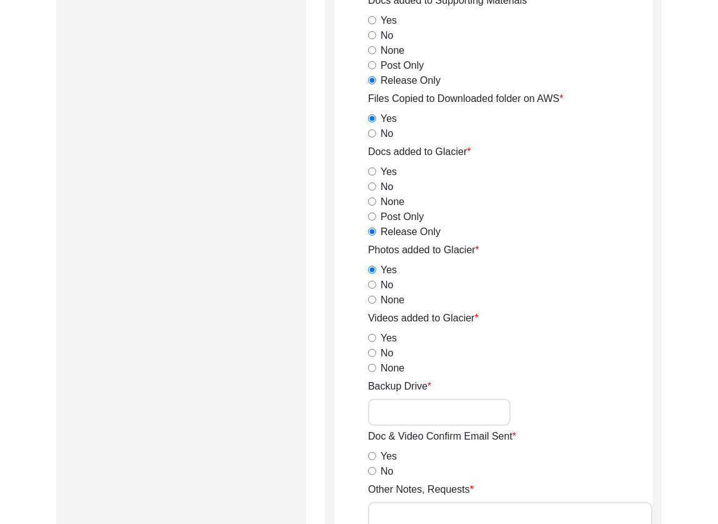
drag, startPoint x: 373, startPoint y: 338, endPoint x: 371, endPoint y: 347, distance: 9.0
click at [373, 338] on input "Yes" at bounding box center [372, 338] width 8 height 8
radio input "true"
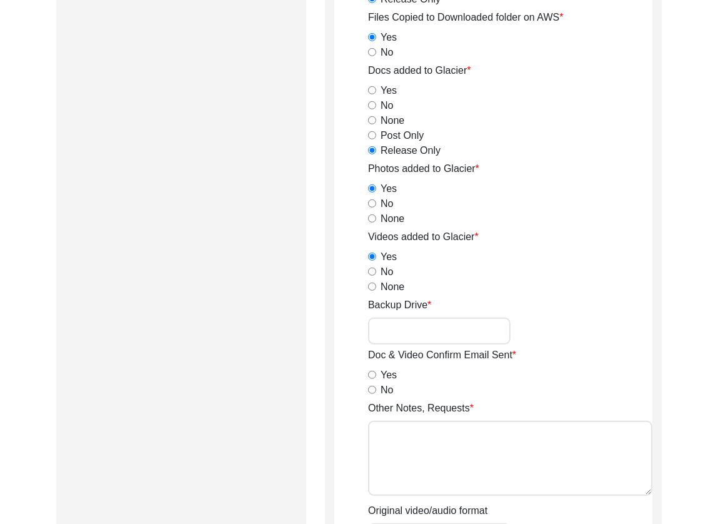
scroll to position [1575, 0]
click at [413, 314] on div "Backup Drive" at bounding box center [510, 321] width 284 height 47
click at [373, 389] on input "No" at bounding box center [372, 390] width 8 height 8
radio input "true"
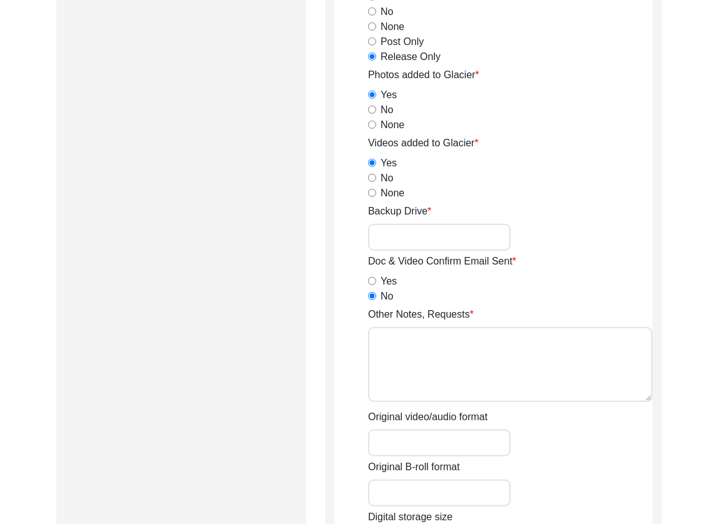
scroll to position [1671, 0]
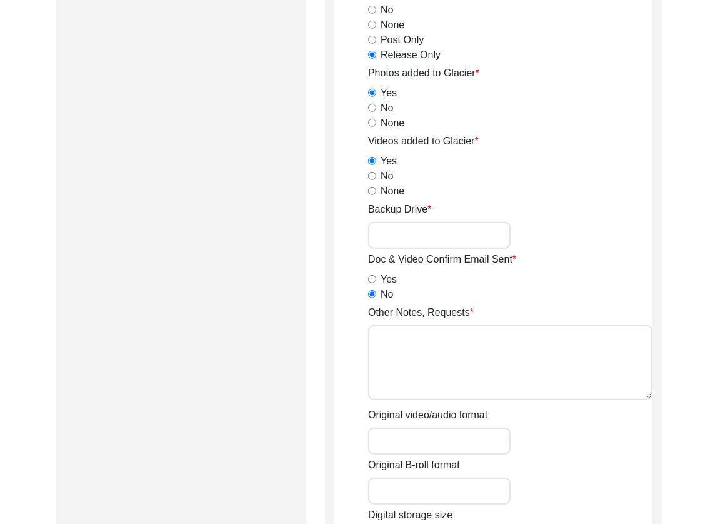
click at [450, 365] on textarea "Other Notes, Requests" at bounding box center [510, 362] width 284 height 75
type textarea "No b-roll"
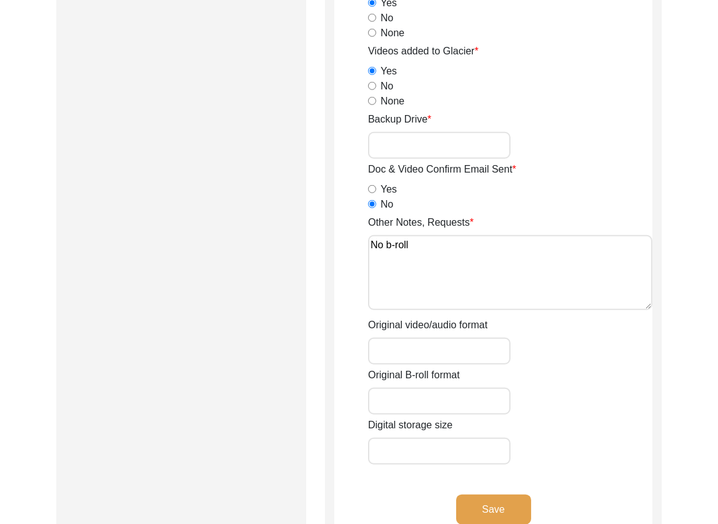
scroll to position [1764, 0]
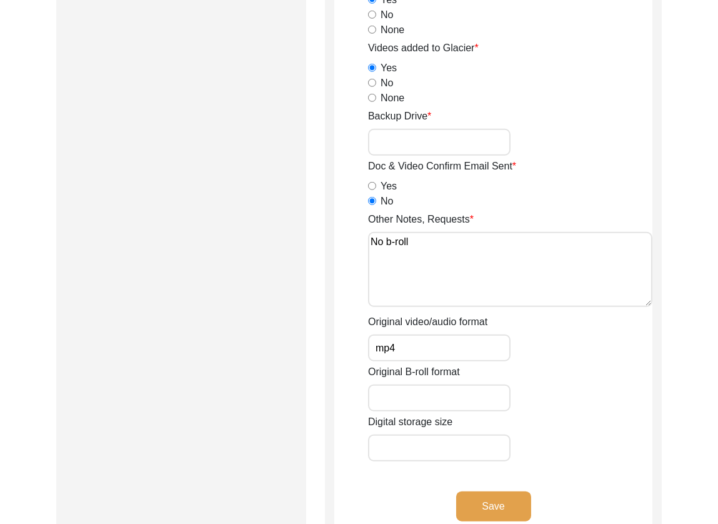
type input "mp4"
type input "9.23 GB"
click at [482, 499] on button "Save" at bounding box center [493, 506] width 75 height 30
